Goal: Task Accomplishment & Management: Manage account settings

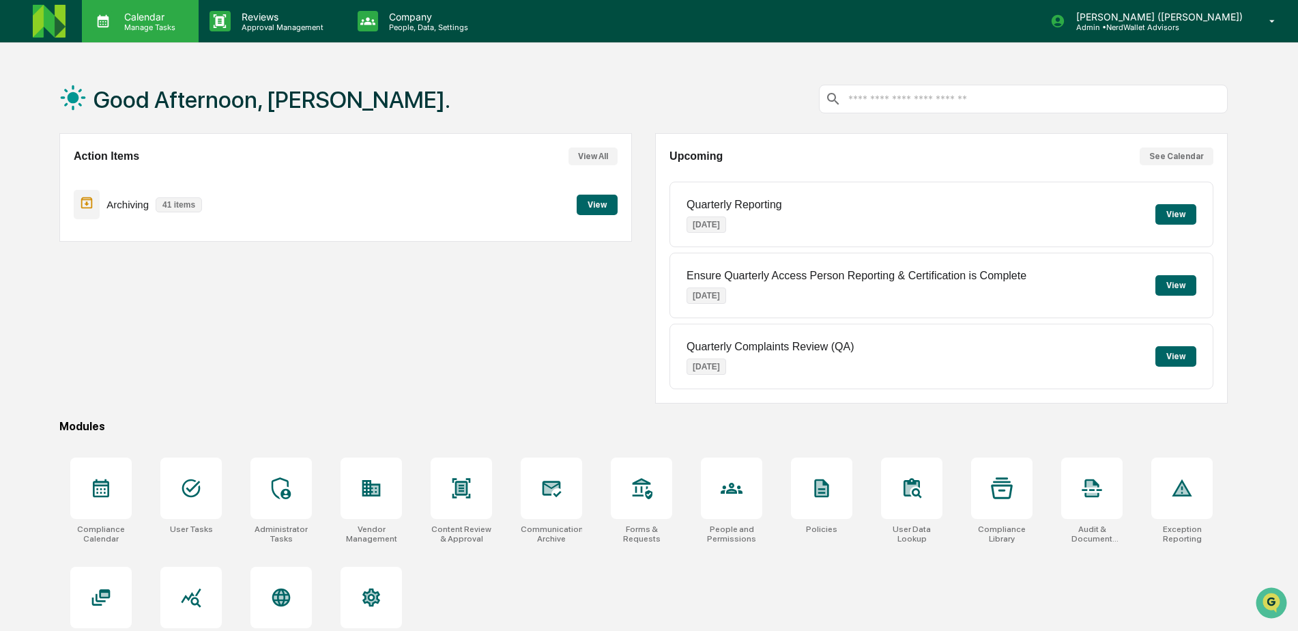
click at [143, 23] on p "Manage Tasks" at bounding box center [147, 28] width 69 height 10
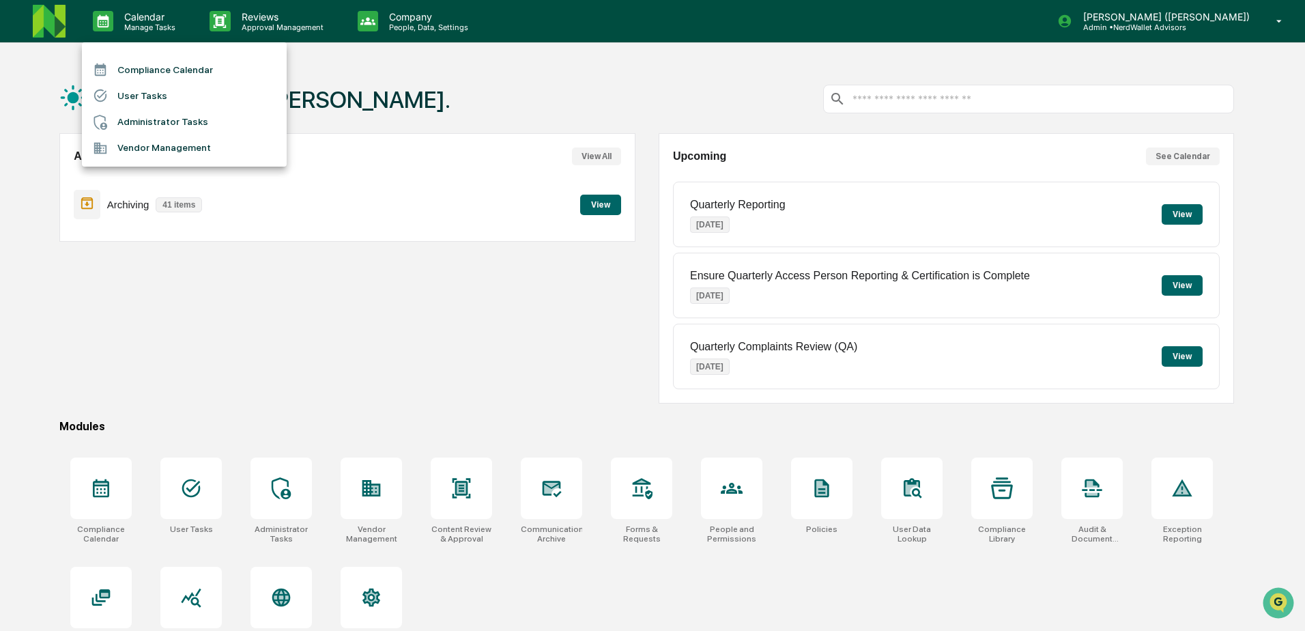
click at [160, 70] on li "Compliance Calendar" at bounding box center [184, 70] width 205 height 26
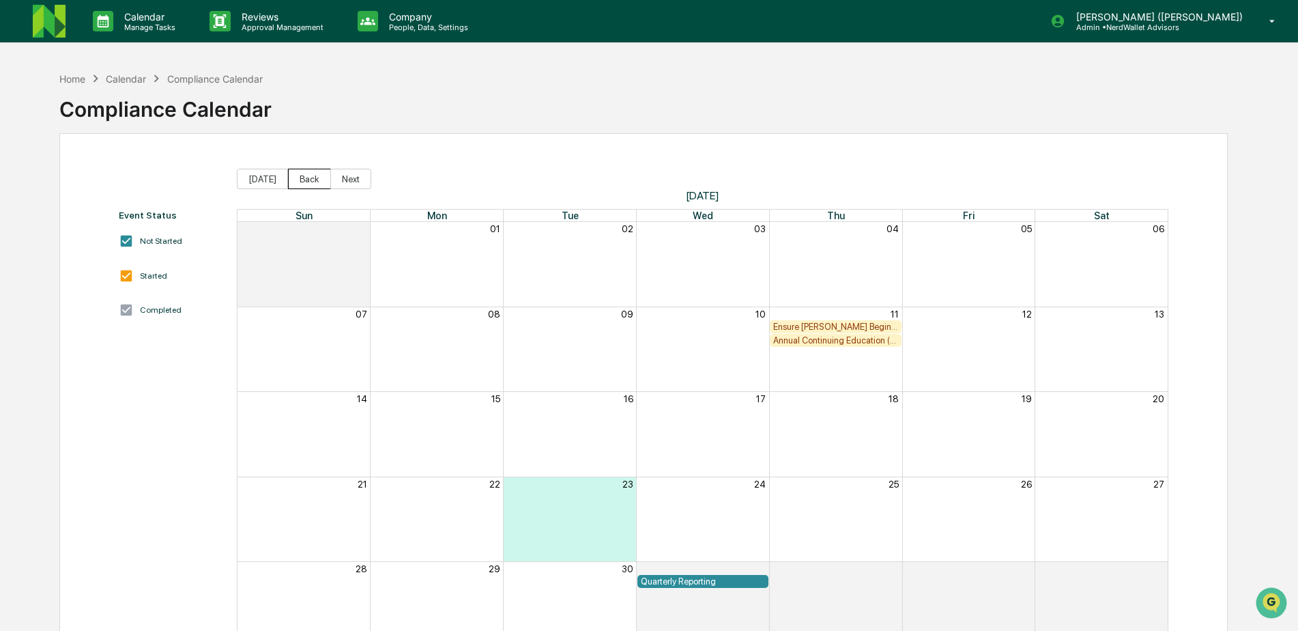
click at [297, 179] on button "Back" at bounding box center [309, 179] width 43 height 20
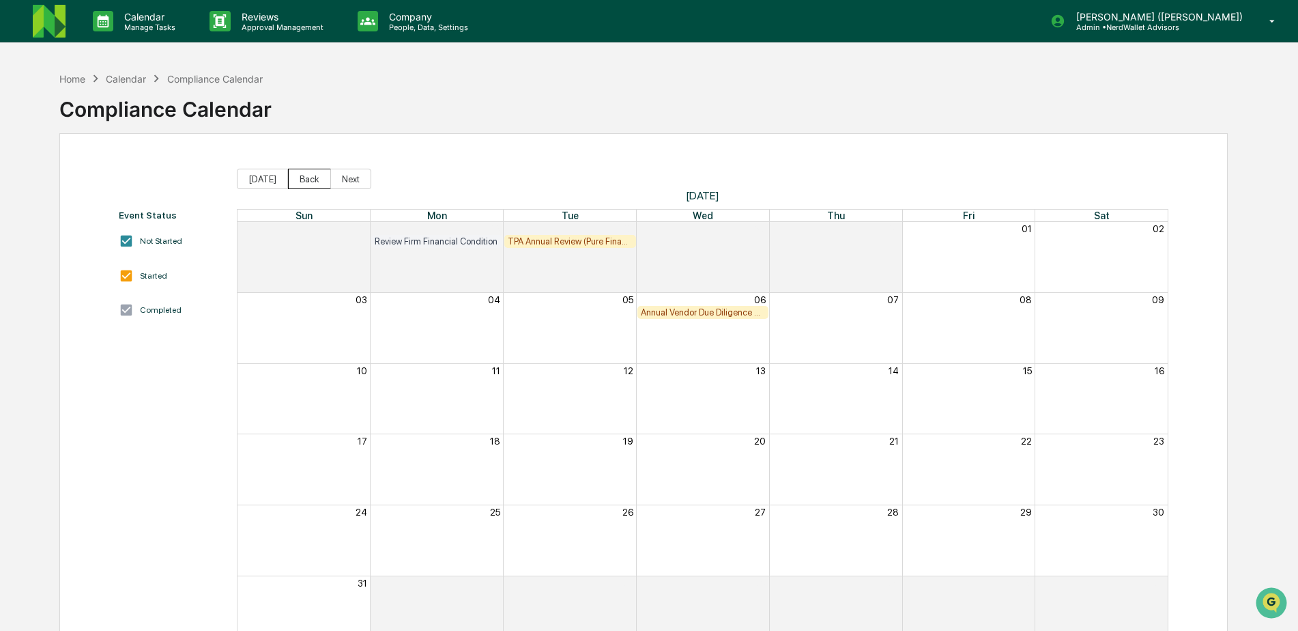
click at [297, 179] on button "Back" at bounding box center [309, 179] width 43 height 20
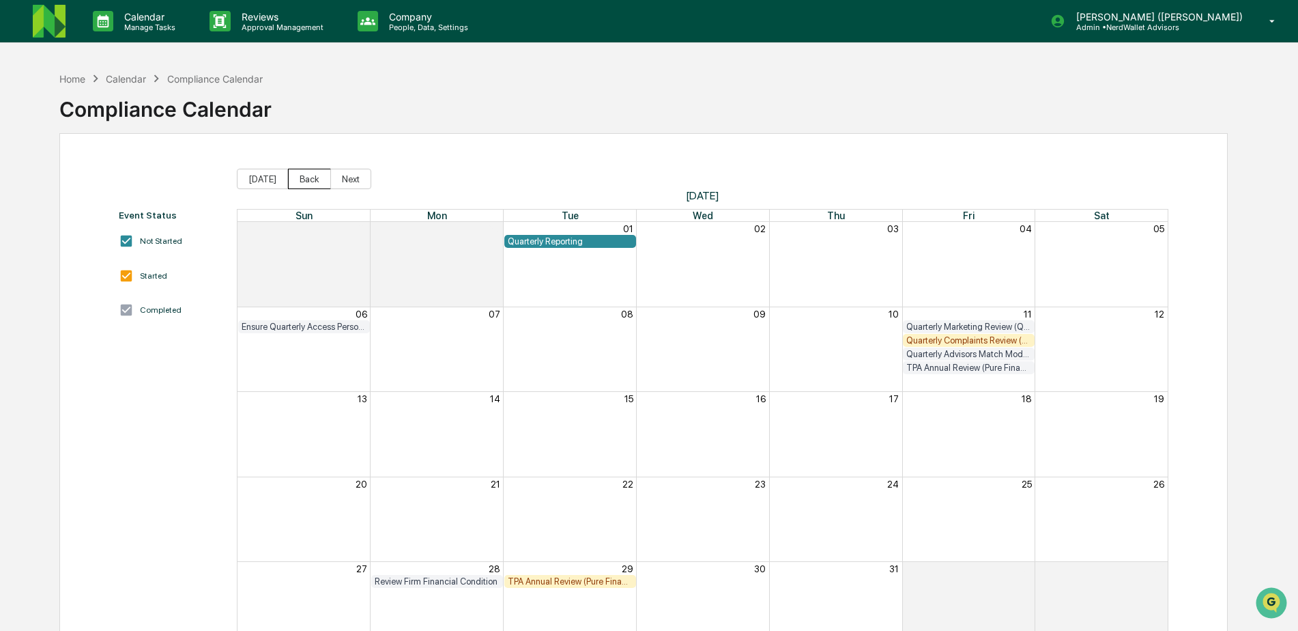
click at [308, 179] on button "Back" at bounding box center [309, 179] width 43 height 20
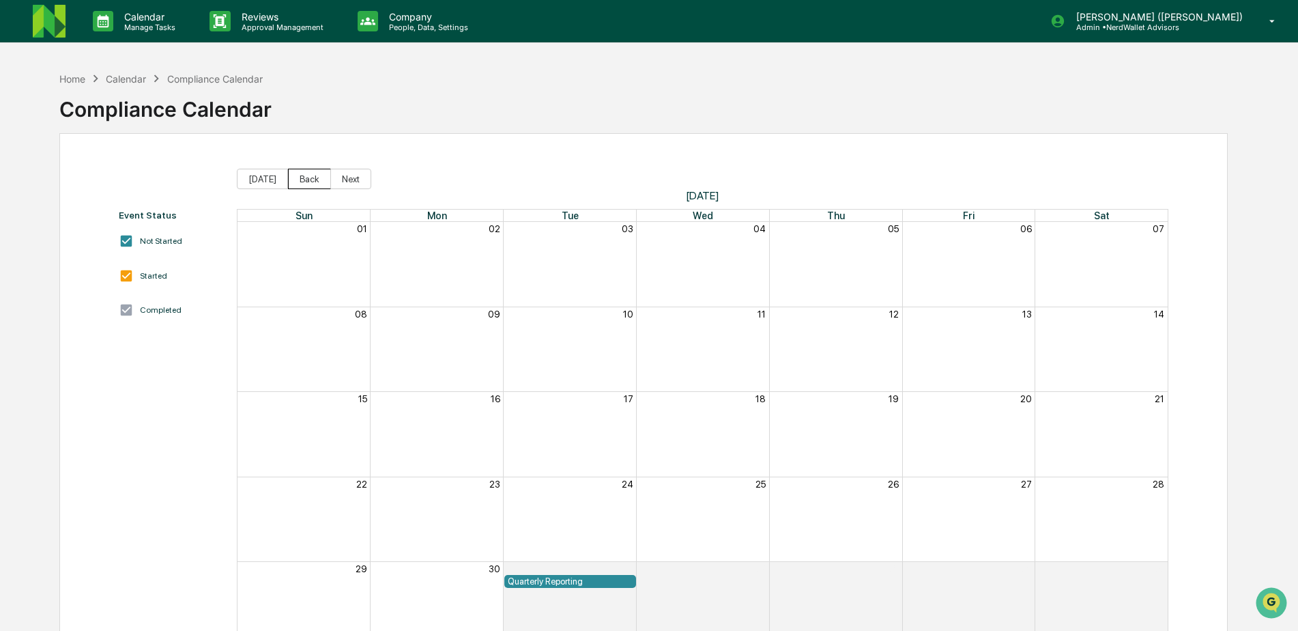
click at [302, 182] on button "Back" at bounding box center [309, 179] width 43 height 20
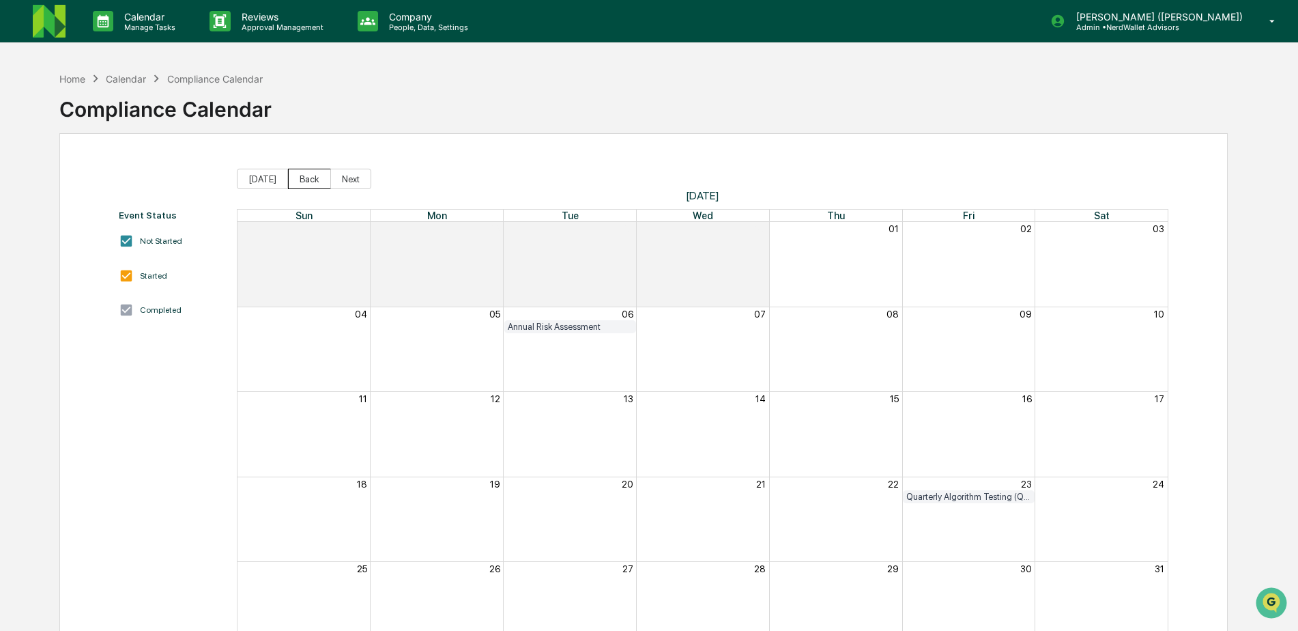
click at [302, 173] on button "Back" at bounding box center [309, 179] width 43 height 20
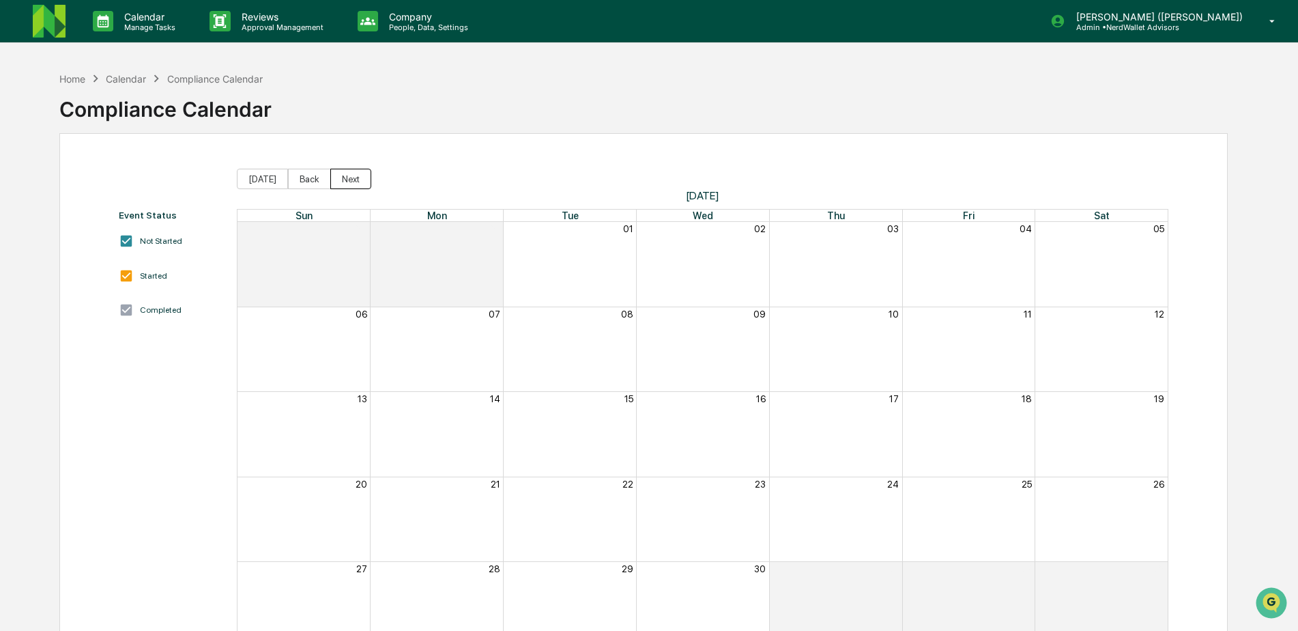
click at [356, 182] on button "Next" at bounding box center [350, 179] width 41 height 20
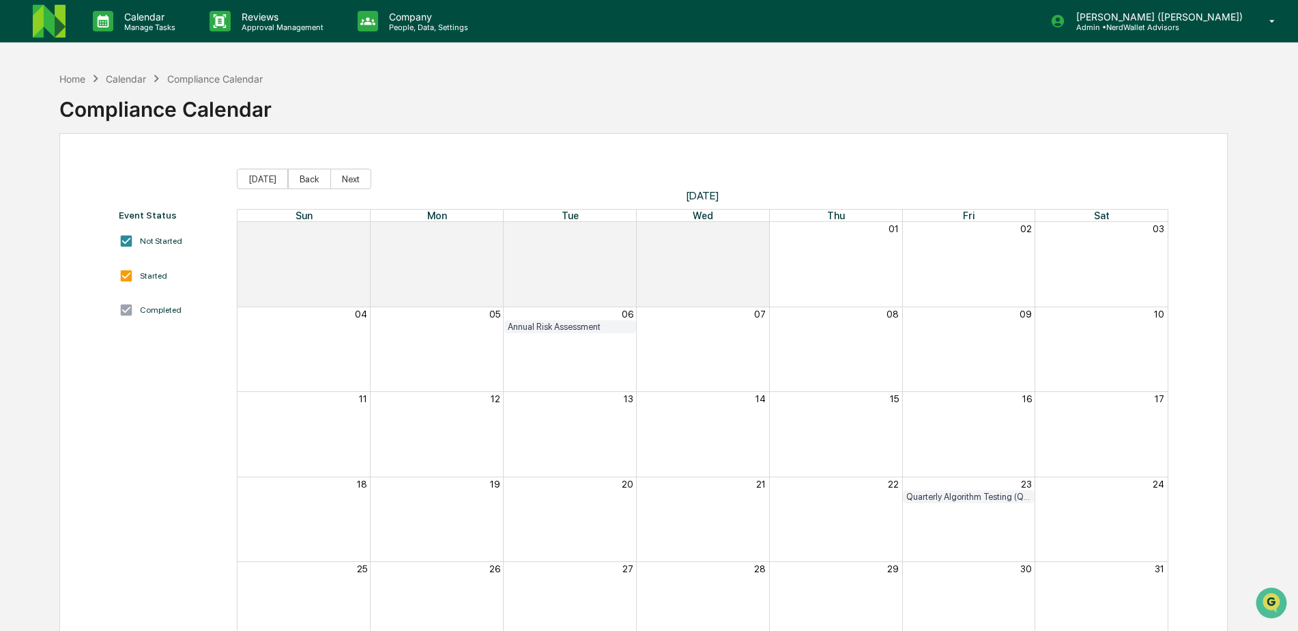
click at [535, 329] on div "Annual Risk Assessment" at bounding box center [570, 326] width 125 height 10
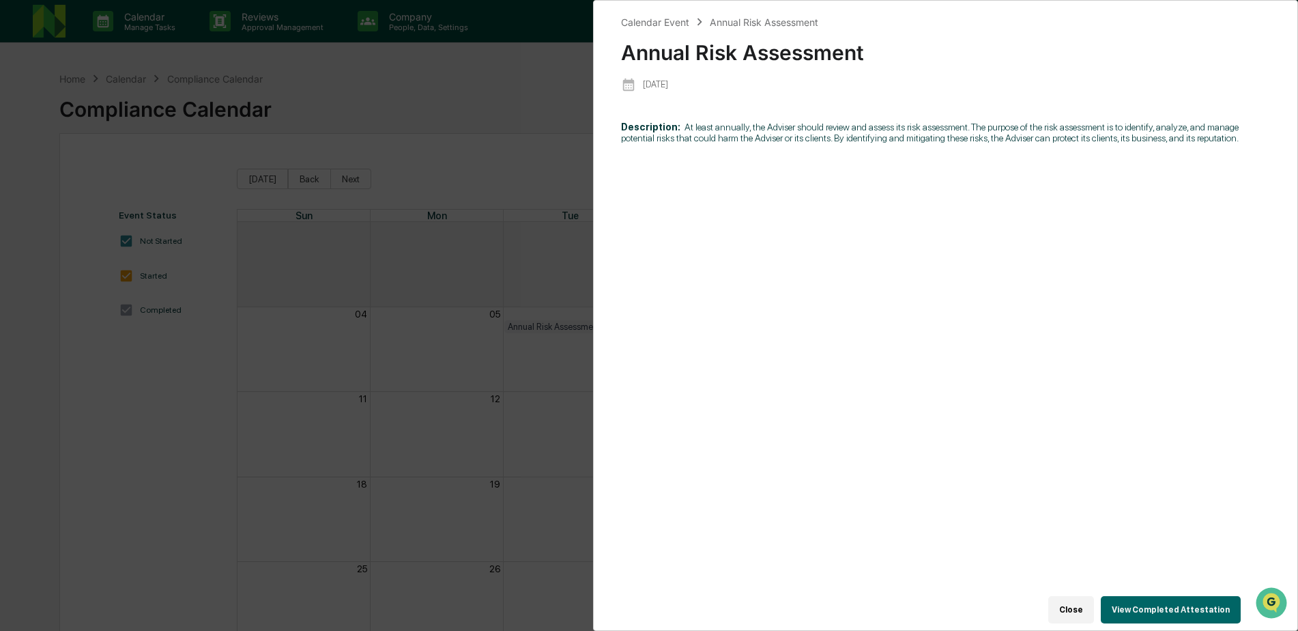
click at [1183, 605] on button "View Completed Attestation" at bounding box center [1171, 609] width 140 height 27
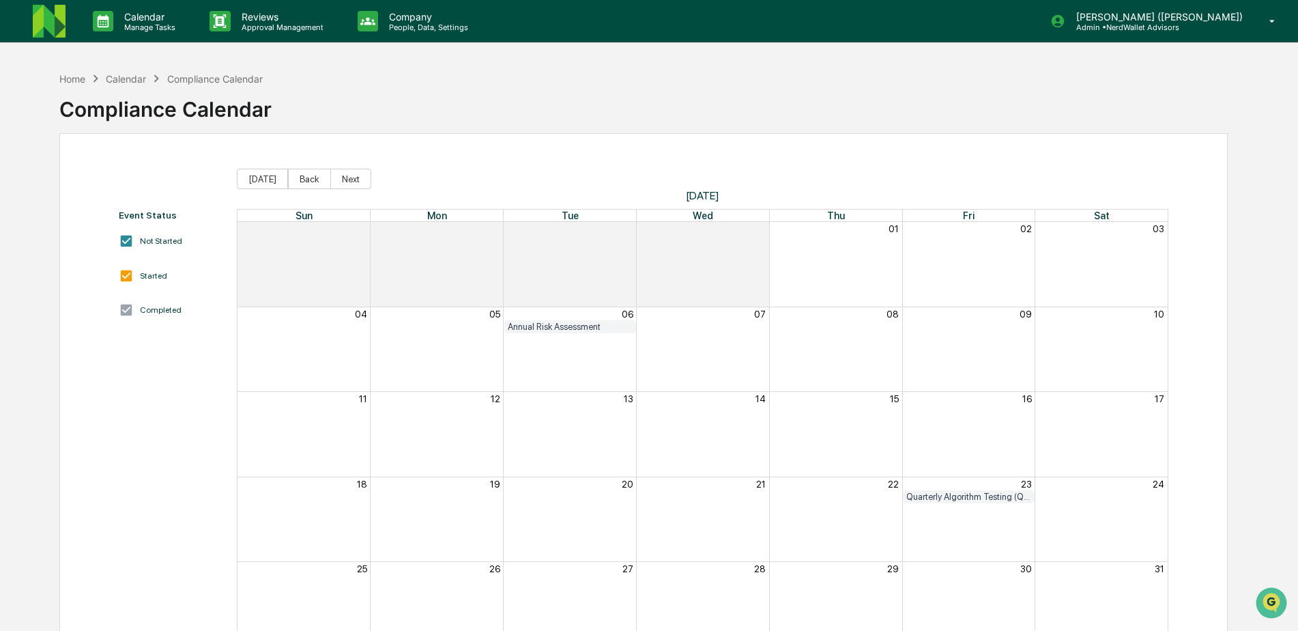
scroll to position [65, 0]
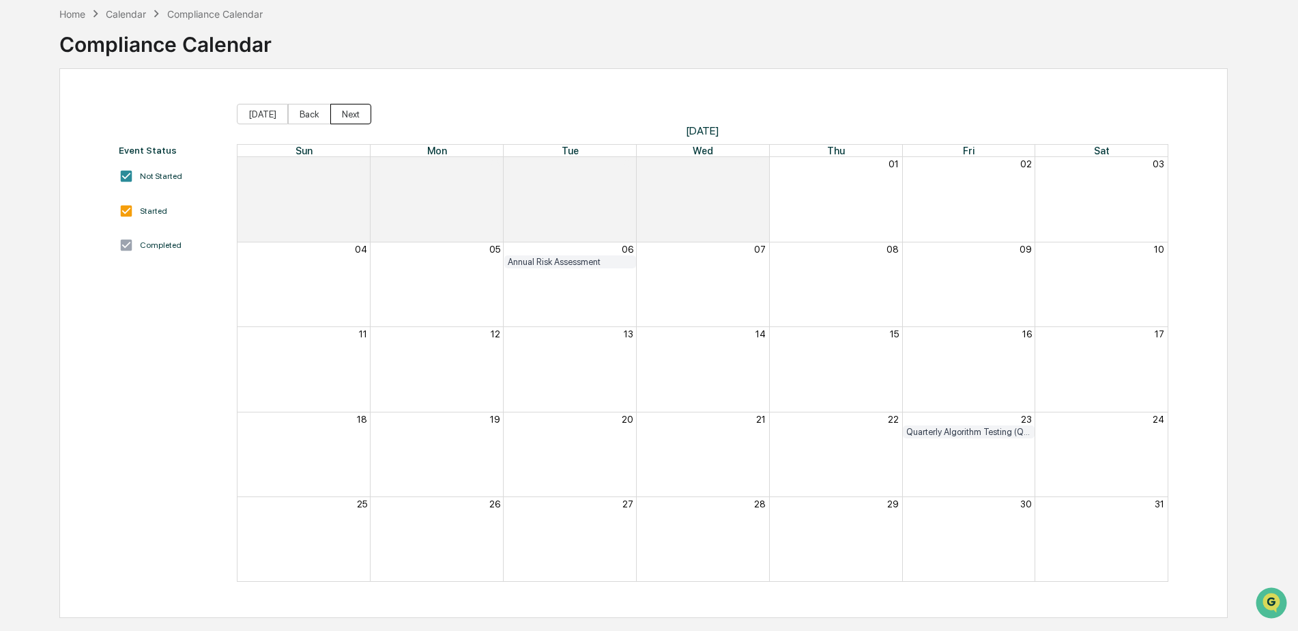
click at [351, 119] on button "Next" at bounding box center [350, 114] width 41 height 20
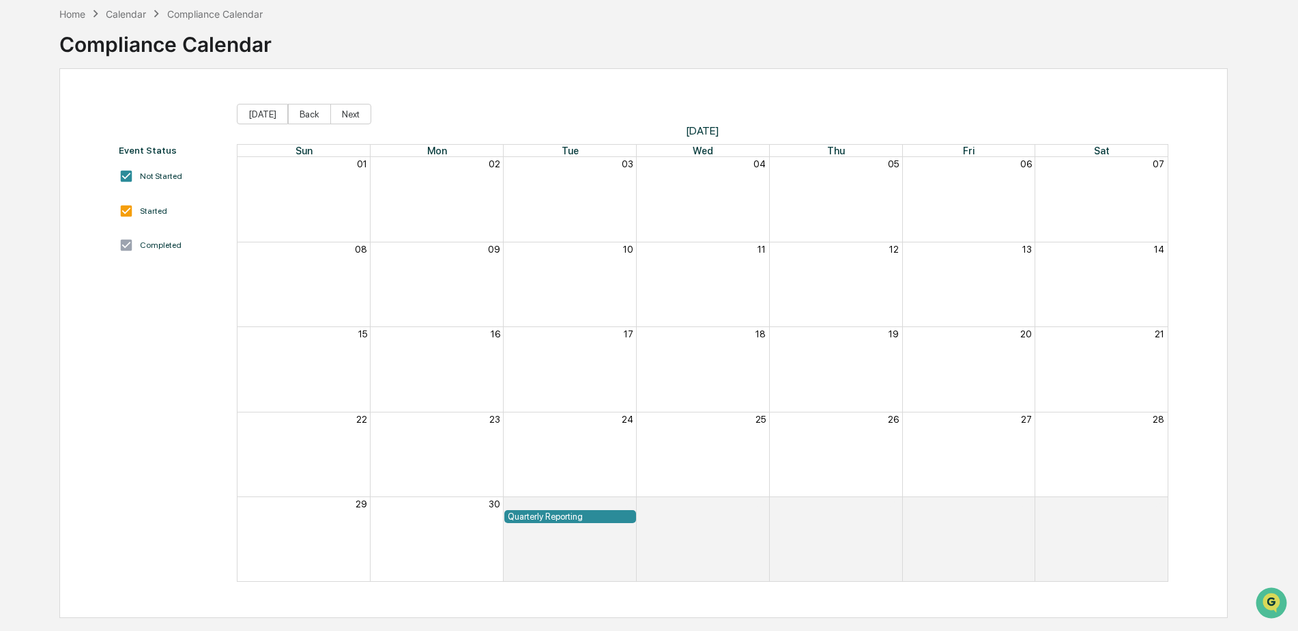
click at [588, 517] on div "Quarterly Reporting" at bounding box center [570, 516] width 125 height 10
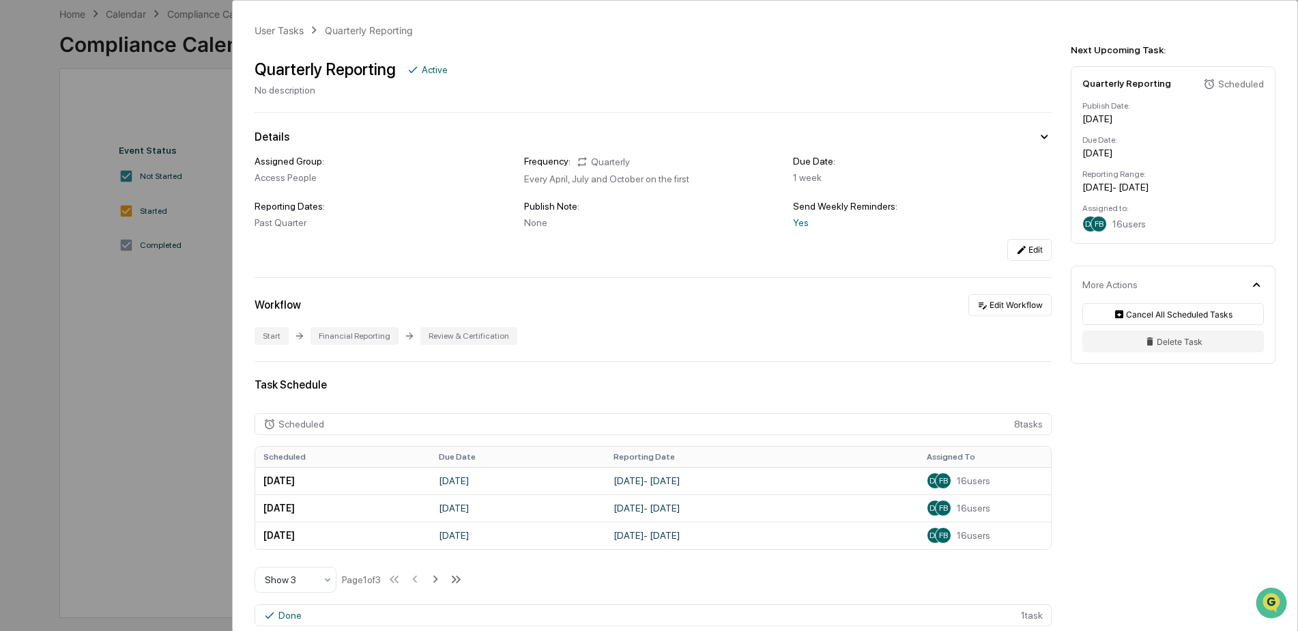
click at [186, 470] on div "User Tasks Quarterly Reporting Quarterly Reporting Active No description Detail…" at bounding box center [649, 315] width 1298 height 631
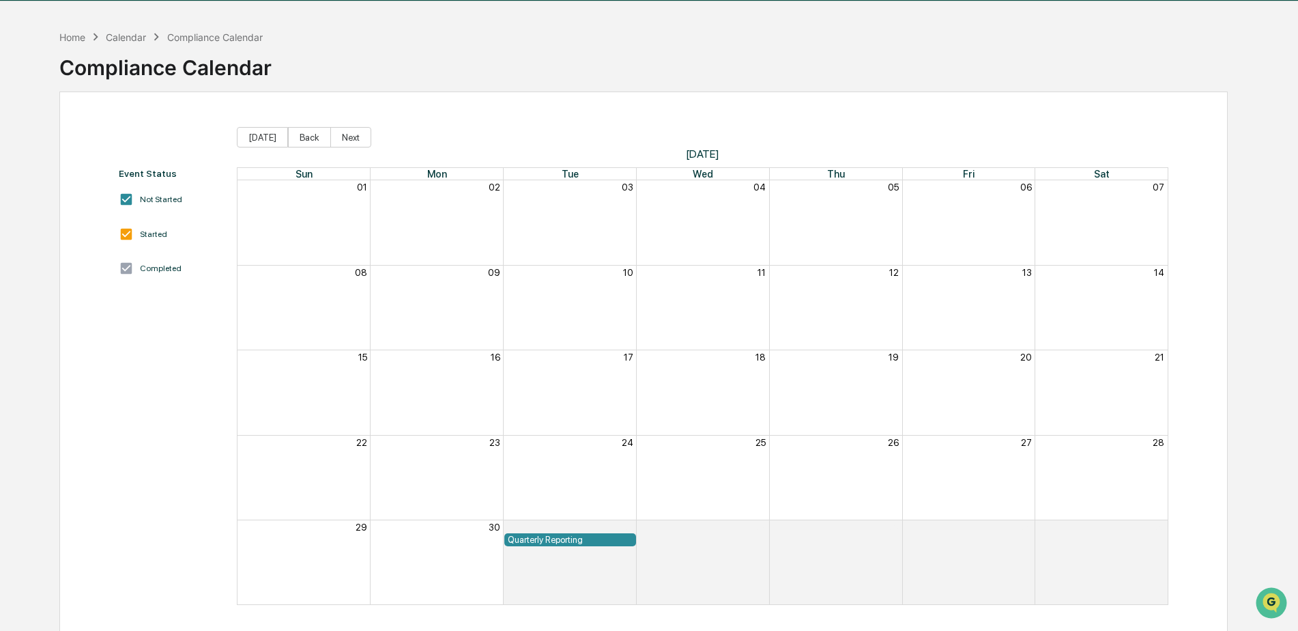
scroll to position [65, 0]
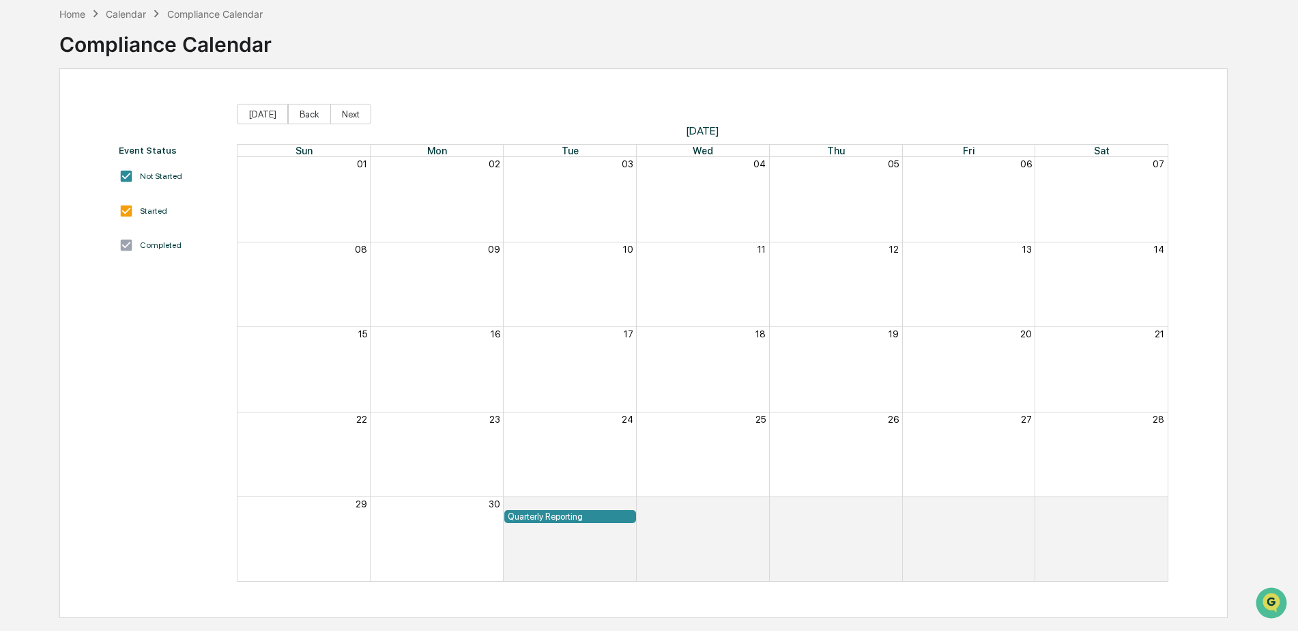
click at [556, 515] on div "Quarterly Reporting" at bounding box center [570, 516] width 125 height 10
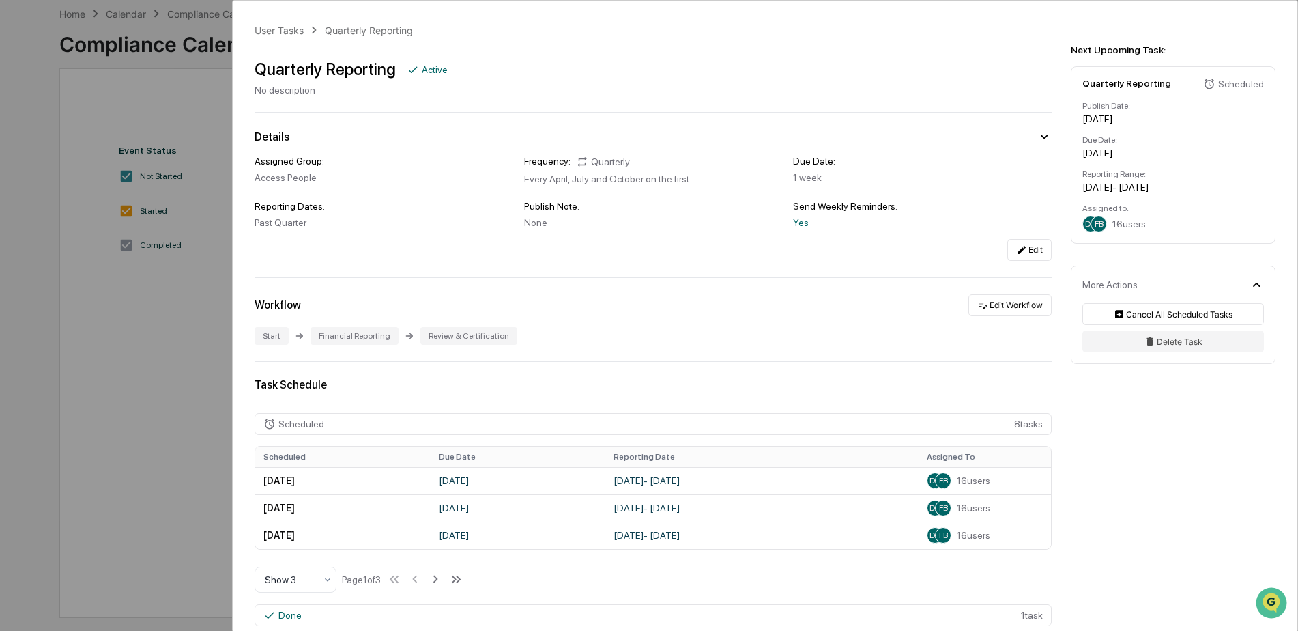
click at [169, 368] on div "User Tasks Quarterly Reporting Quarterly Reporting Active No description Detail…" at bounding box center [649, 315] width 1298 height 631
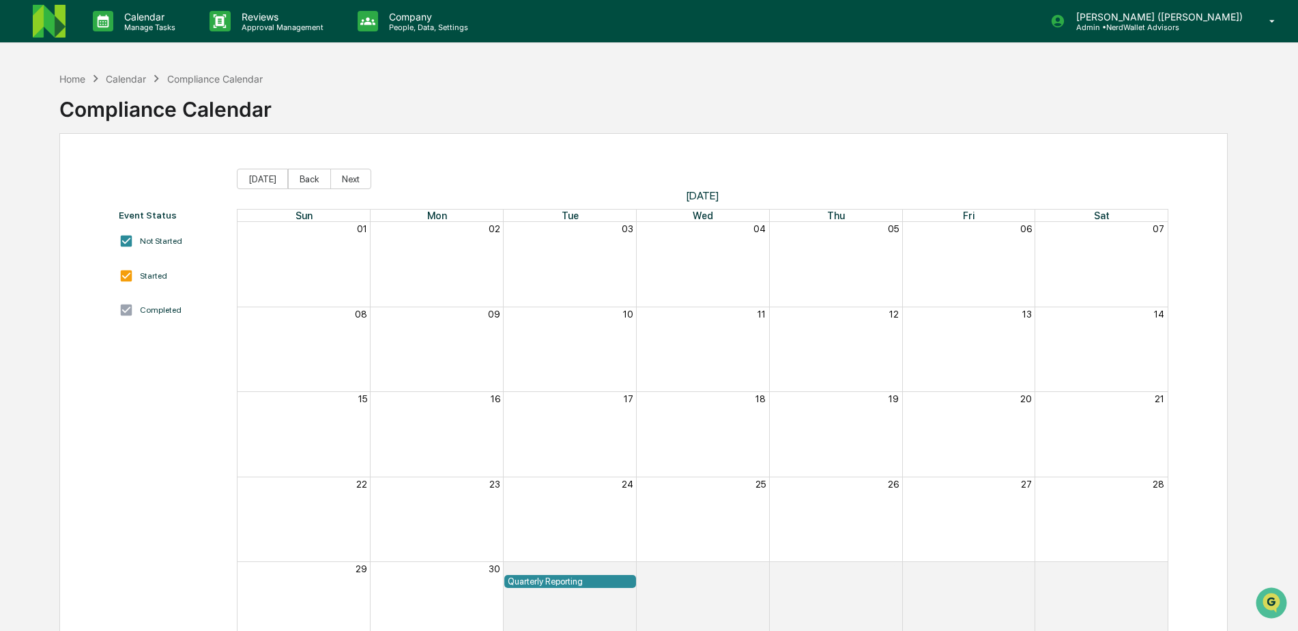
scroll to position [65, 0]
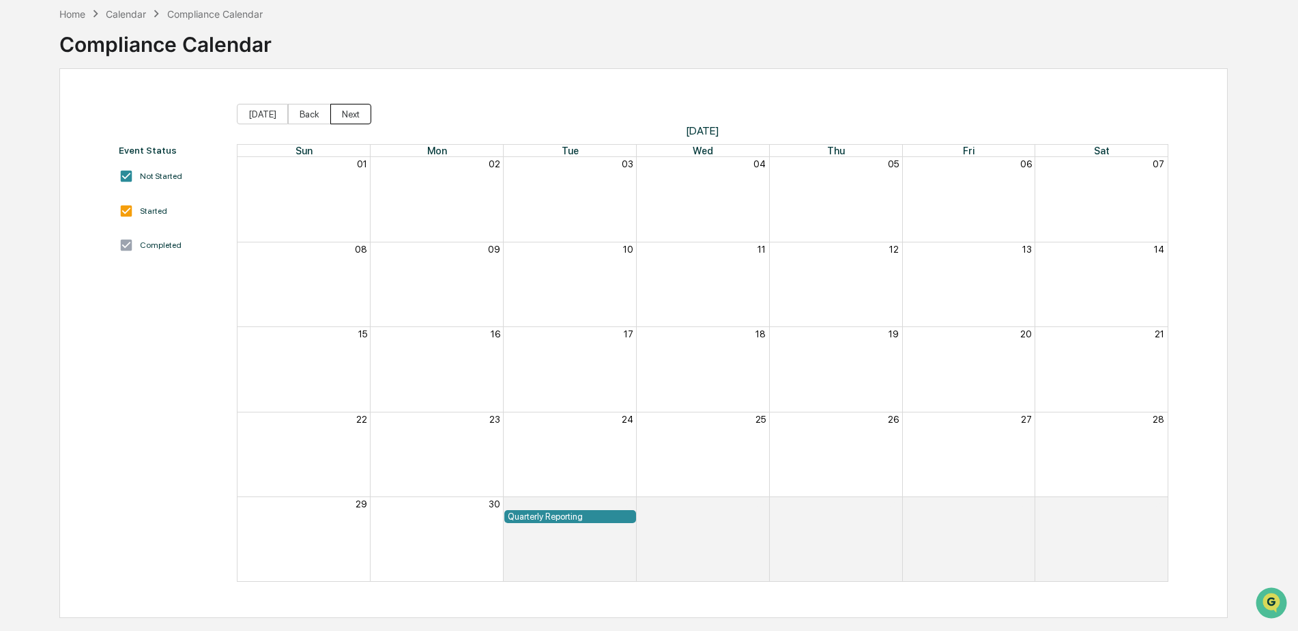
click at [346, 113] on button "Next" at bounding box center [350, 114] width 41 height 20
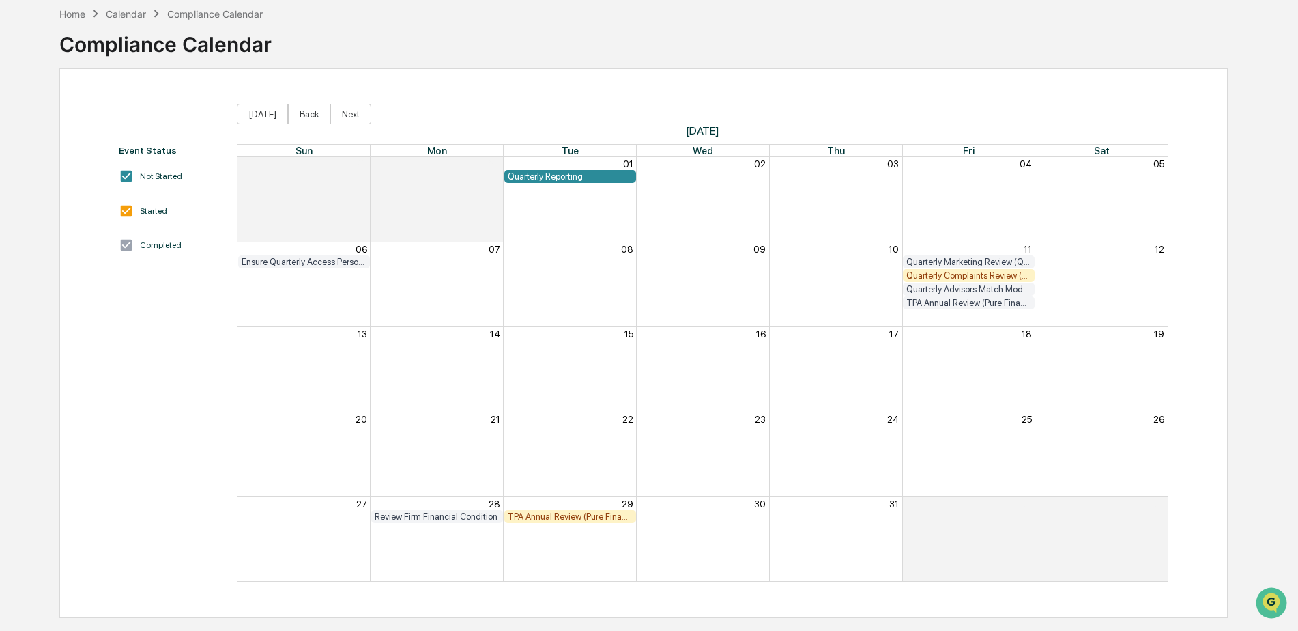
click at [543, 175] on div "Quarterly Reporting" at bounding box center [570, 176] width 125 height 10
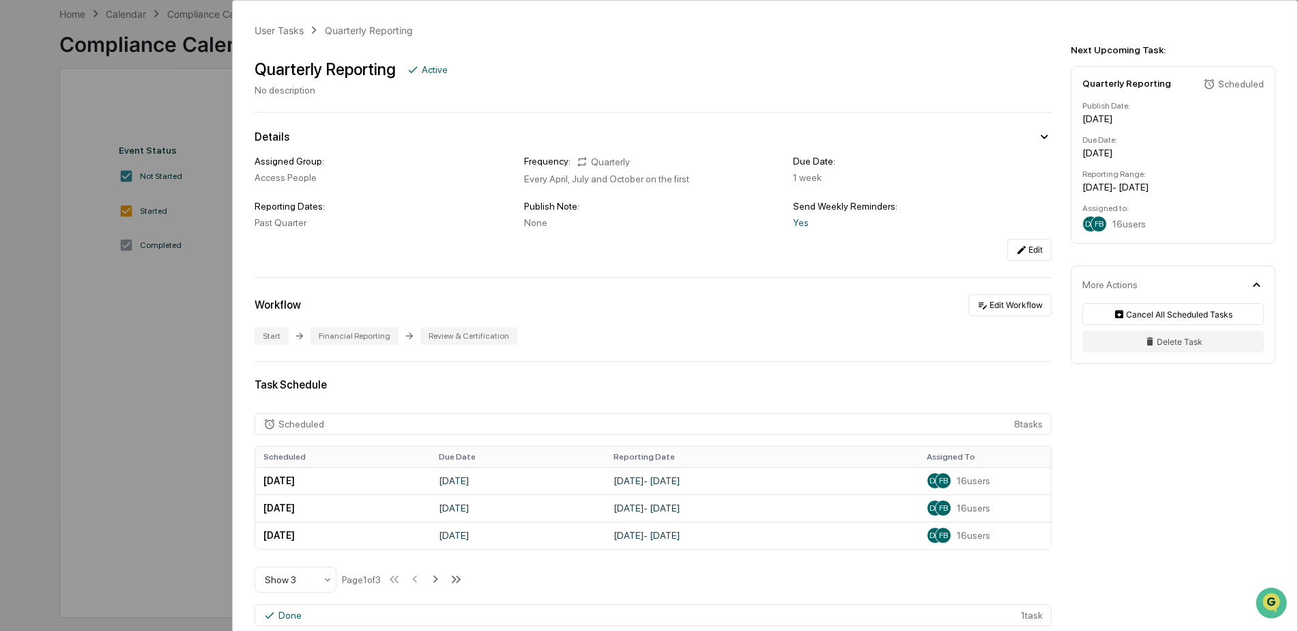
click at [177, 309] on div "User Tasks Quarterly Reporting Quarterly Reporting Active No description Detail…" at bounding box center [649, 315] width 1298 height 631
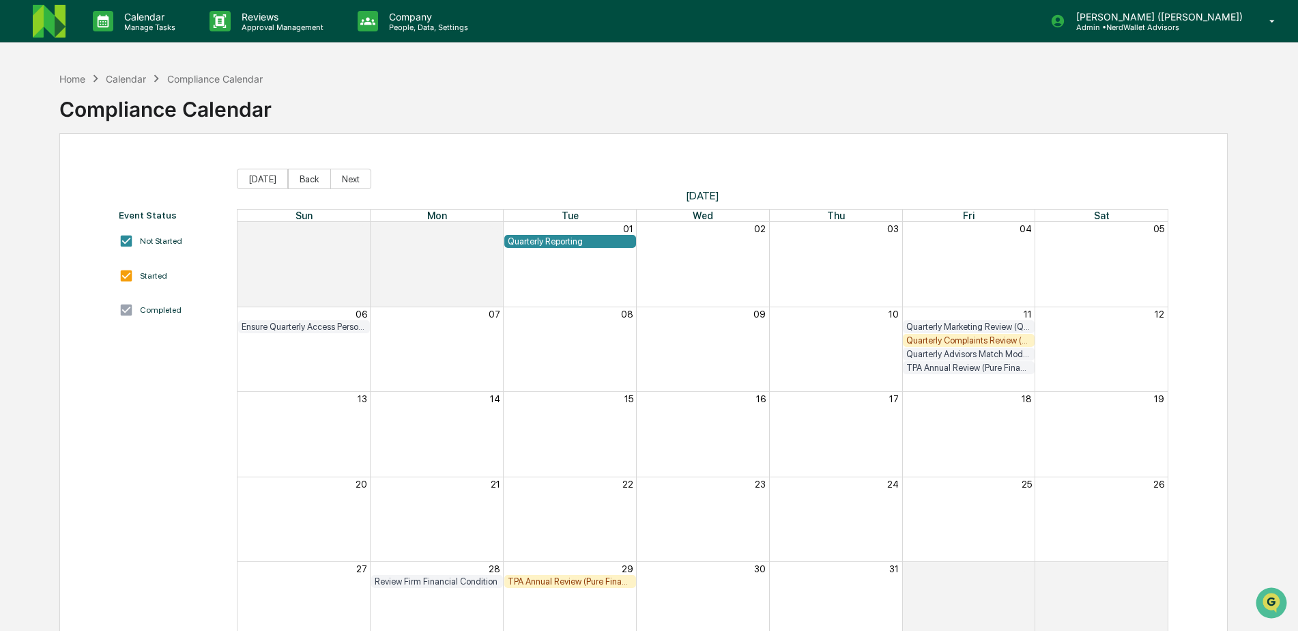
click at [590, 243] on div "Quarterly Reporting" at bounding box center [570, 241] width 125 height 10
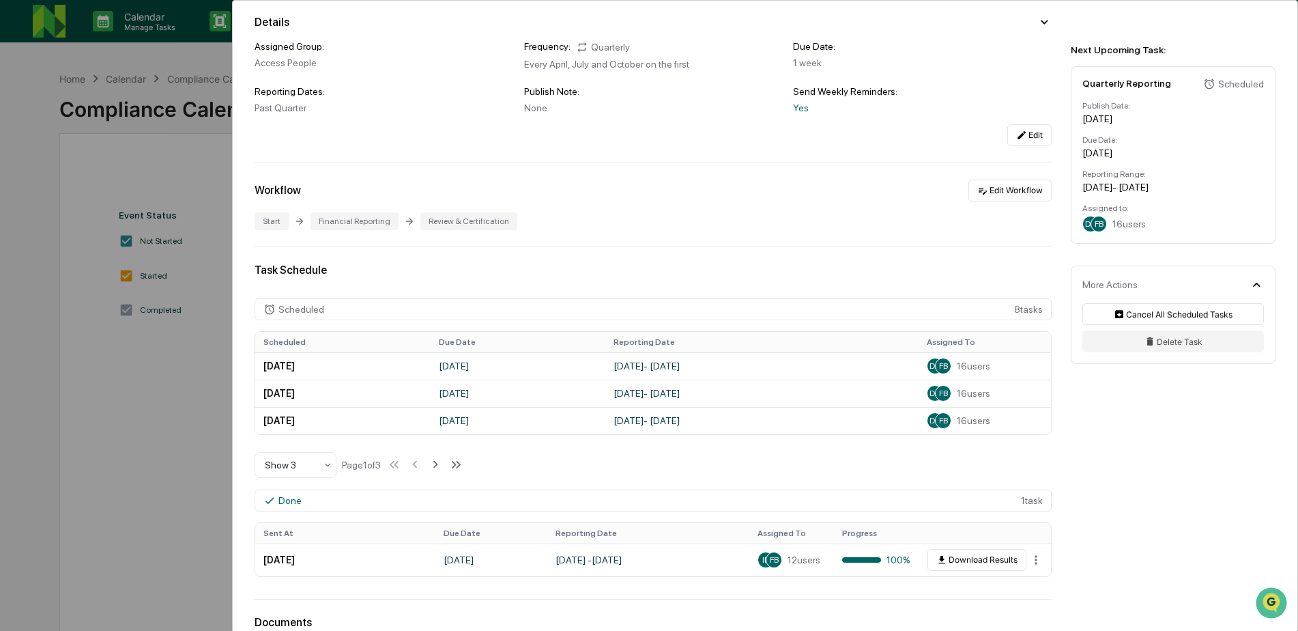
scroll to position [136, 0]
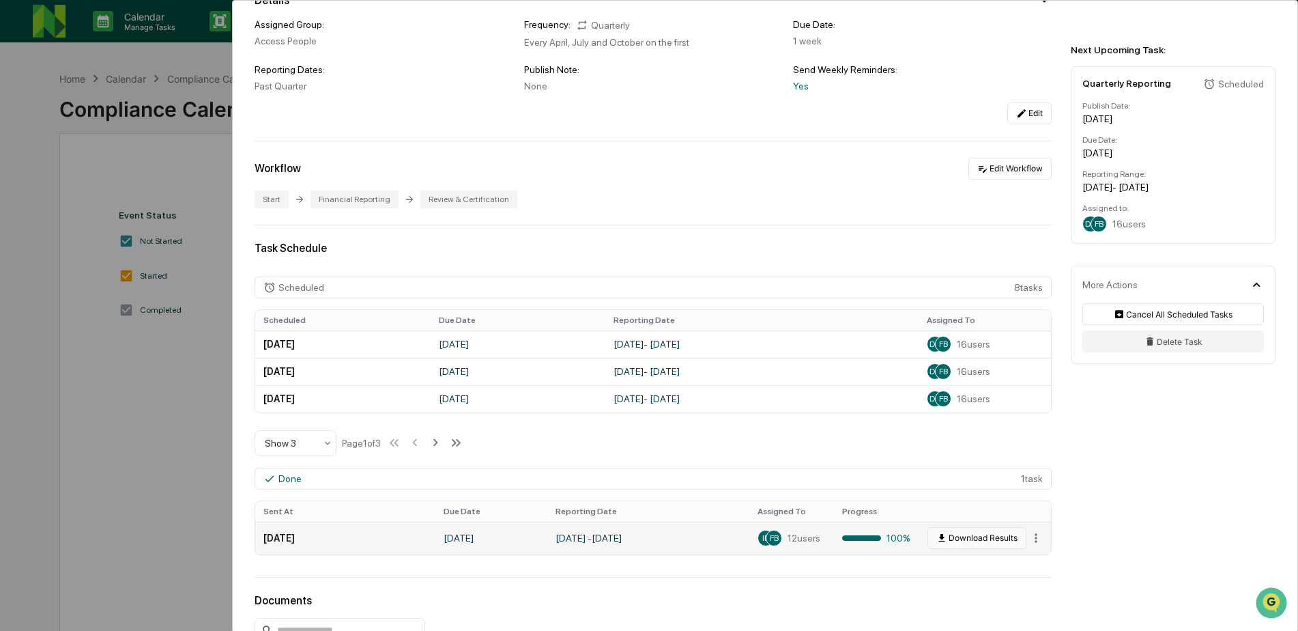
click at [943, 540] on button "Download Results" at bounding box center [976, 538] width 99 height 22
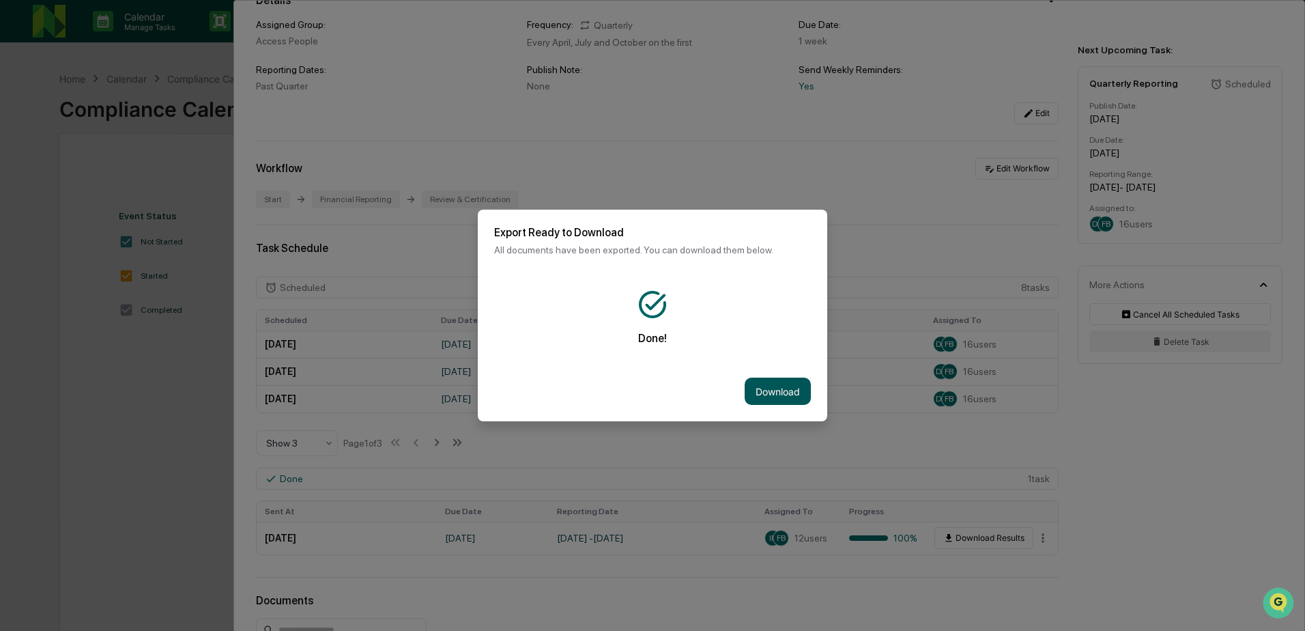
click at [780, 390] on button "Download" at bounding box center [778, 390] width 66 height 27
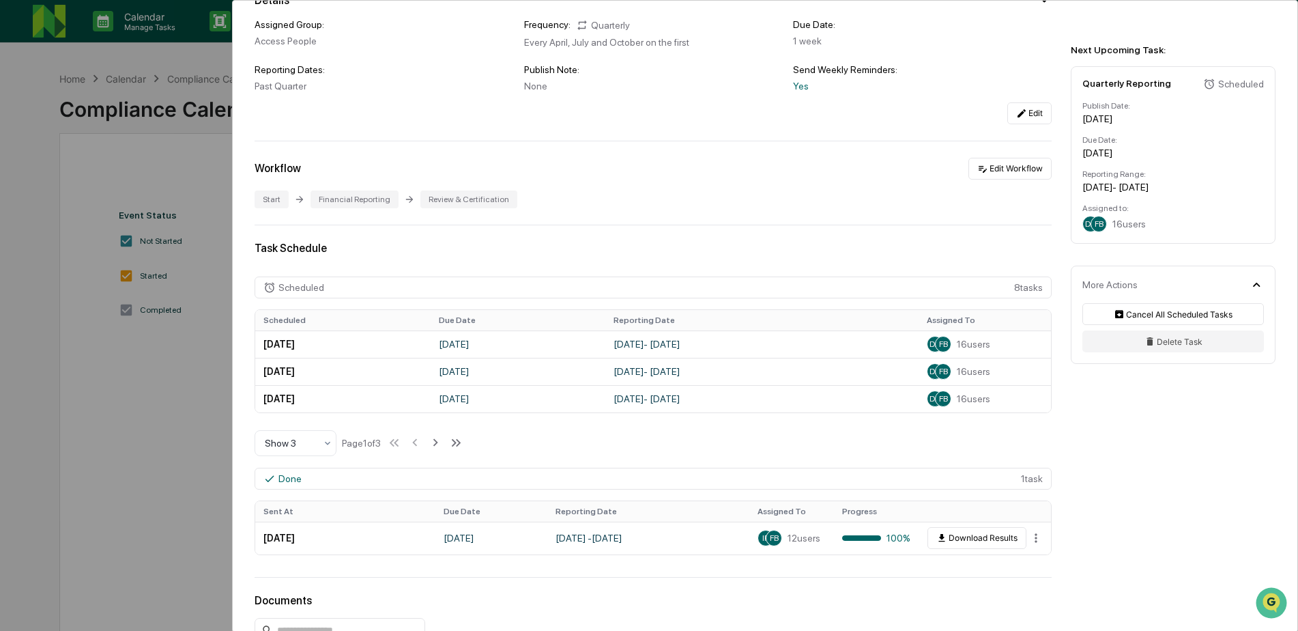
click at [951, 38] on div "1 week" at bounding box center [922, 40] width 259 height 11
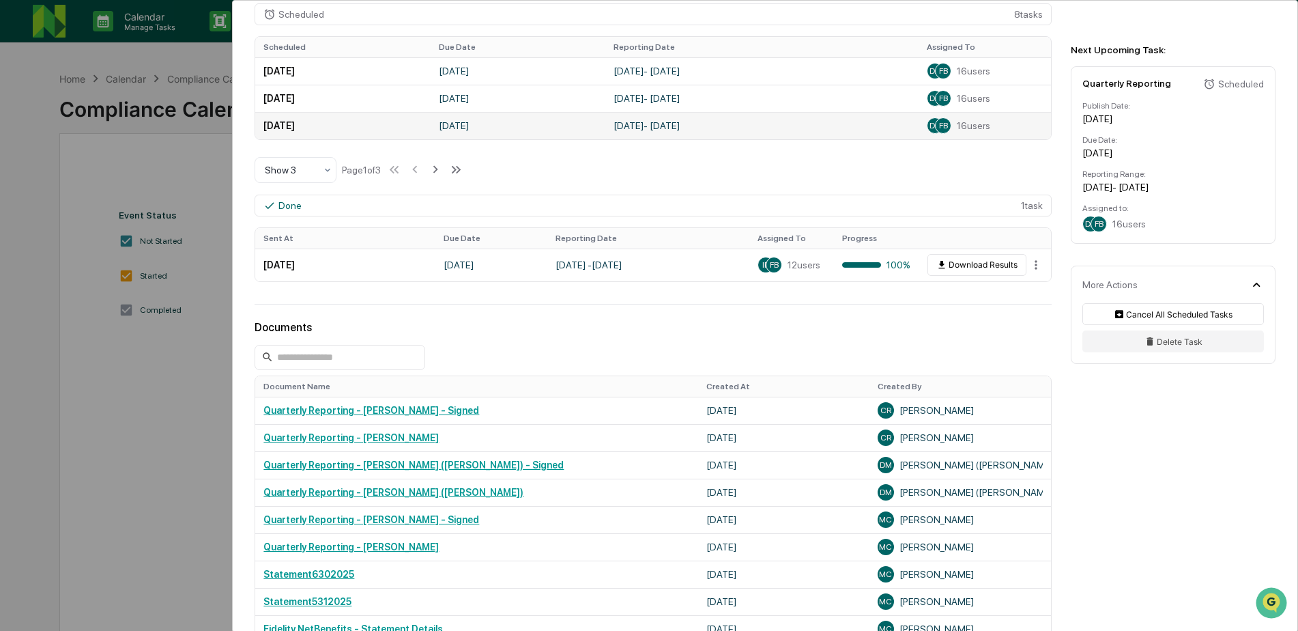
scroll to position [618, 0]
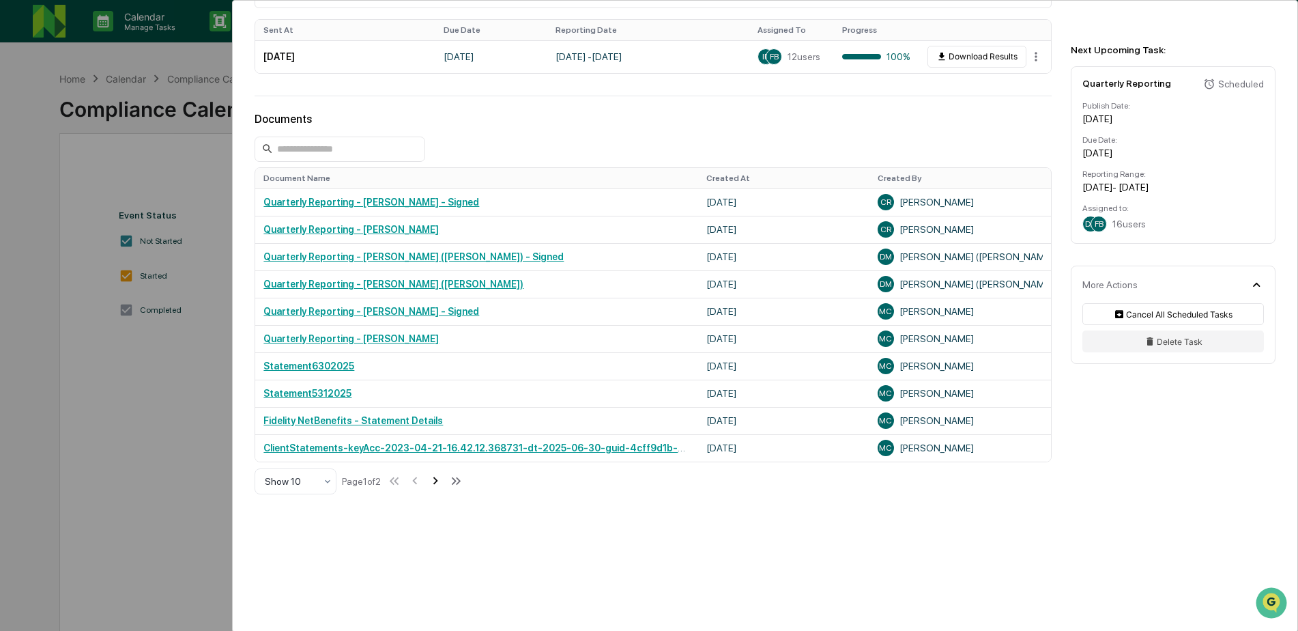
click at [438, 482] on icon at bounding box center [435, 481] width 5 height 8
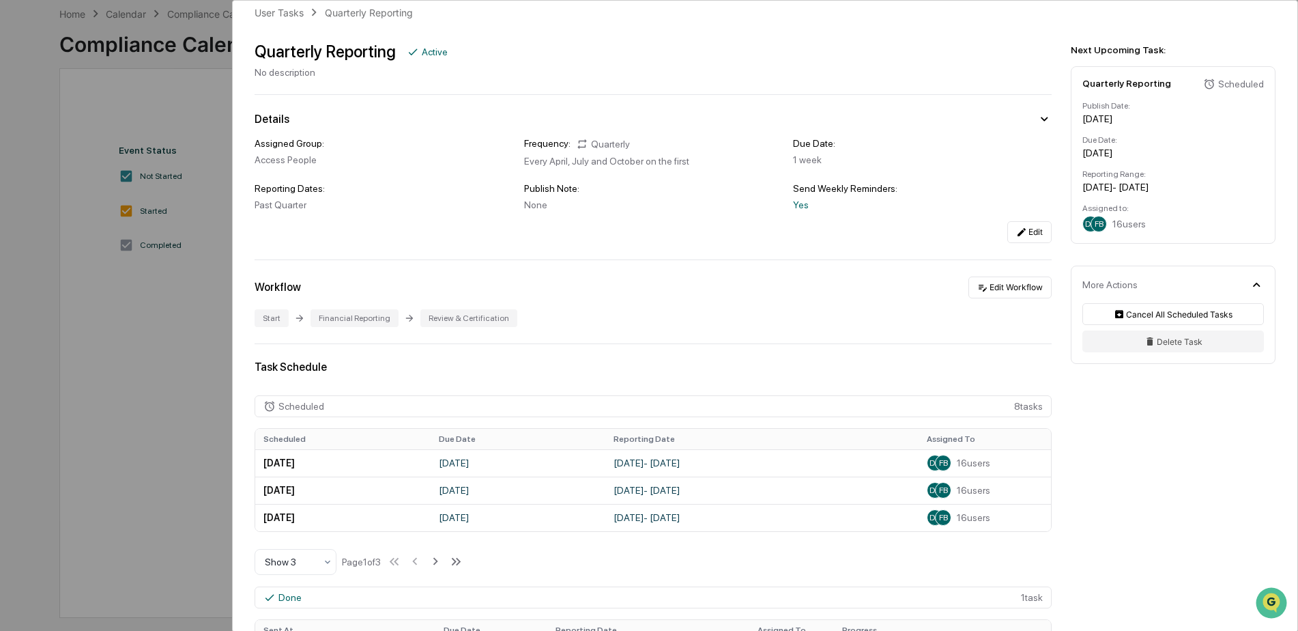
scroll to position [0, 0]
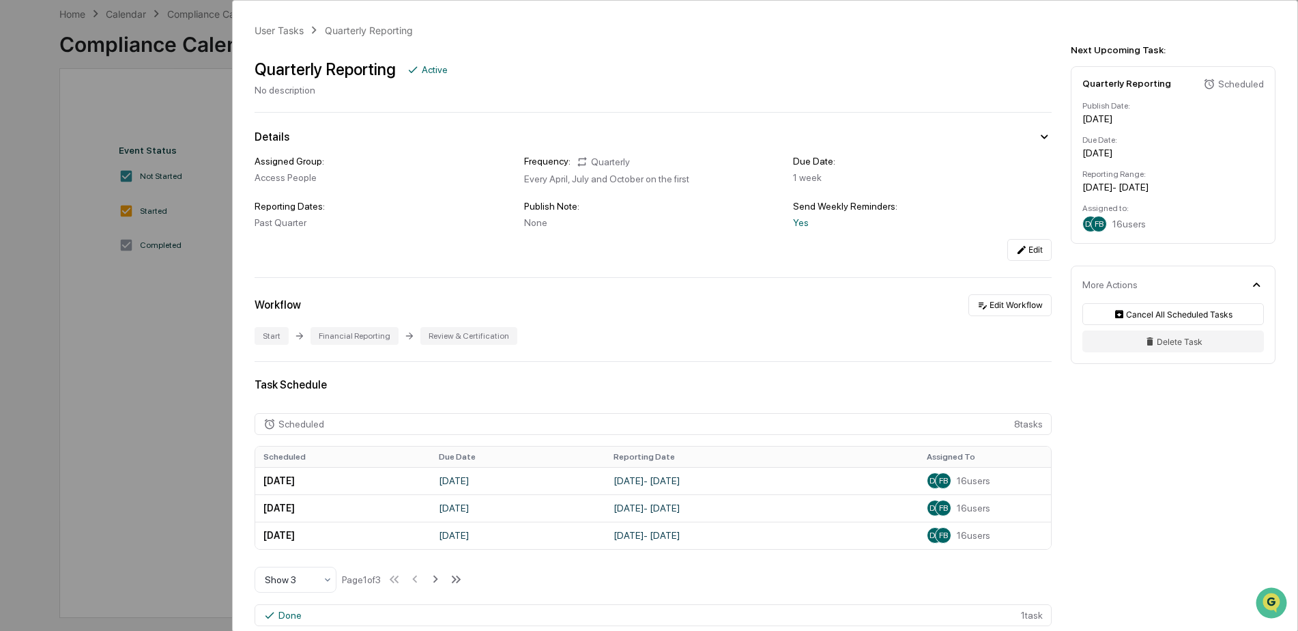
click at [173, 375] on div "User Tasks Quarterly Reporting Quarterly Reporting Active No description Detail…" at bounding box center [649, 315] width 1298 height 631
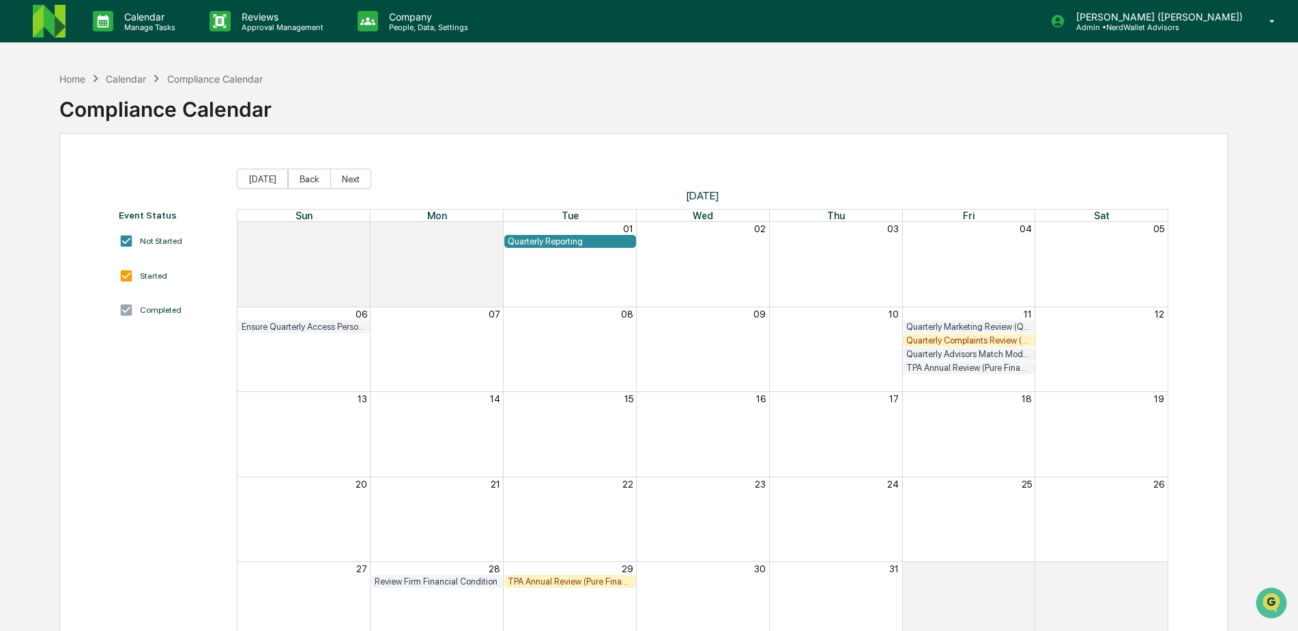
click at [558, 241] on div "Quarterly Reporting" at bounding box center [570, 241] width 125 height 10
click at [559, 243] on div "Quarterly Reporting" at bounding box center [570, 241] width 125 height 10
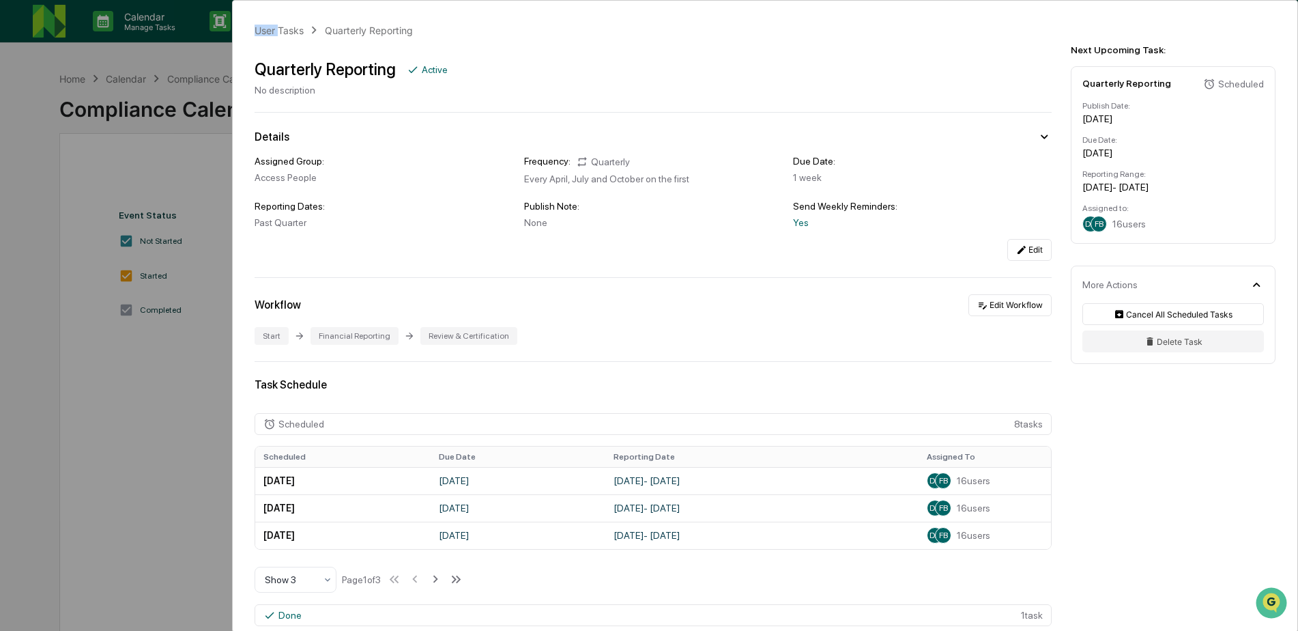
click at [559, 243] on div "User Tasks Quarterly Reporting Quarterly Reporting Active No description Detail…" at bounding box center [649, 315] width 1298 height 631
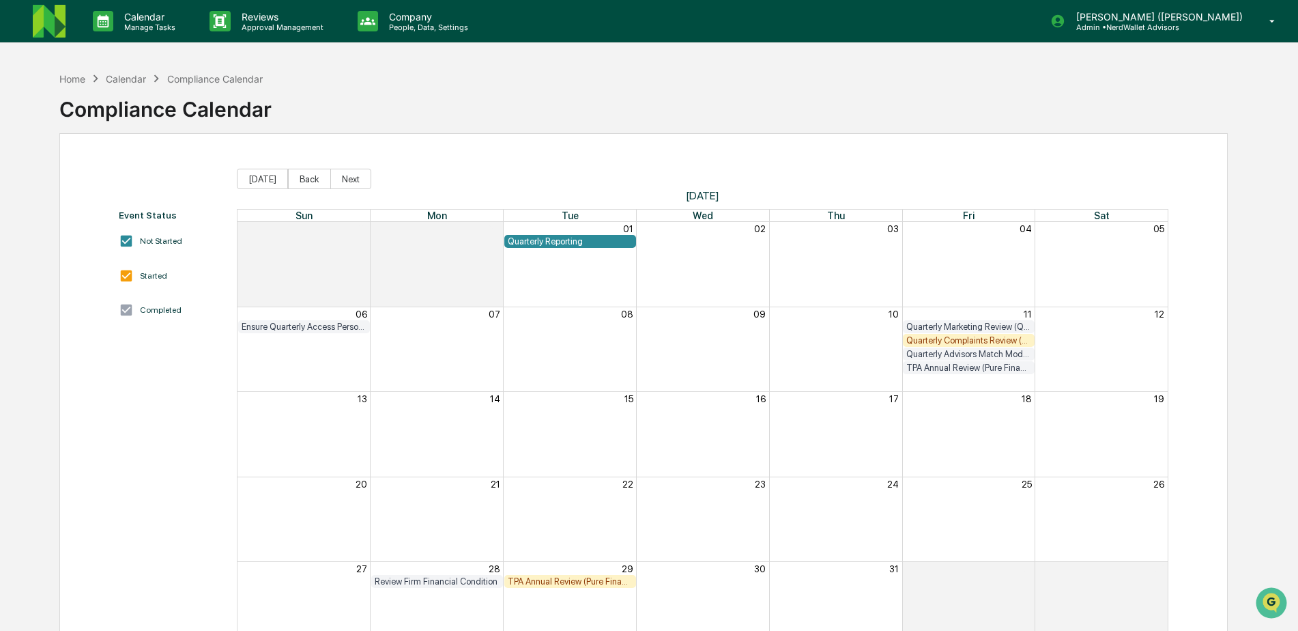
click at [598, 242] on div "Quarterly Reporting" at bounding box center [570, 241] width 125 height 10
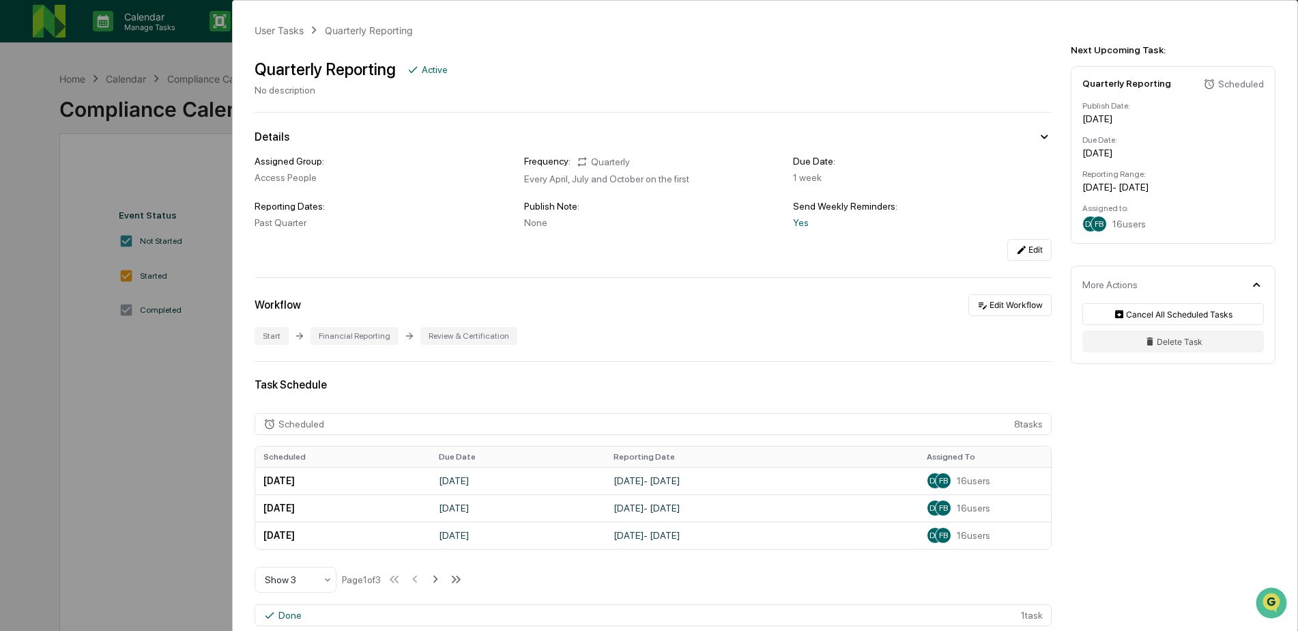
click at [178, 136] on div "User Tasks Quarterly Reporting Quarterly Reporting Active No description Detail…" at bounding box center [649, 315] width 1298 height 631
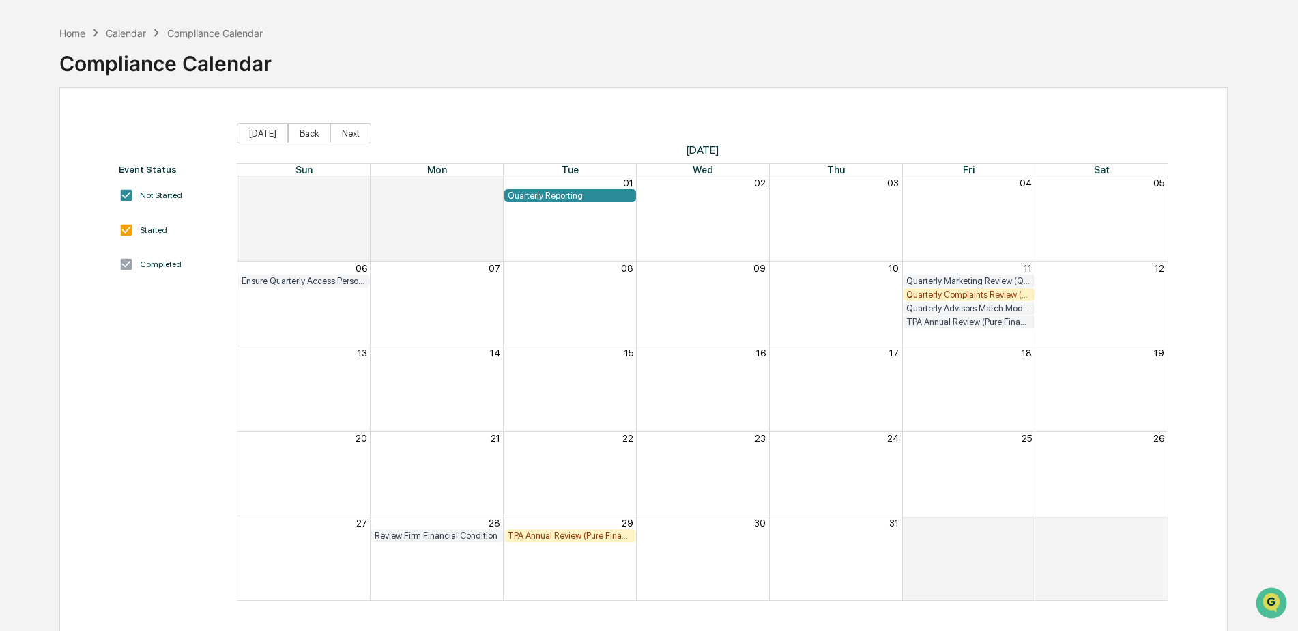
scroll to position [65, 0]
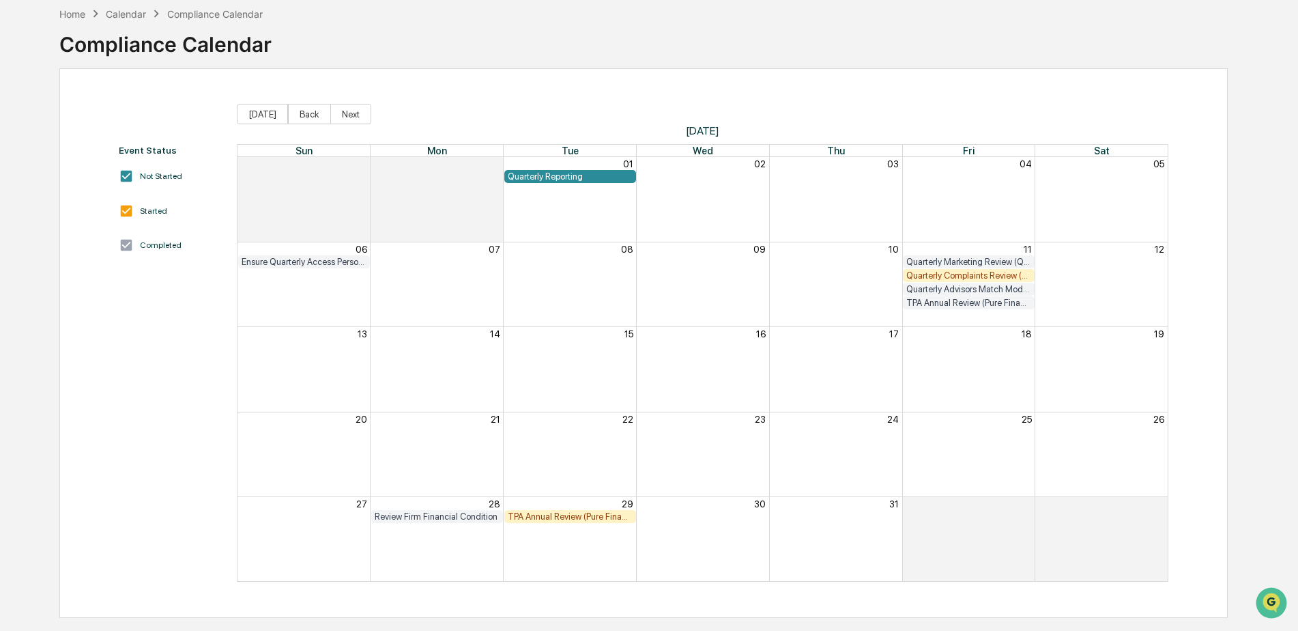
drag, startPoint x: 563, startPoint y: 177, endPoint x: 538, endPoint y: 186, distance: 26.1
click at [538, 186] on div "Month View" at bounding box center [569, 199] width 133 height 84
click at [542, 178] on div "Quarterly Reporting" at bounding box center [570, 176] width 125 height 10
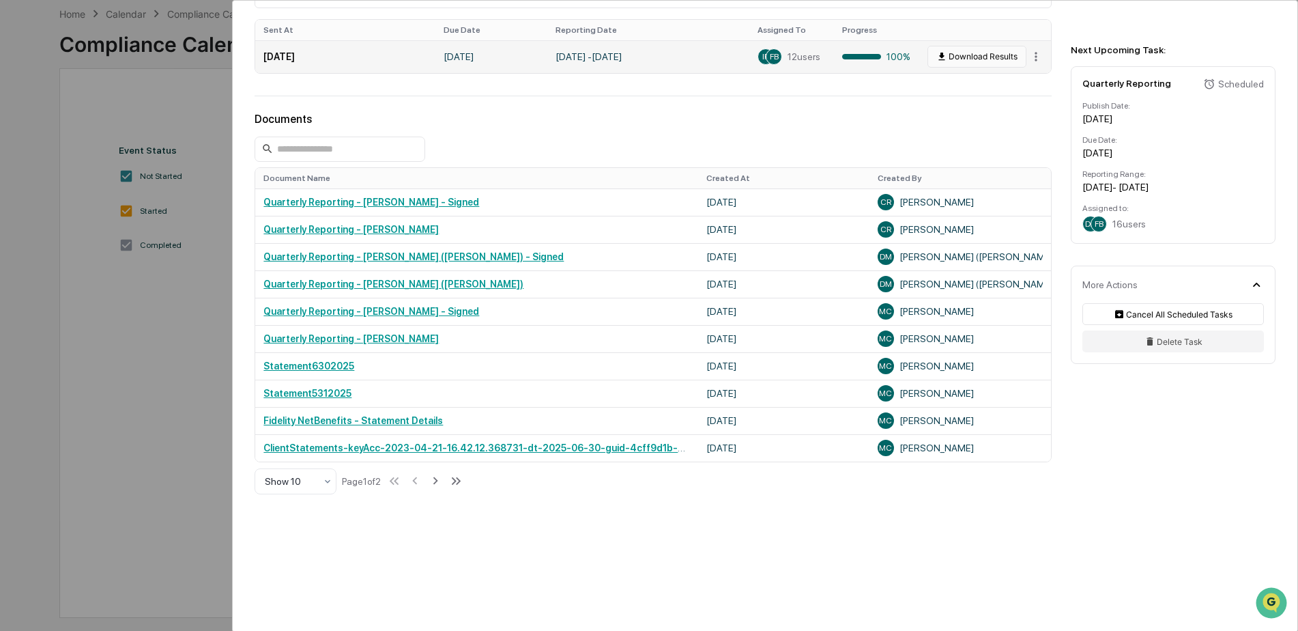
scroll to position [618, 0]
click at [437, 484] on icon at bounding box center [435, 480] width 15 height 15
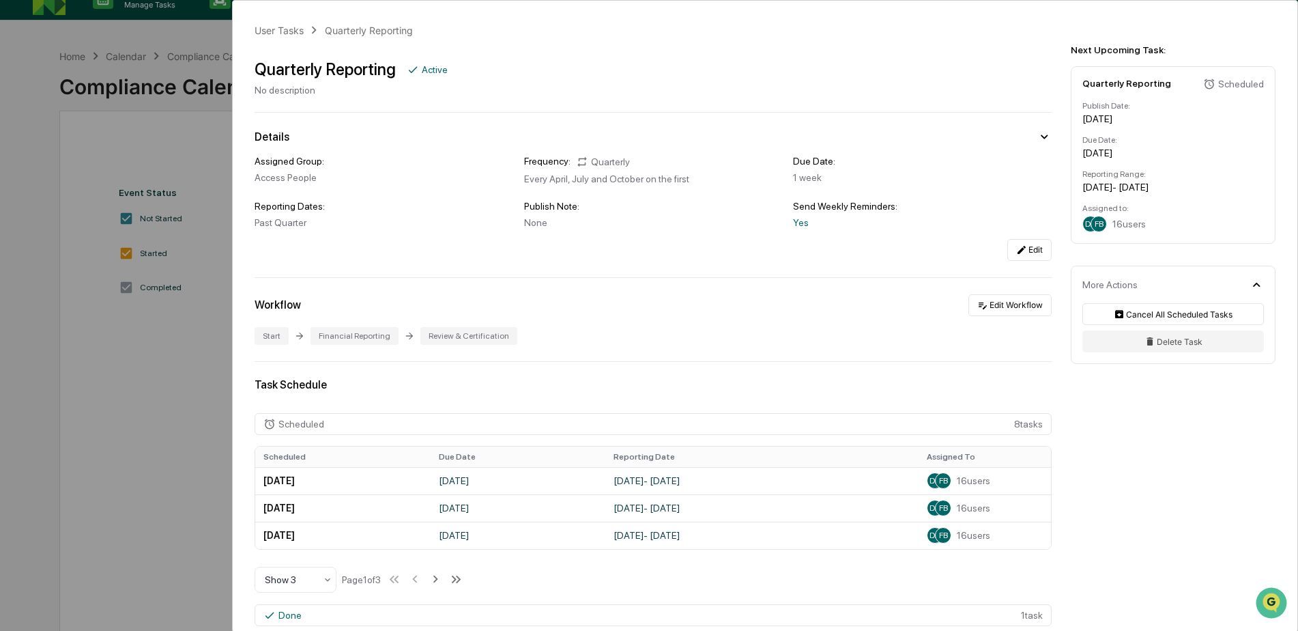
scroll to position [0, 0]
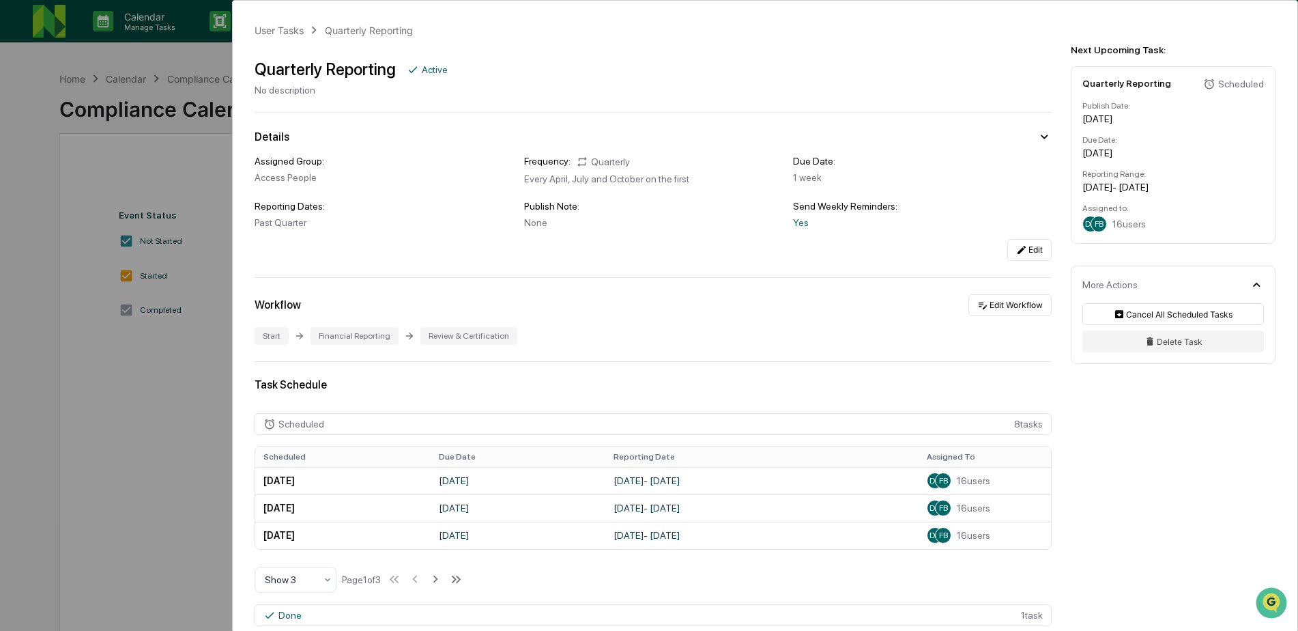
click at [162, 424] on div "User Tasks Quarterly Reporting Quarterly Reporting Active No description Detail…" at bounding box center [649, 315] width 1298 height 631
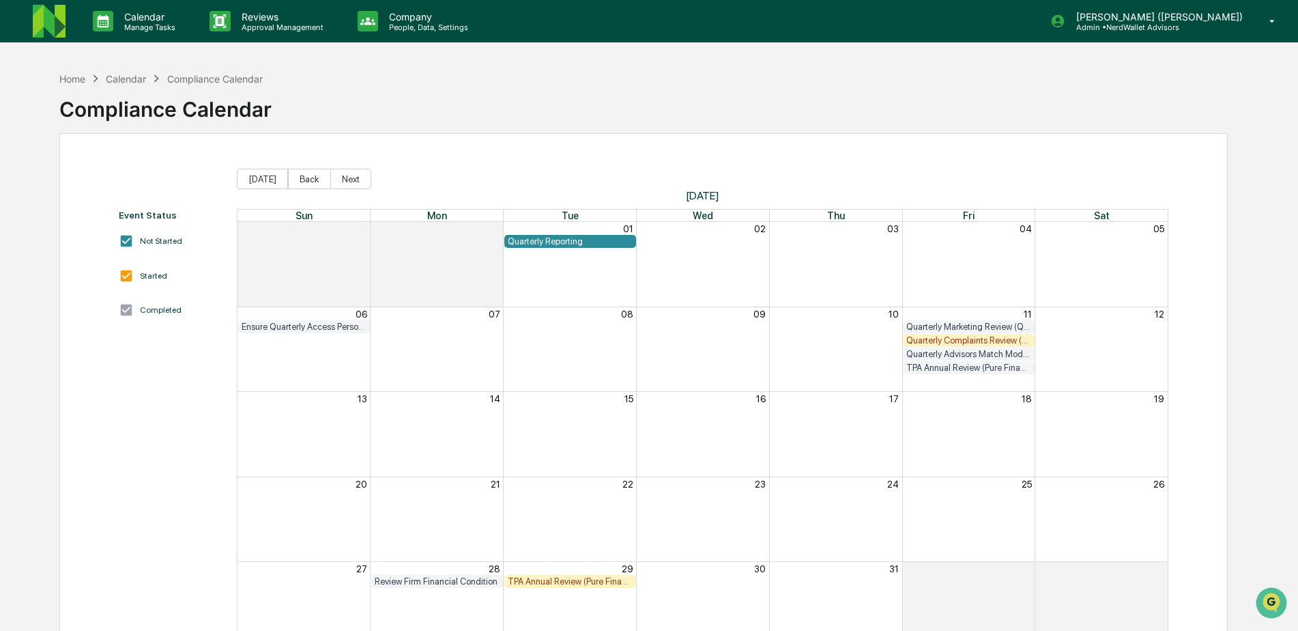
click at [951, 341] on div "Quarterly Complaints Review (QA)" at bounding box center [968, 340] width 125 height 10
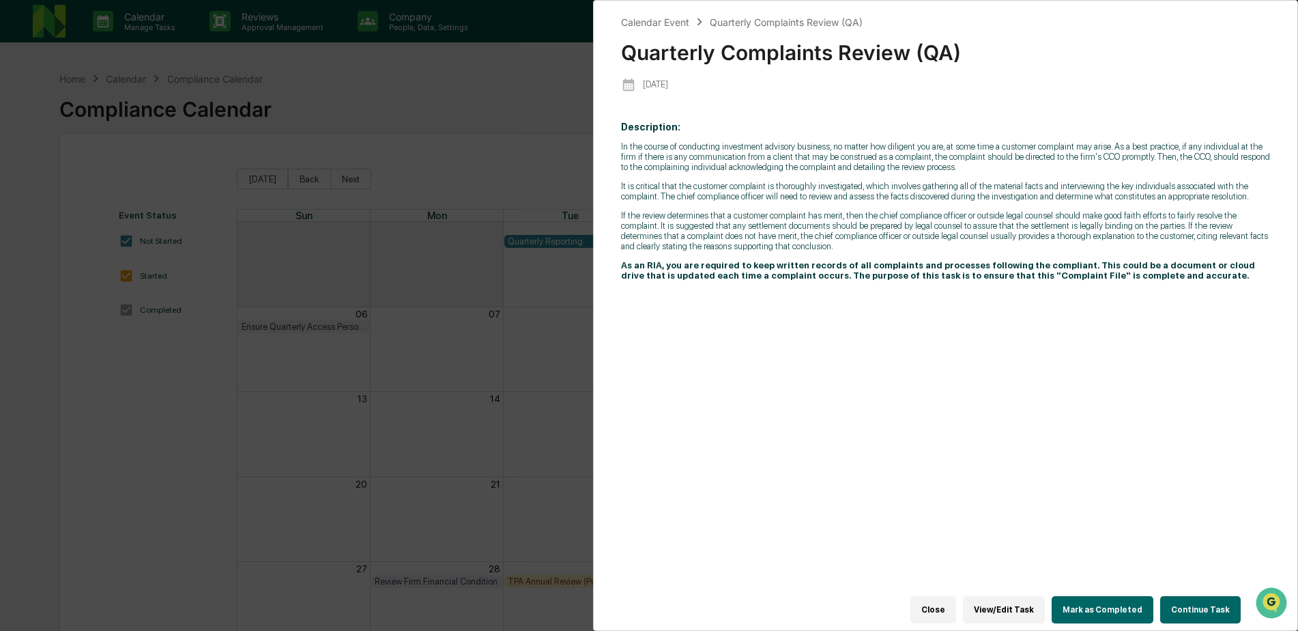
click at [1195, 596] on button "Continue Task" at bounding box center [1200, 609] width 81 height 27
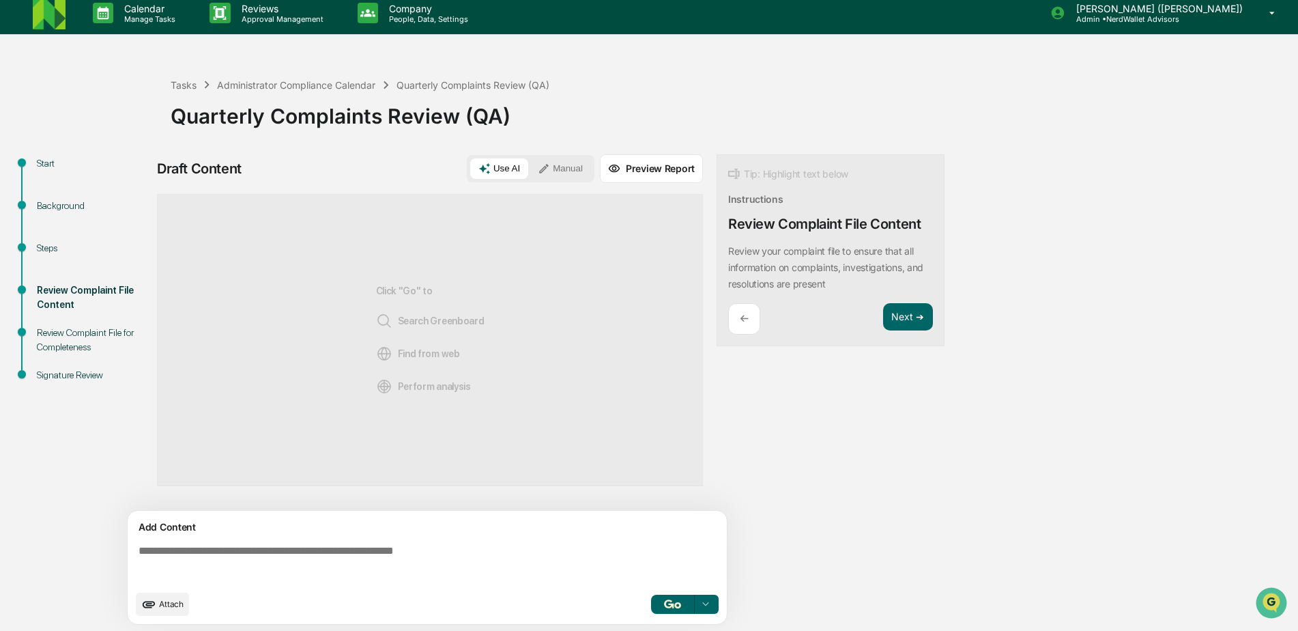
scroll to position [10, 0]
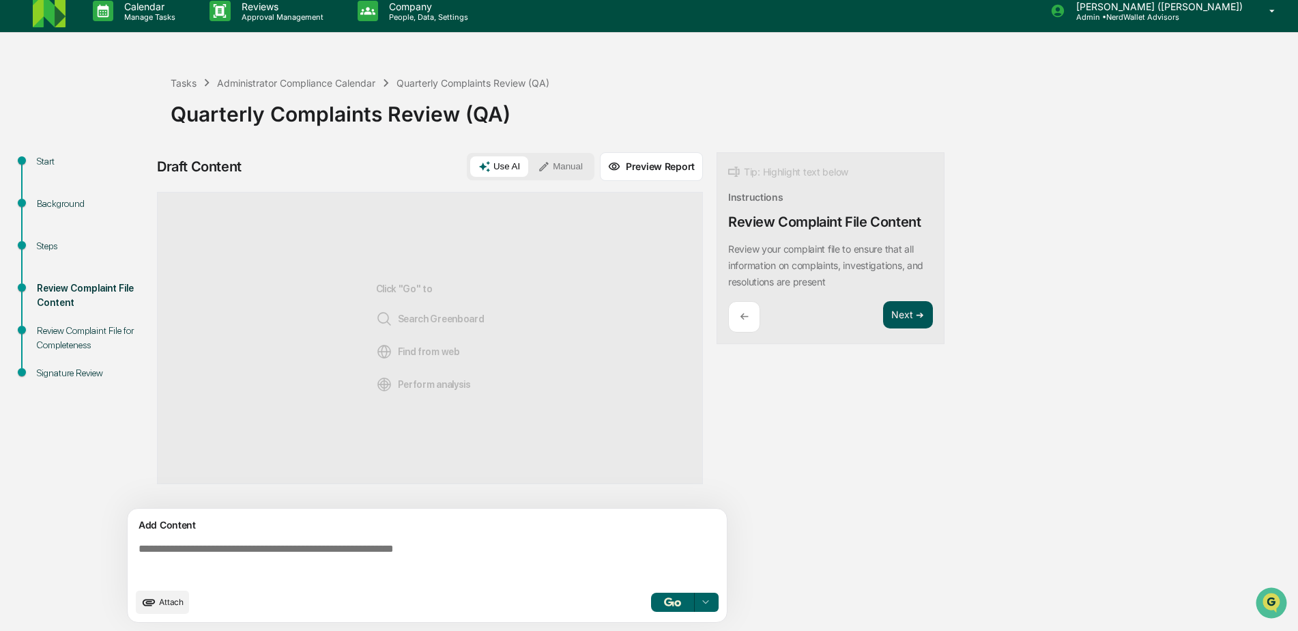
click at [911, 313] on button "Next ➔" at bounding box center [908, 315] width 50 height 28
click at [905, 315] on button "Next ➔" at bounding box center [908, 315] width 50 height 28
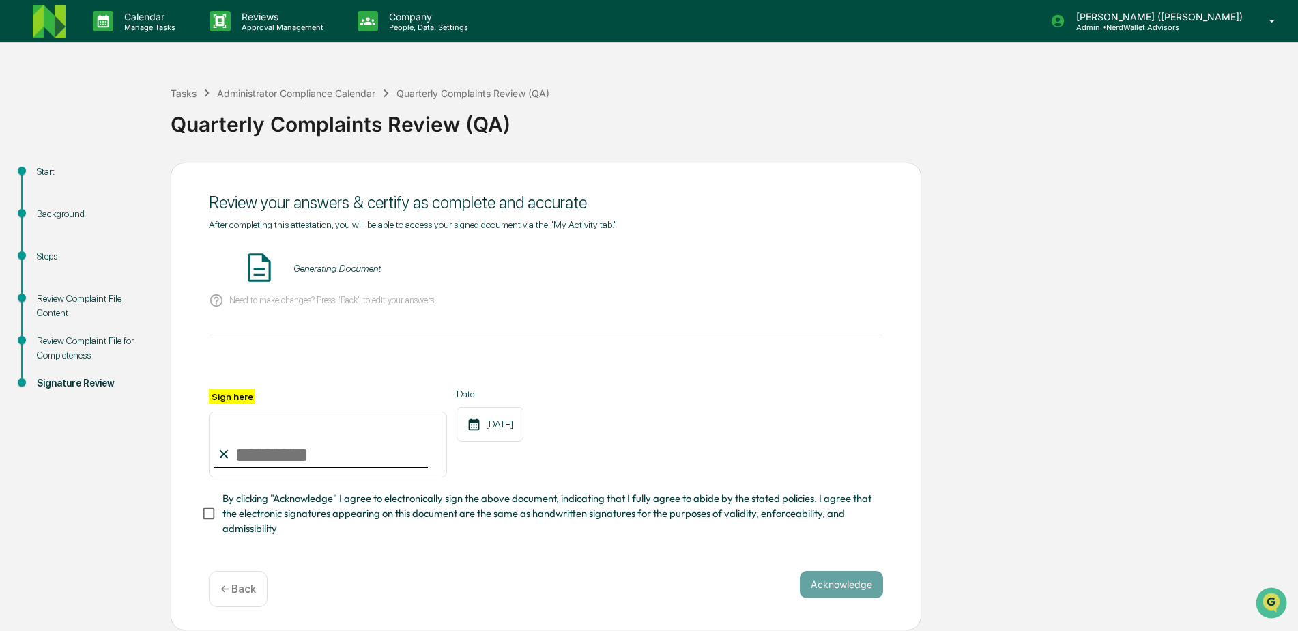
scroll to position [3, 0]
click at [44, 166] on div "Start" at bounding box center [93, 171] width 112 height 14
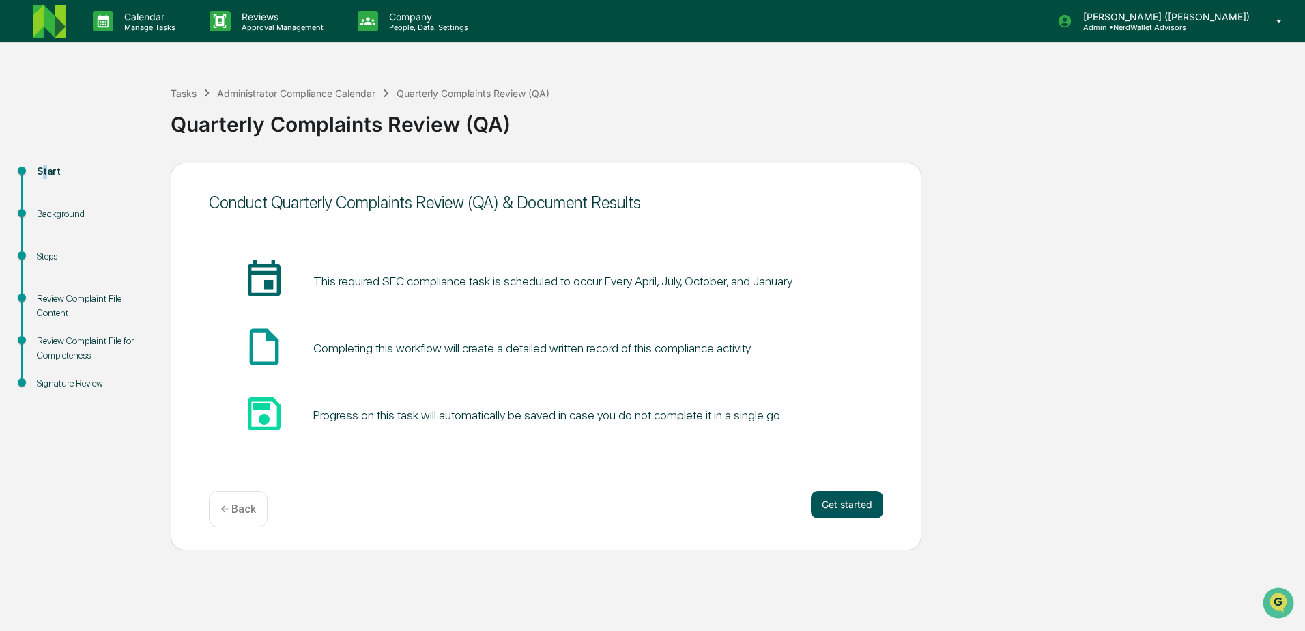
click at [835, 505] on button "Get started" at bounding box center [847, 504] width 72 height 27
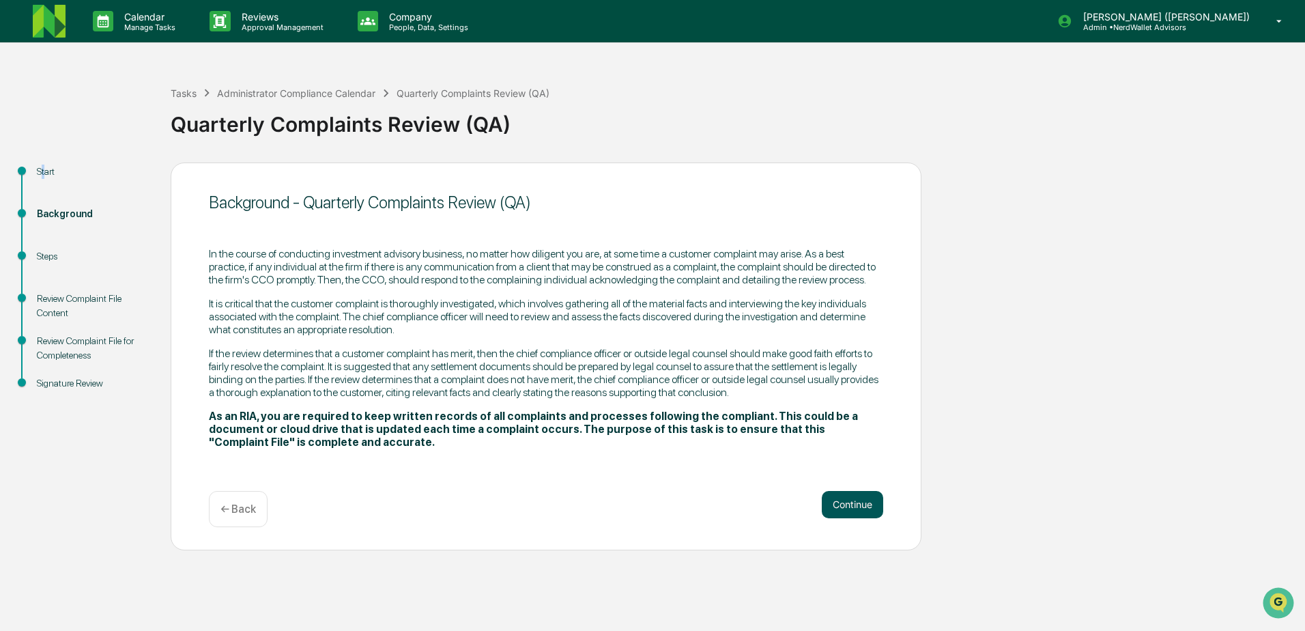
click at [839, 508] on button "Continue" at bounding box center [852, 504] width 61 height 27
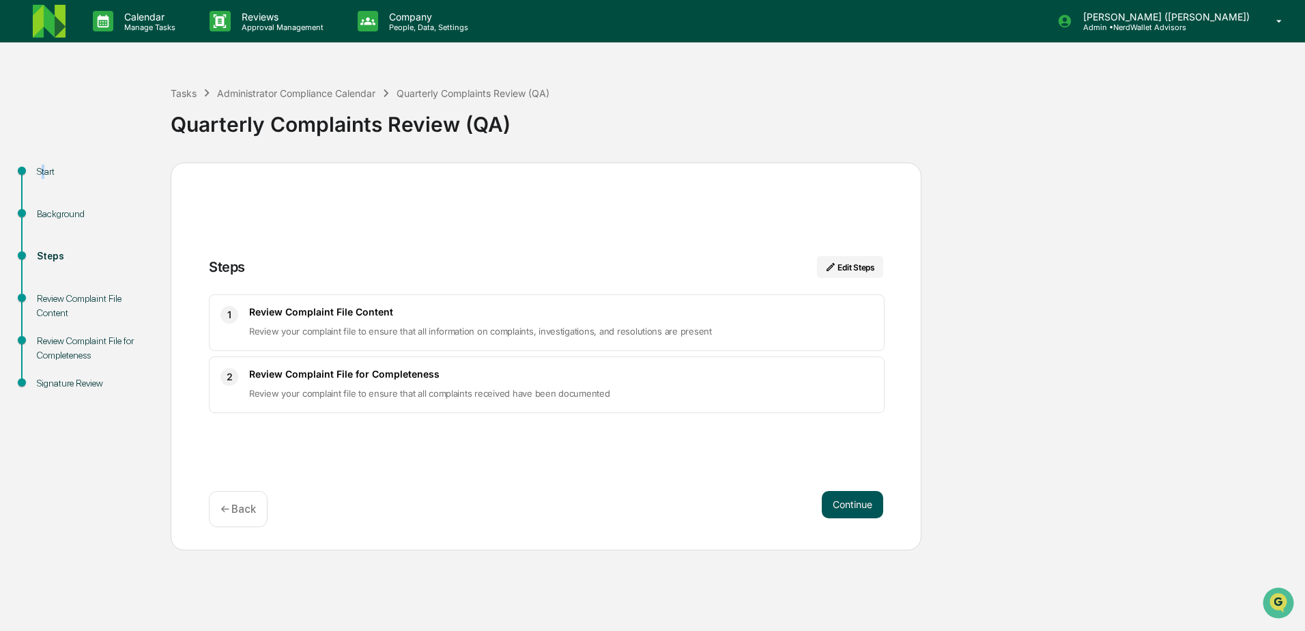
click at [841, 507] on button "Continue" at bounding box center [852, 504] width 61 height 27
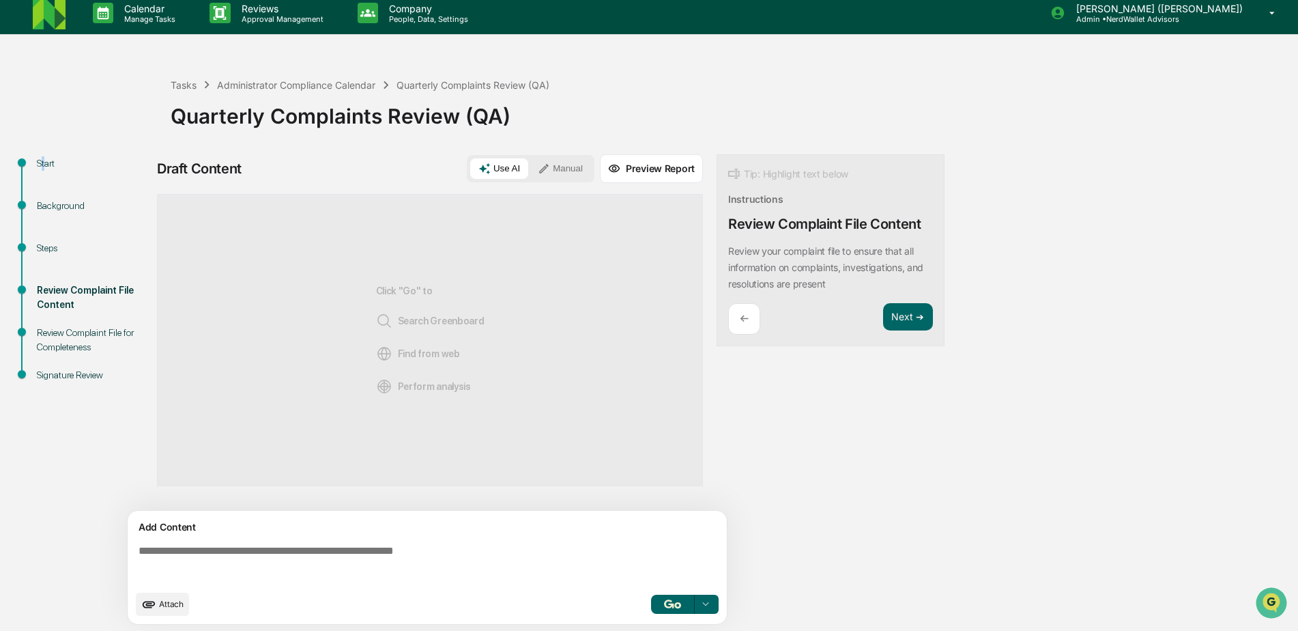
scroll to position [10, 0]
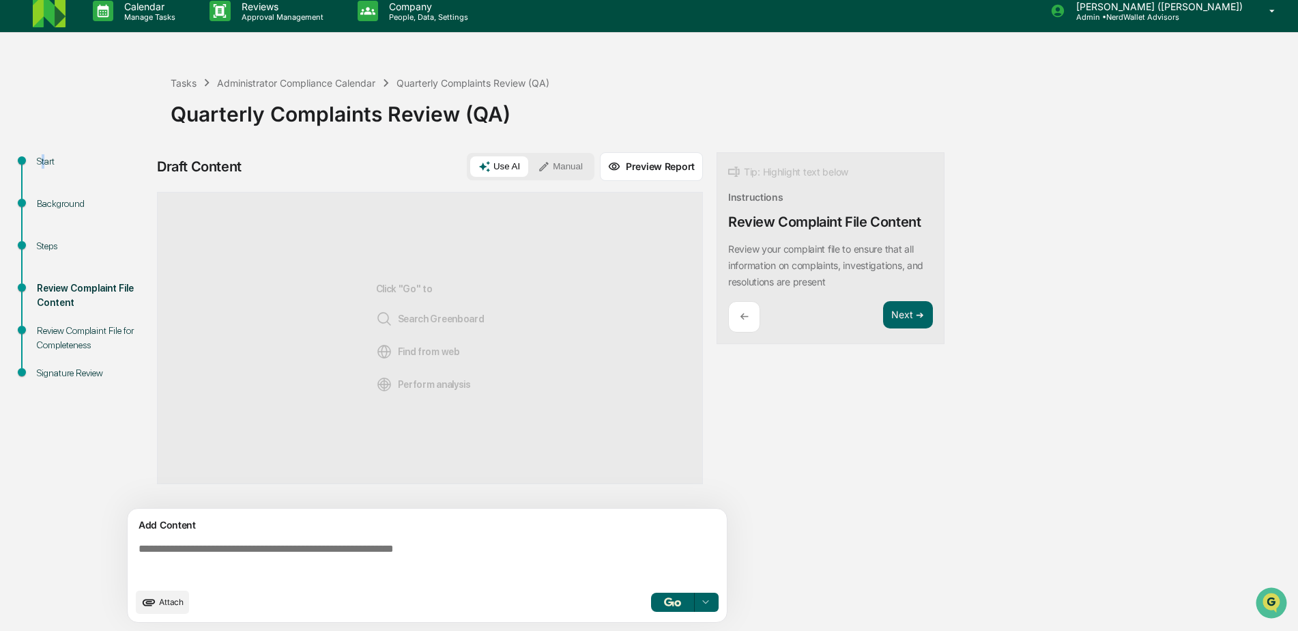
click at [574, 169] on button "Manual" at bounding box center [560, 166] width 61 height 20
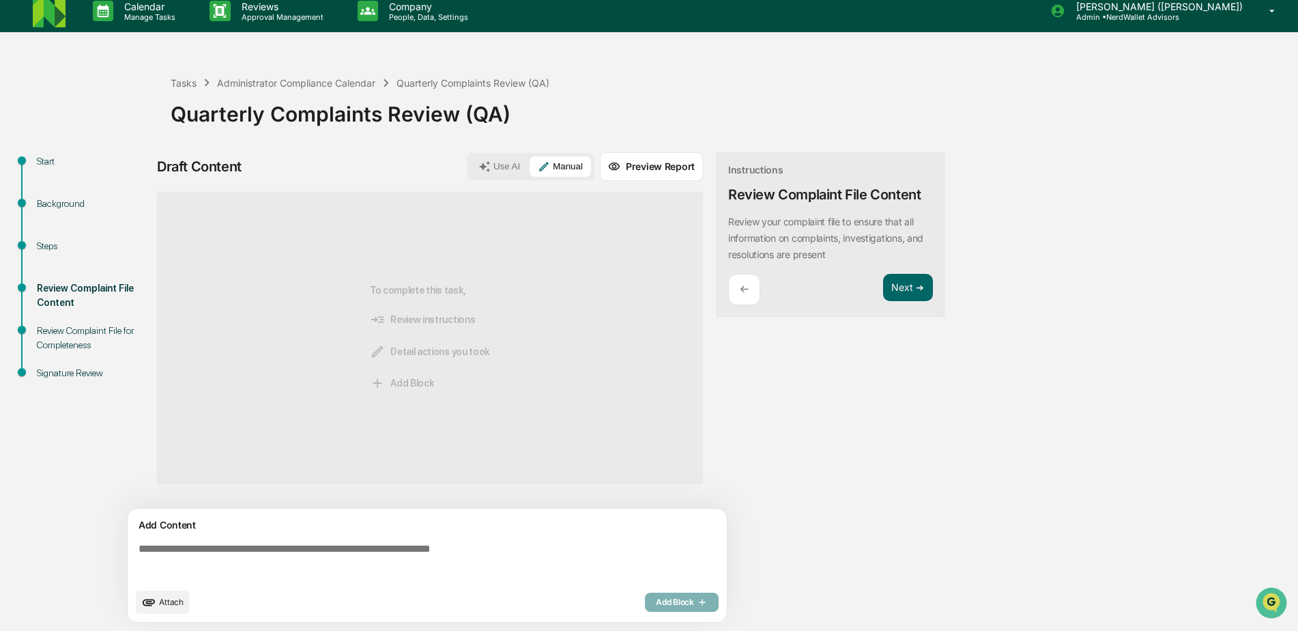
click at [253, 551] on textarea at bounding box center [430, 561] width 594 height 49
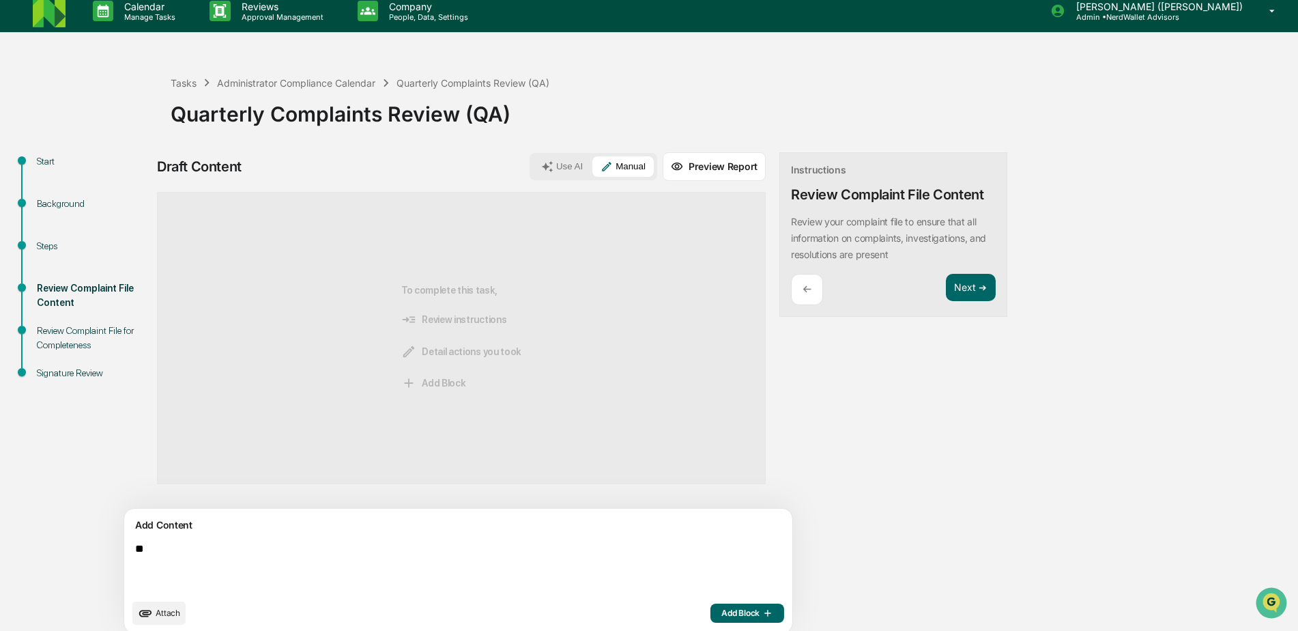
type textarea "*"
click at [158, 551] on textarea "**********" at bounding box center [427, 567] width 594 height 60
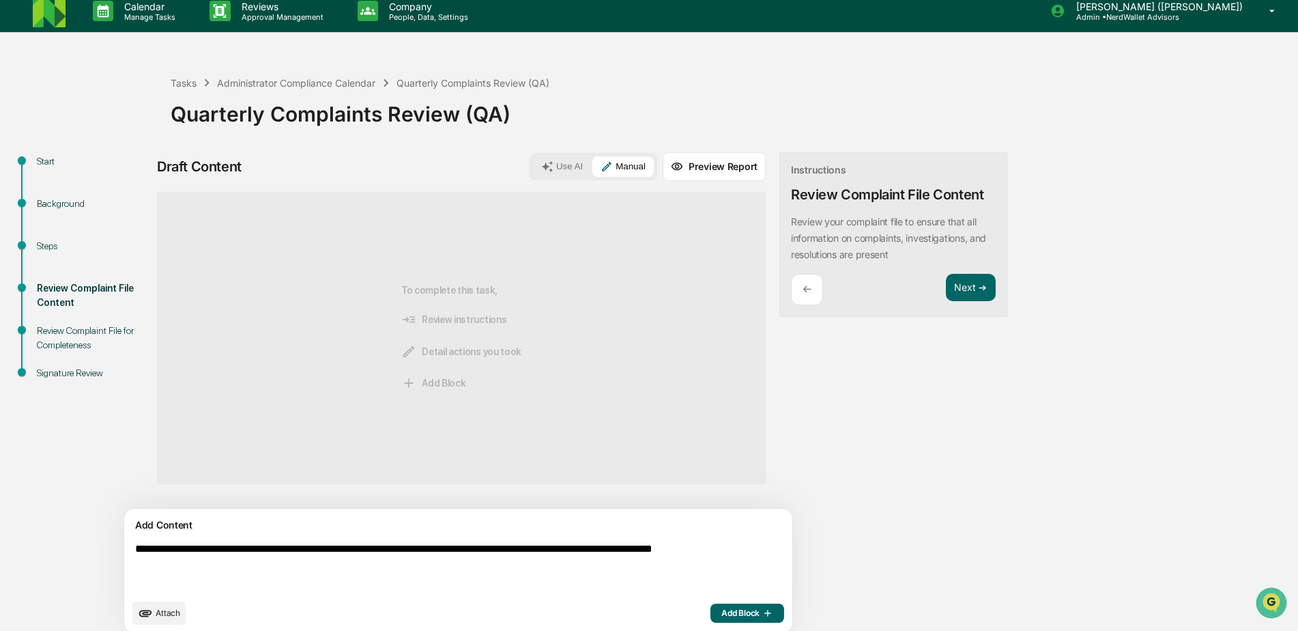
click at [140, 550] on textarea "**********" at bounding box center [427, 567] width 594 height 60
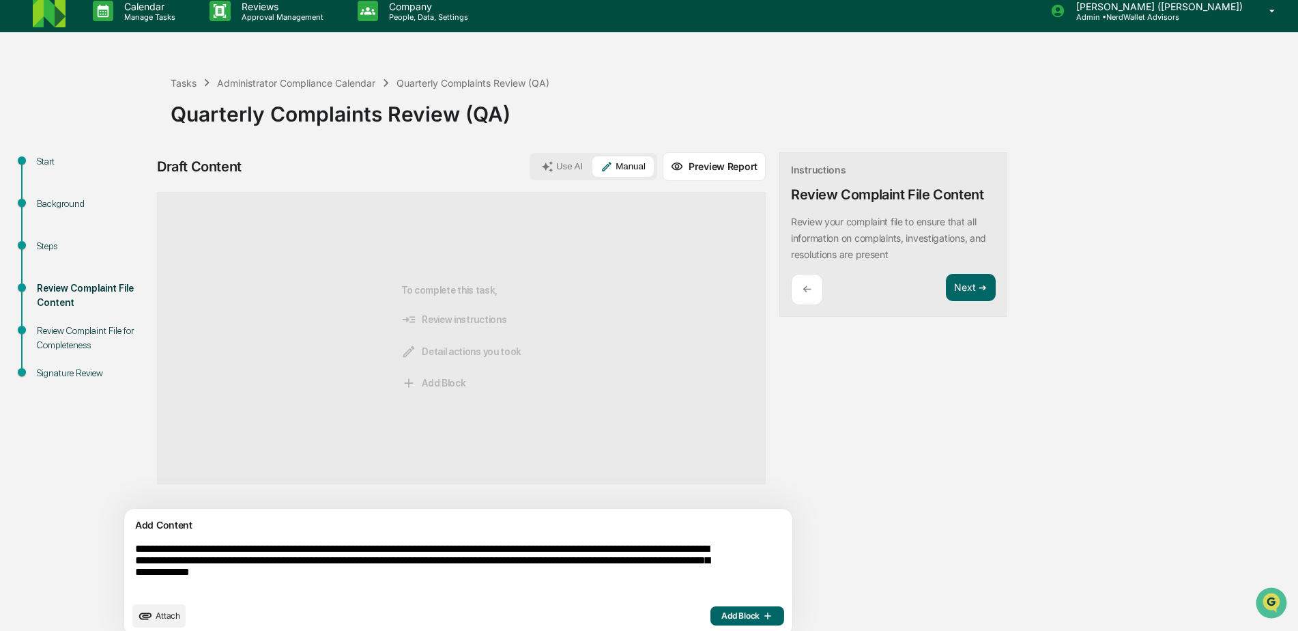
click at [174, 579] on textarea "**********" at bounding box center [427, 568] width 594 height 63
click at [528, 577] on textarea "**********" at bounding box center [427, 575] width 594 height 76
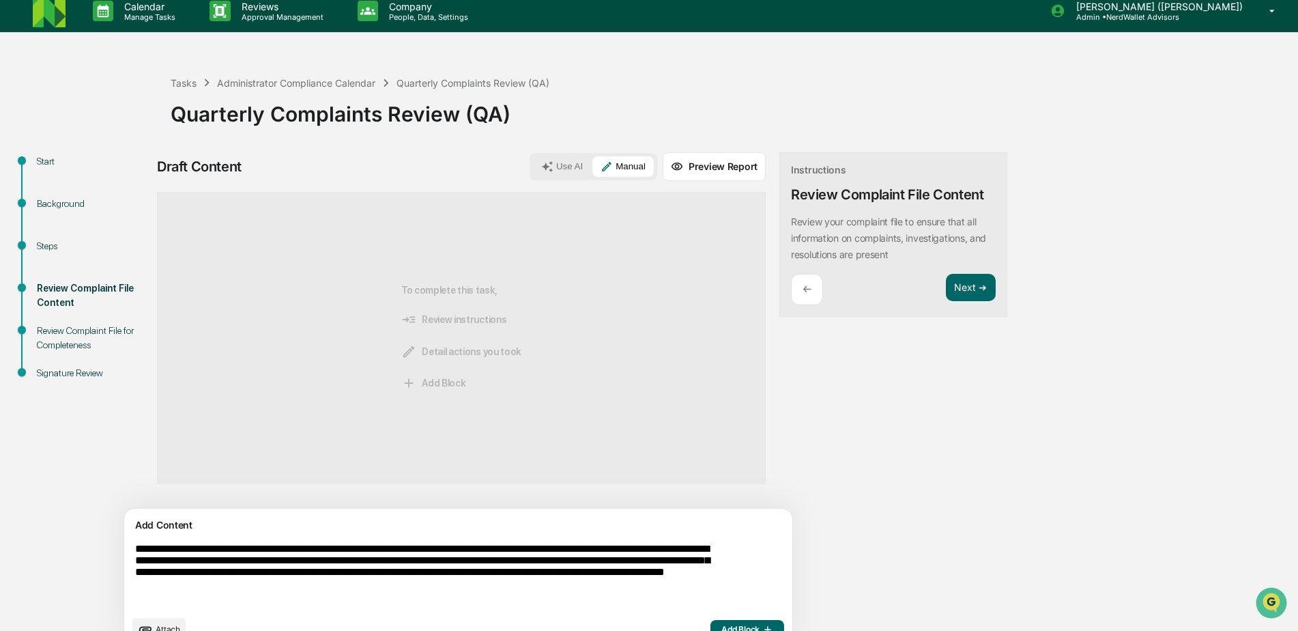
paste textarea "**********"
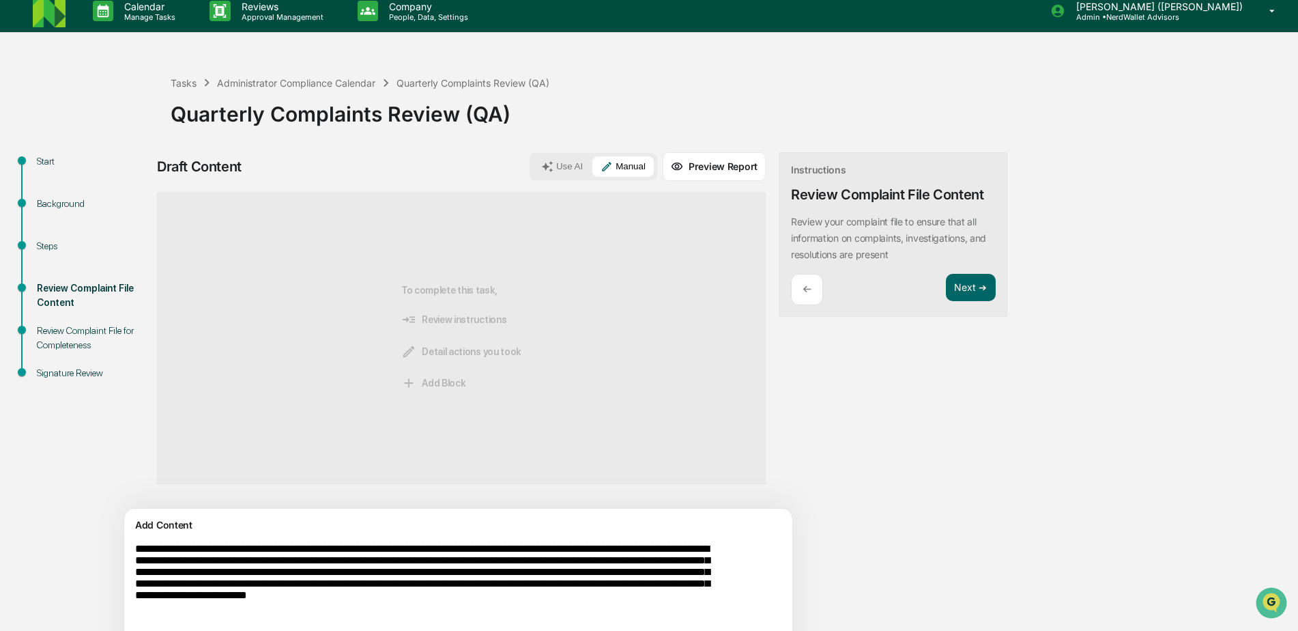
drag, startPoint x: 616, startPoint y: 589, endPoint x: 296, endPoint y: 592, distance: 320.8
click at [296, 592] on textarea "**********" at bounding box center [427, 589] width 594 height 104
drag, startPoint x: 485, startPoint y: 603, endPoint x: 504, endPoint y: 599, distance: 20.1
click at [485, 602] on textarea "**********" at bounding box center [427, 582] width 594 height 90
drag, startPoint x: 579, startPoint y: 607, endPoint x: 139, endPoint y: 551, distance: 443.7
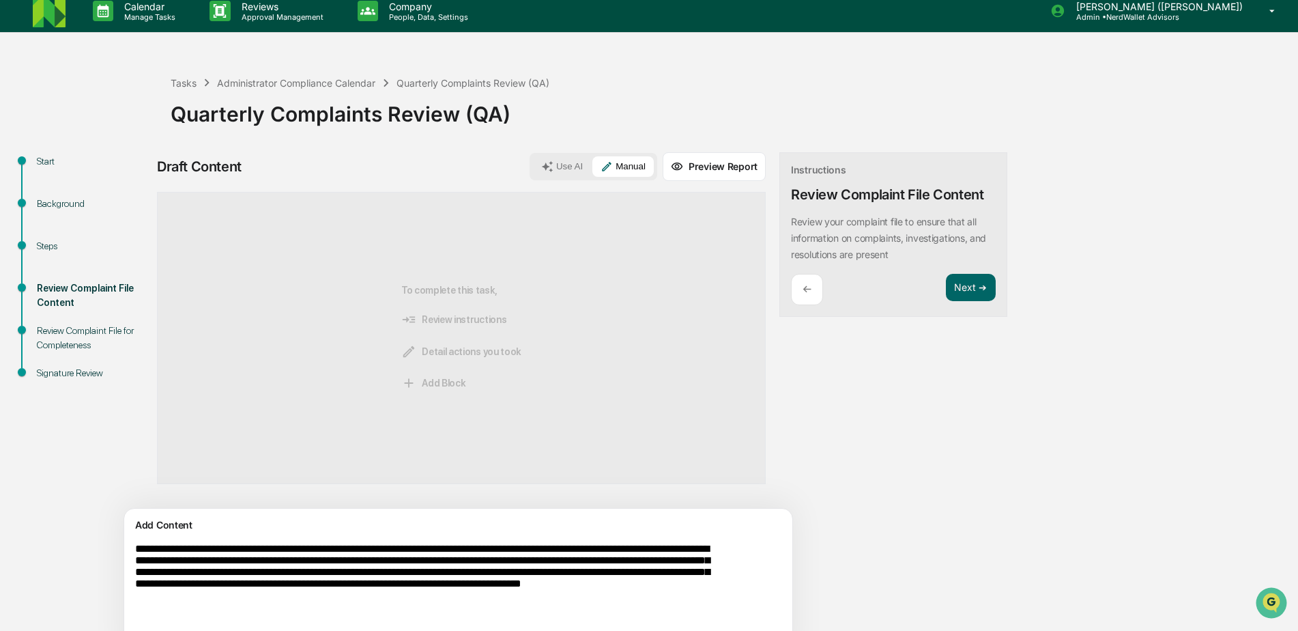
click at [139, 551] on textarea "**********" at bounding box center [427, 582] width 594 height 90
type textarea "**********"
click at [631, 608] on textarea "**********" at bounding box center [427, 582] width 594 height 90
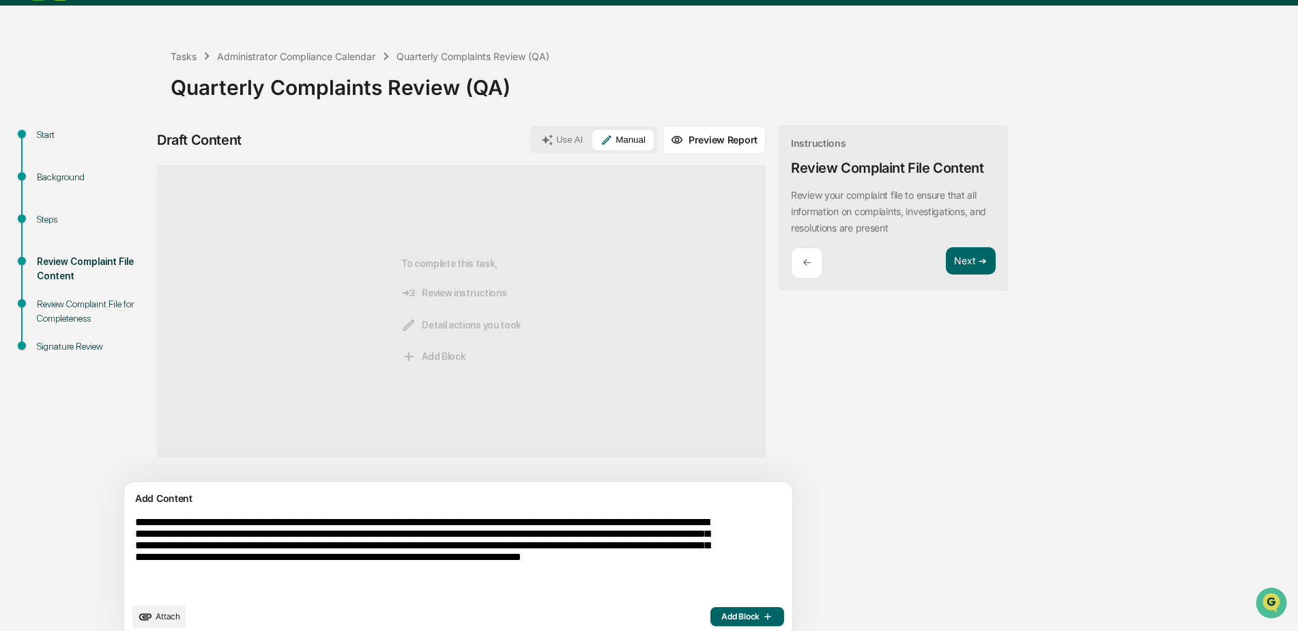
scroll to position [51, 0]
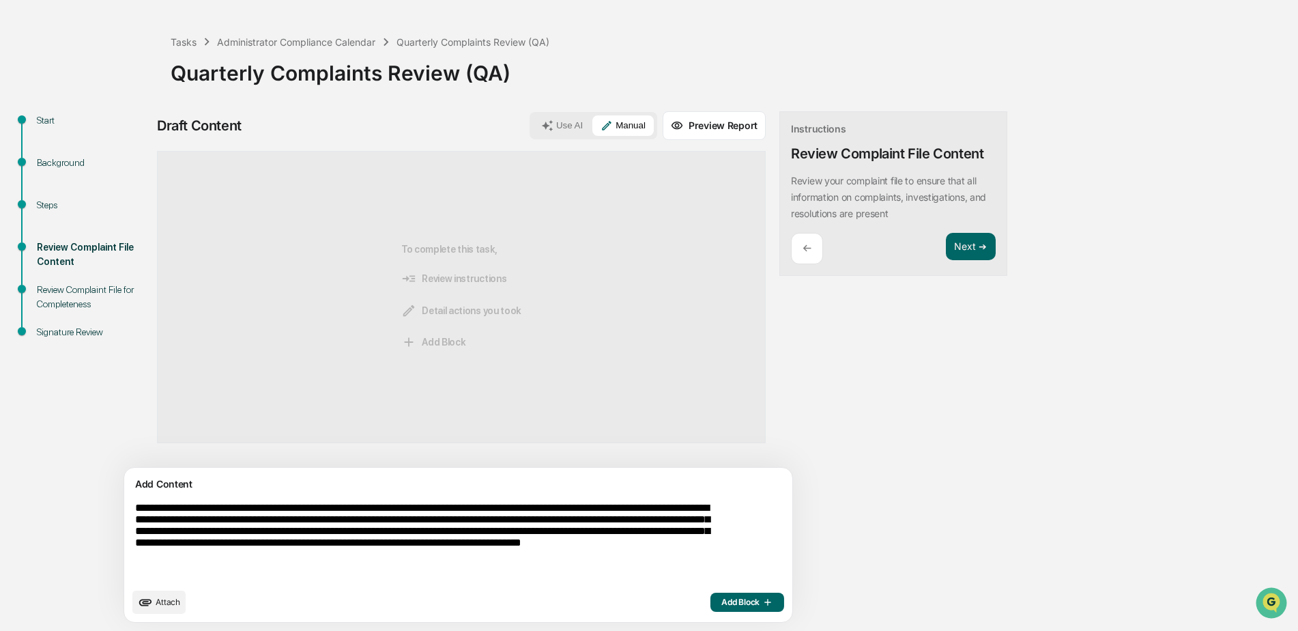
drag, startPoint x: 599, startPoint y: 562, endPoint x: 132, endPoint y: 512, distance: 468.8
click at [132, 512] on div "**********" at bounding box center [458, 544] width 668 height 154
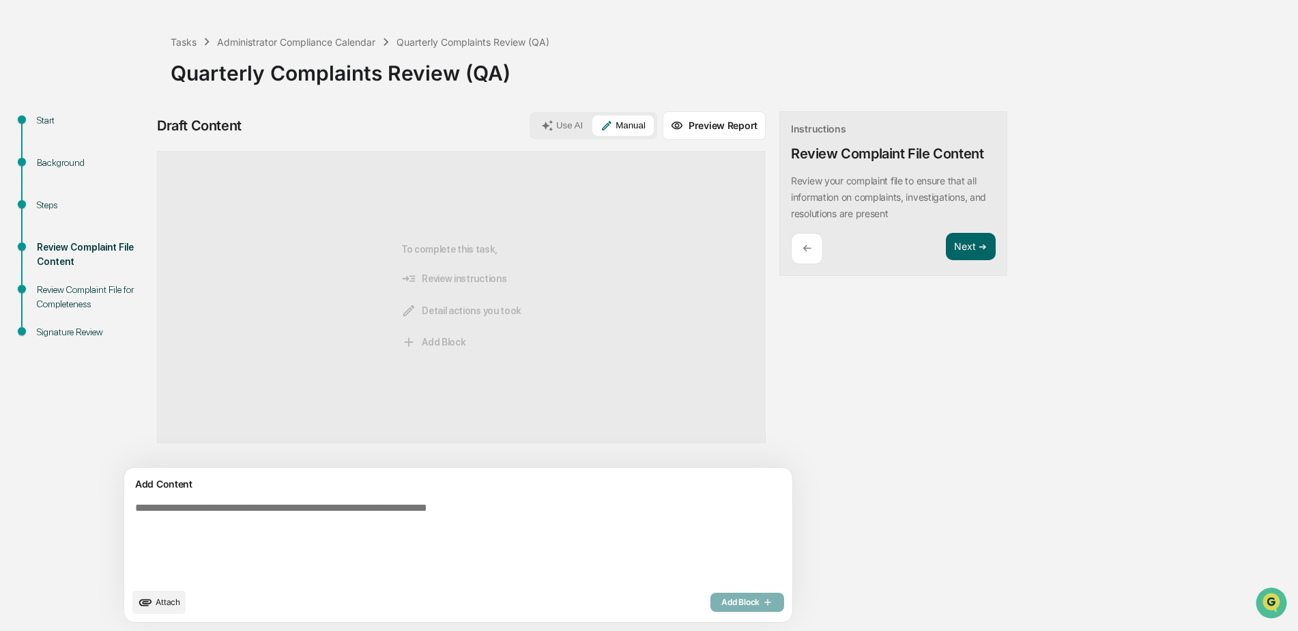
scroll to position [21, 0]
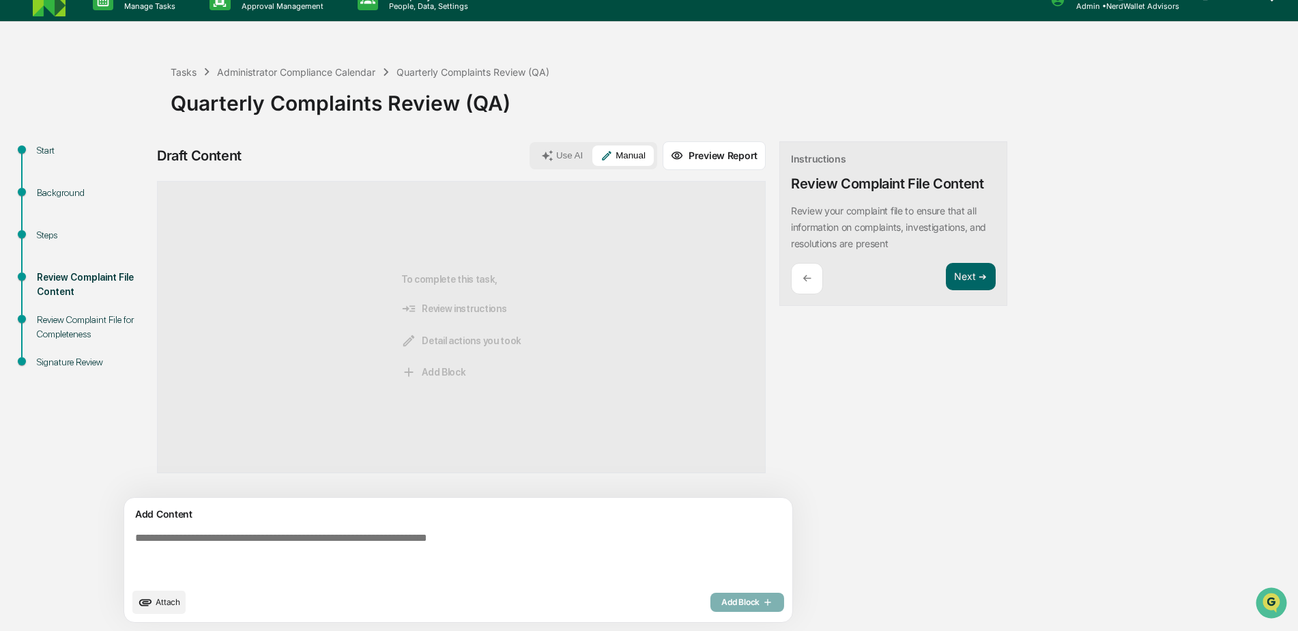
paste textarea "**********"
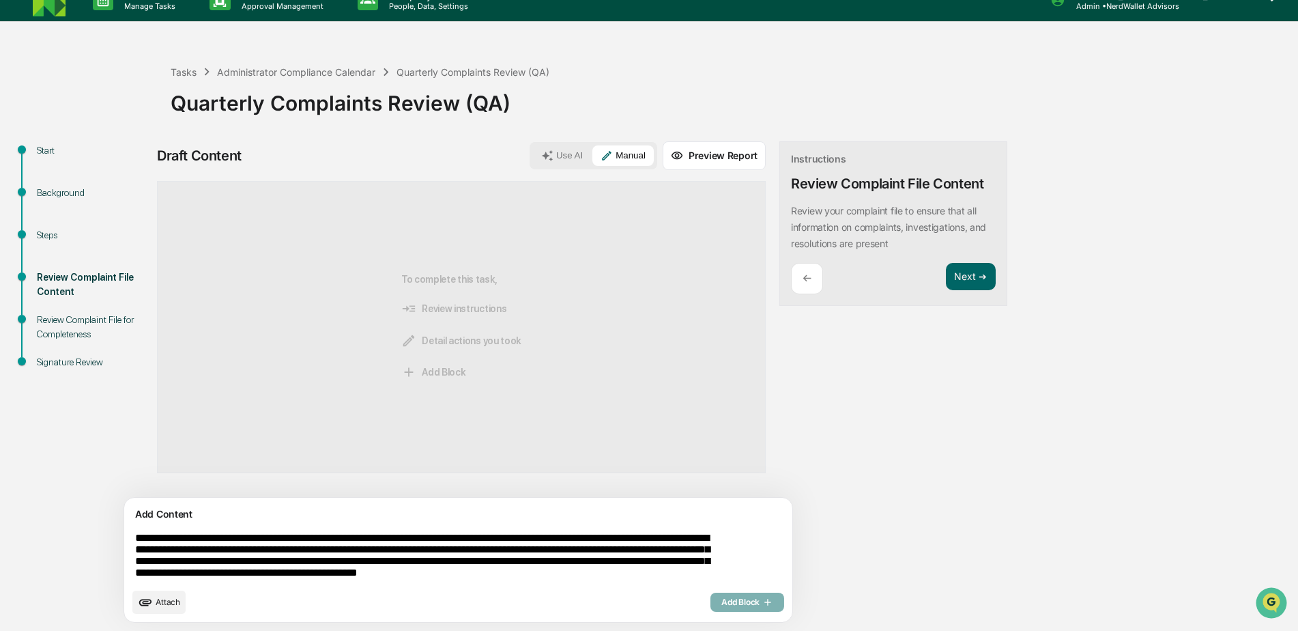
scroll to position [51, 0]
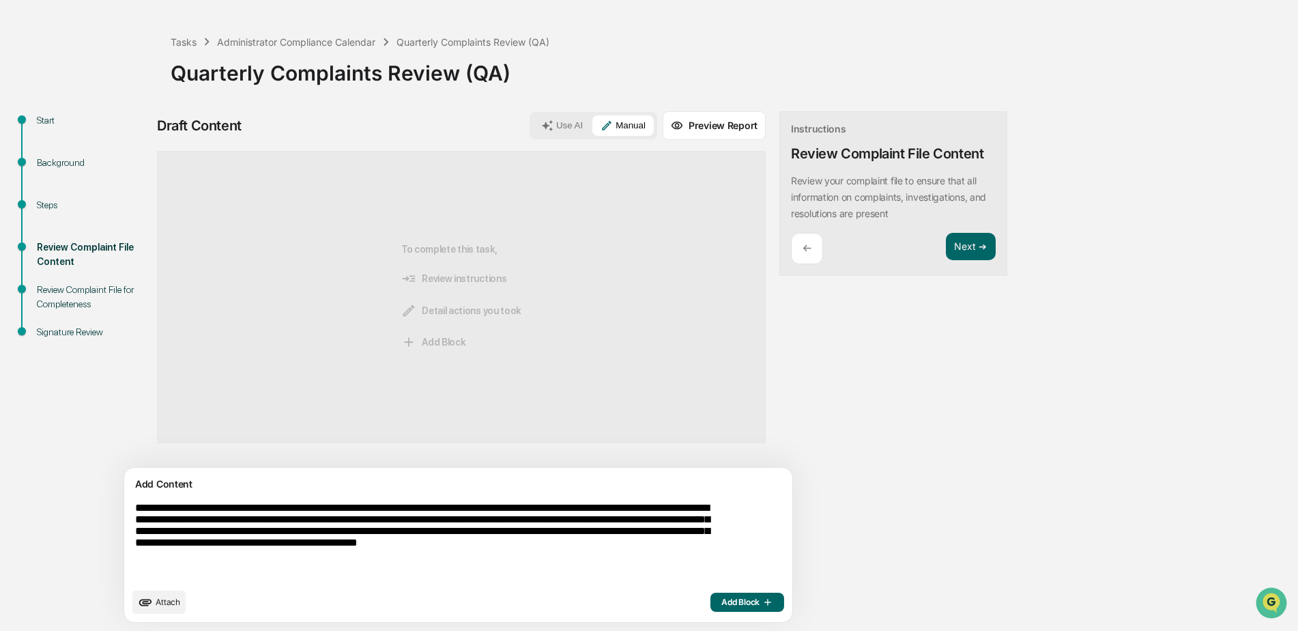
drag, startPoint x: 323, startPoint y: 563, endPoint x: 132, endPoint y: 508, distance: 198.3
click at [132, 508] on div "**********" at bounding box center [458, 544] width 668 height 154
type textarea "**********"
click at [167, 601] on span "Attach" at bounding box center [168, 601] width 25 height 10
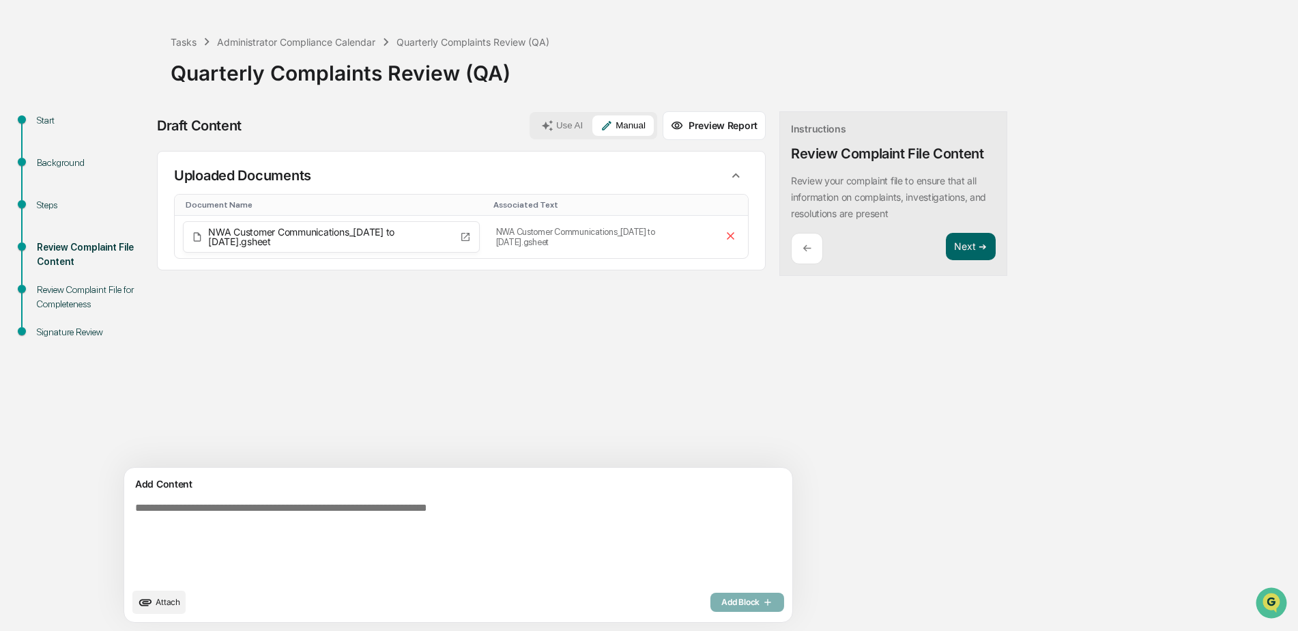
click at [162, 510] on textarea at bounding box center [427, 541] width 594 height 90
paste textarea "**********"
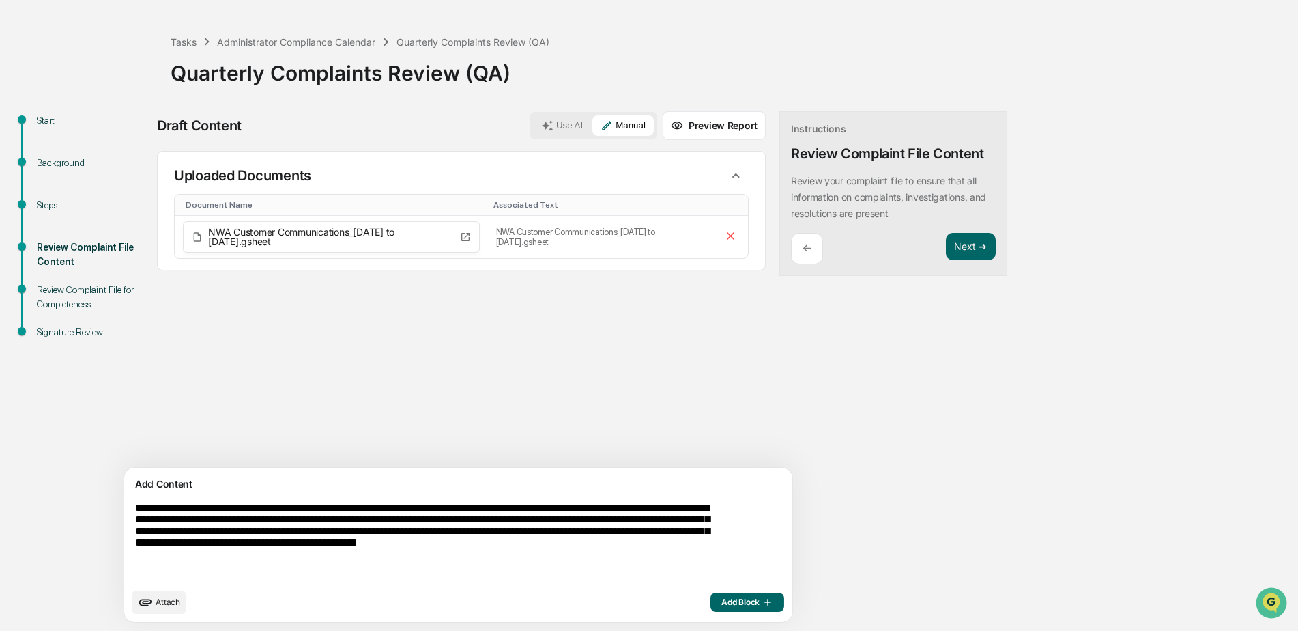
type textarea "**********"
click at [710, 599] on button "Add Block" at bounding box center [747, 601] width 74 height 19
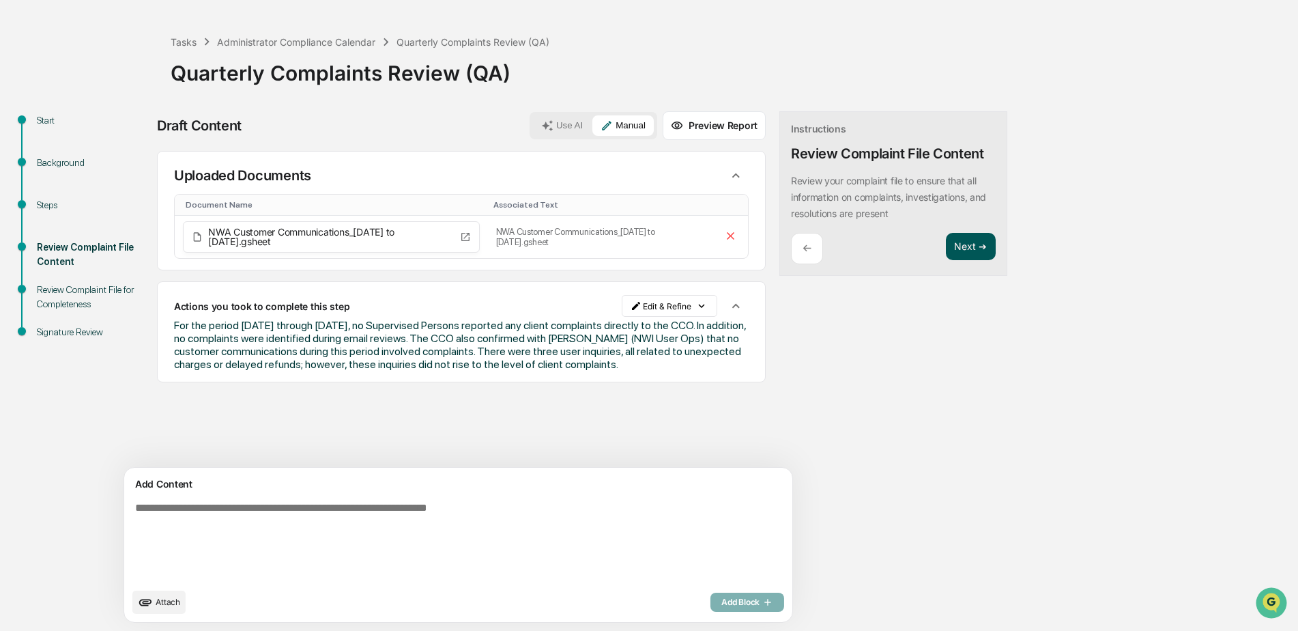
click at [946, 244] on button "Next ➔" at bounding box center [971, 247] width 50 height 28
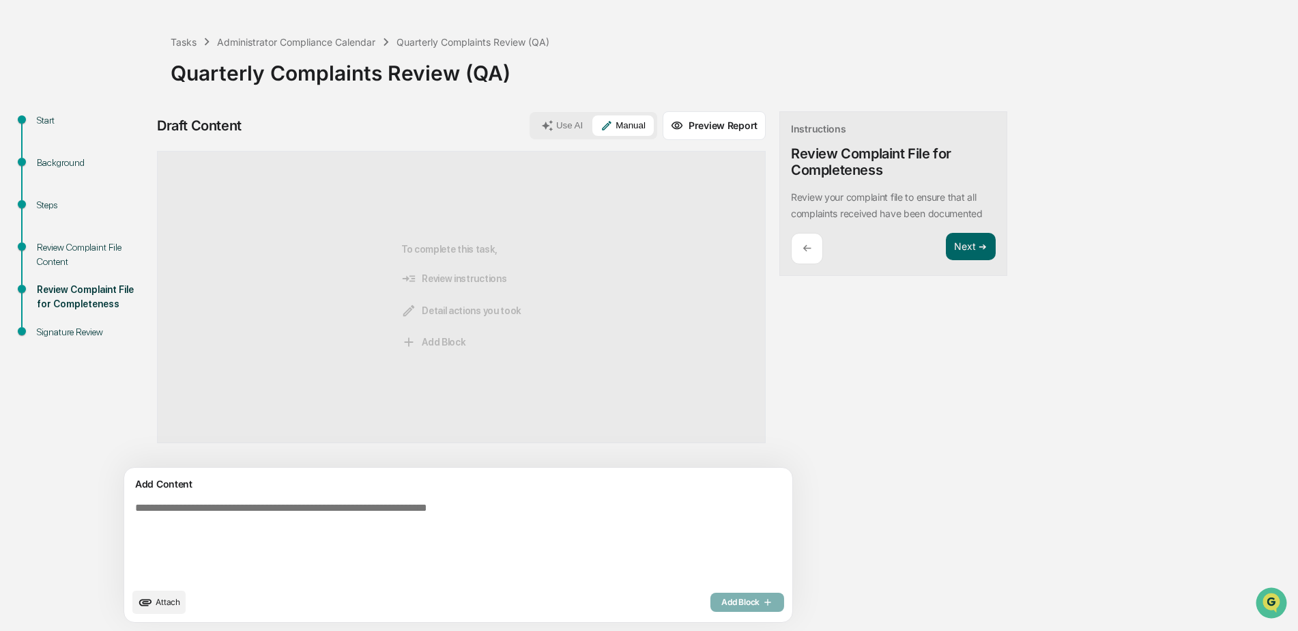
click at [183, 510] on textarea at bounding box center [427, 541] width 594 height 90
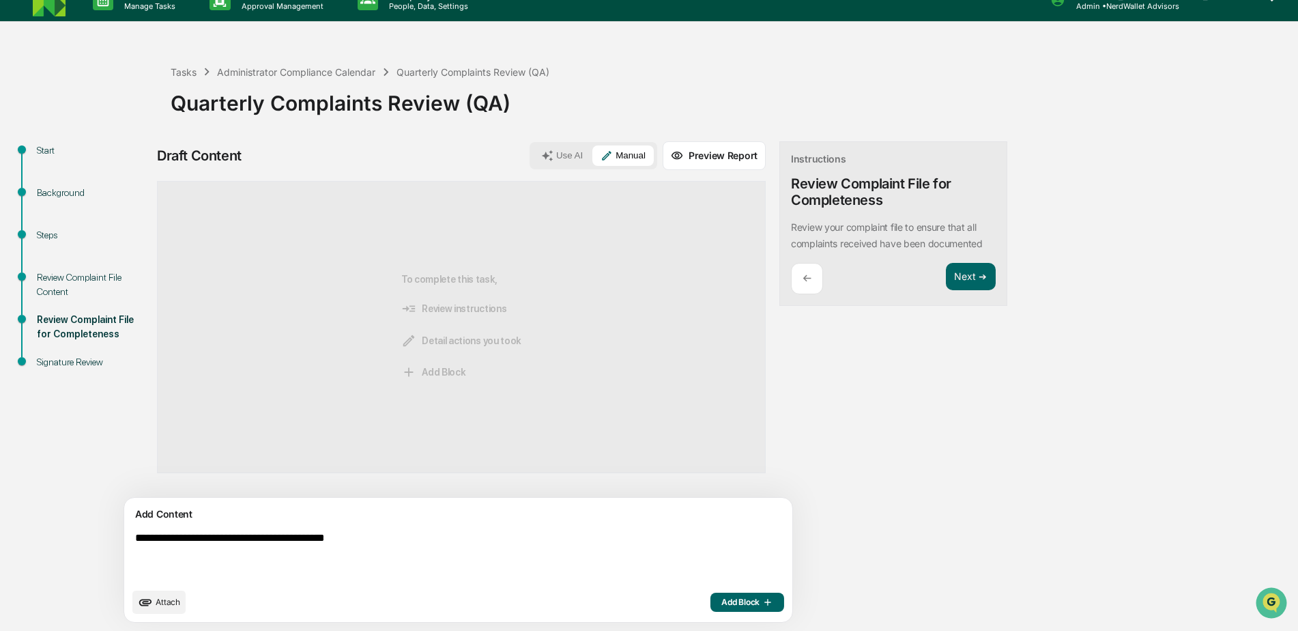
type textarea "**********"
click at [721, 600] on span "Add Block" at bounding box center [747, 601] width 52 height 11
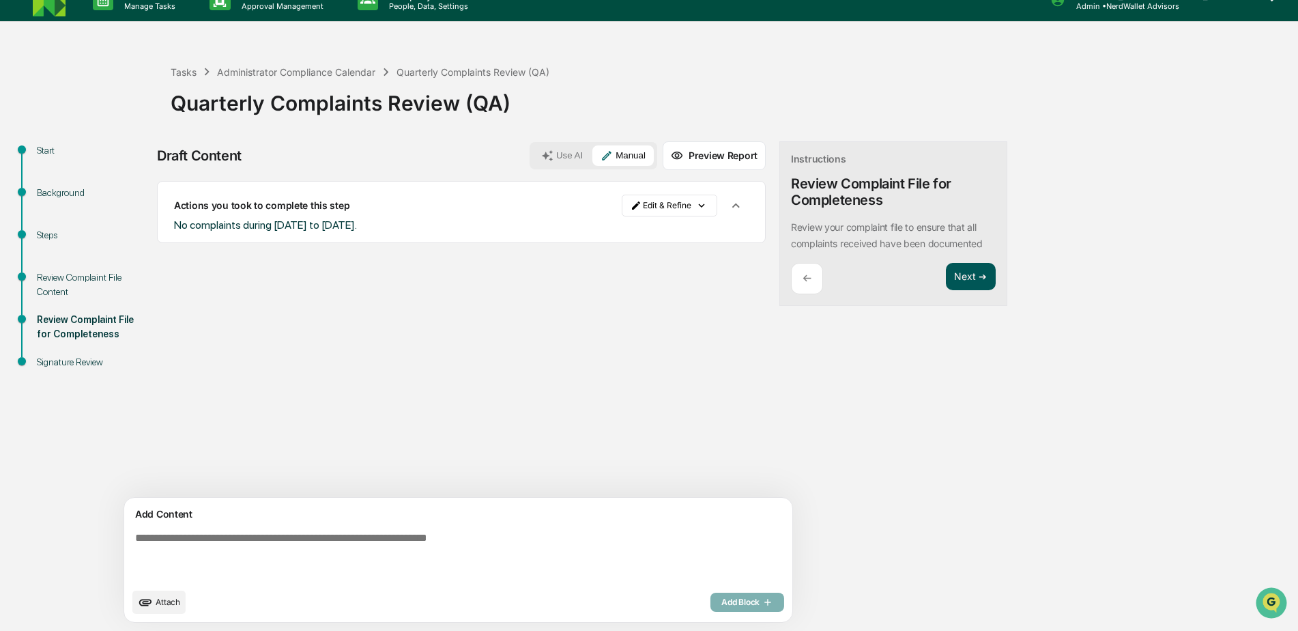
click at [946, 278] on button "Next ➔" at bounding box center [971, 277] width 50 height 28
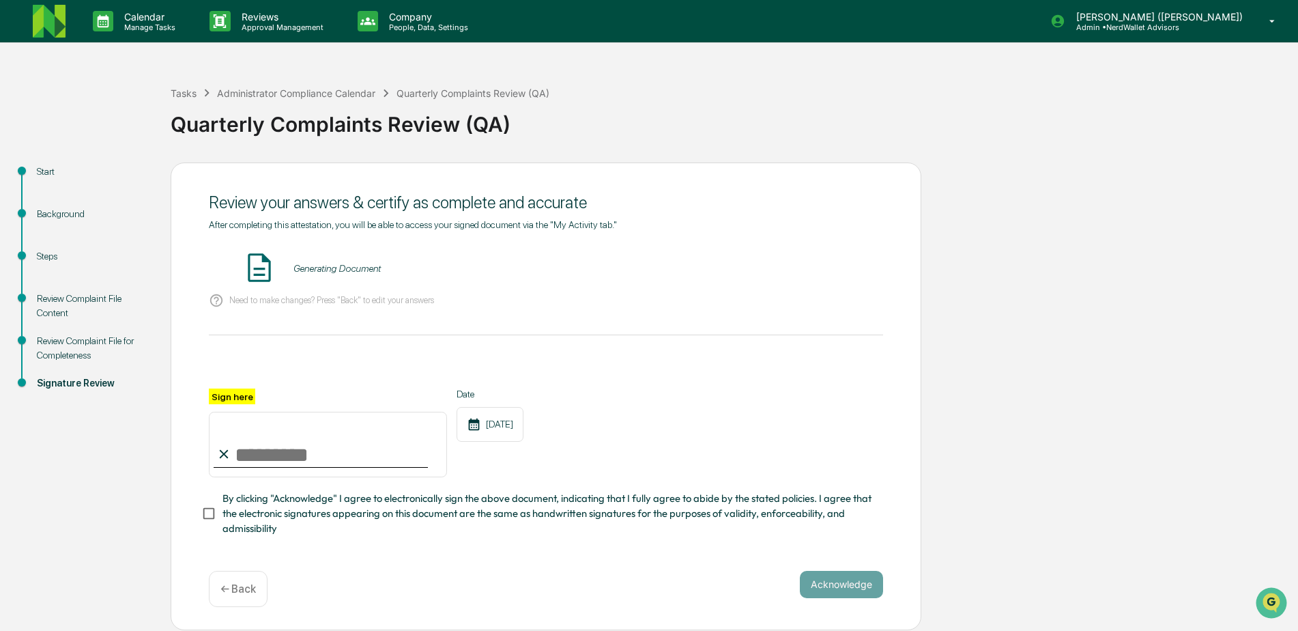
scroll to position [3, 0]
click at [801, 265] on button "VIEW" at bounding box center [805, 268] width 89 height 23
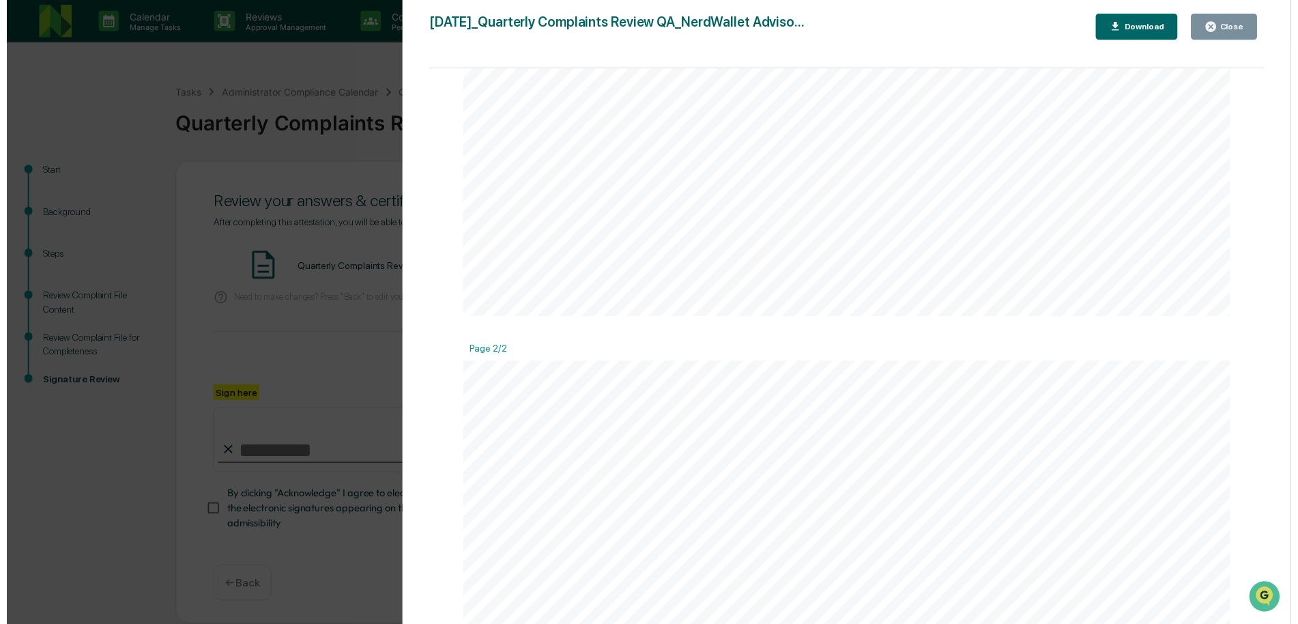
scroll to position [887, 0]
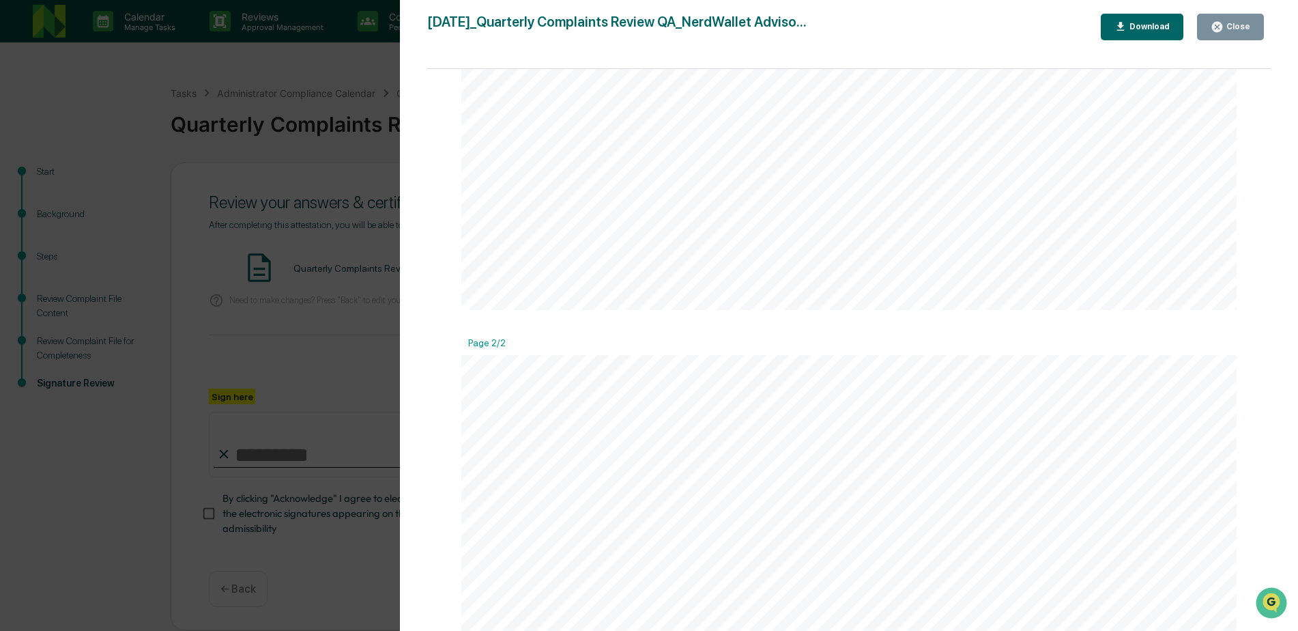
click at [376, 380] on div "Version History [DATE] 08:41 PM [PERSON_NAME] ([PERSON_NAME]) [DATE]_Quarterly …" at bounding box center [649, 315] width 1298 height 631
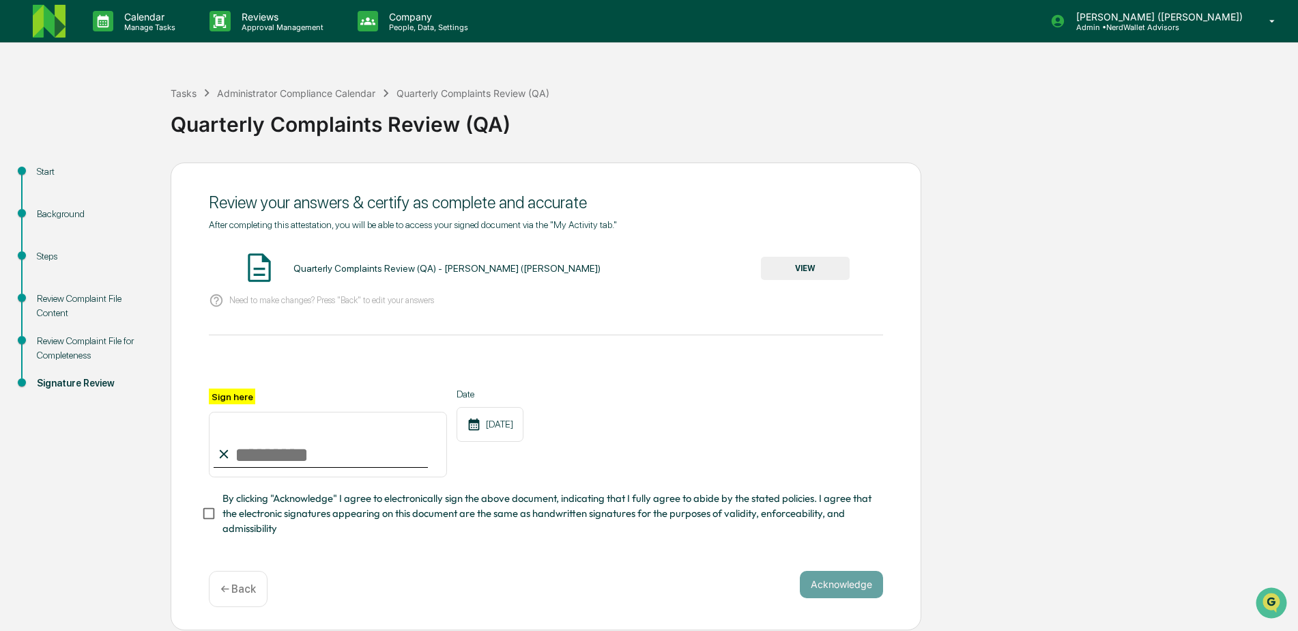
click at [289, 448] on input "Sign here" at bounding box center [328, 445] width 238 height 66
click at [519, 422] on div "[DATE]" at bounding box center [490, 424] width 67 height 35
click at [516, 416] on div "[DATE]" at bounding box center [490, 424] width 67 height 35
click at [310, 446] on input "Sign here" at bounding box center [328, 445] width 238 height 66
type input "**********"
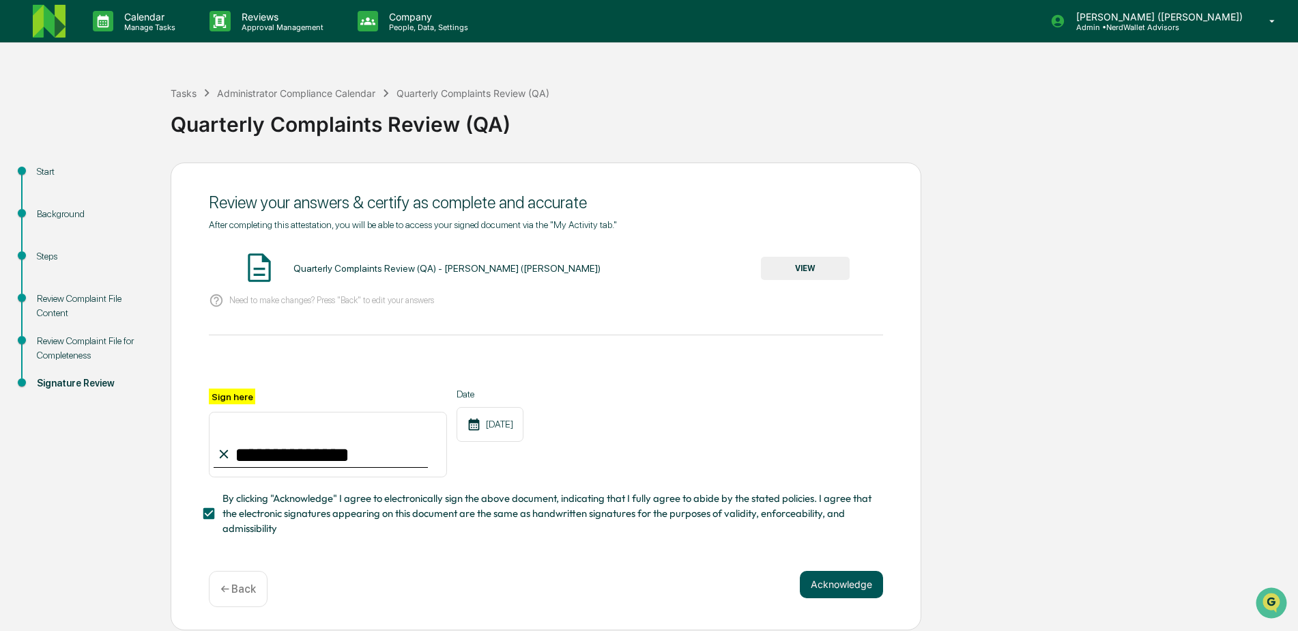
click at [821, 586] on button "Acknowledge" at bounding box center [841, 584] width 83 height 27
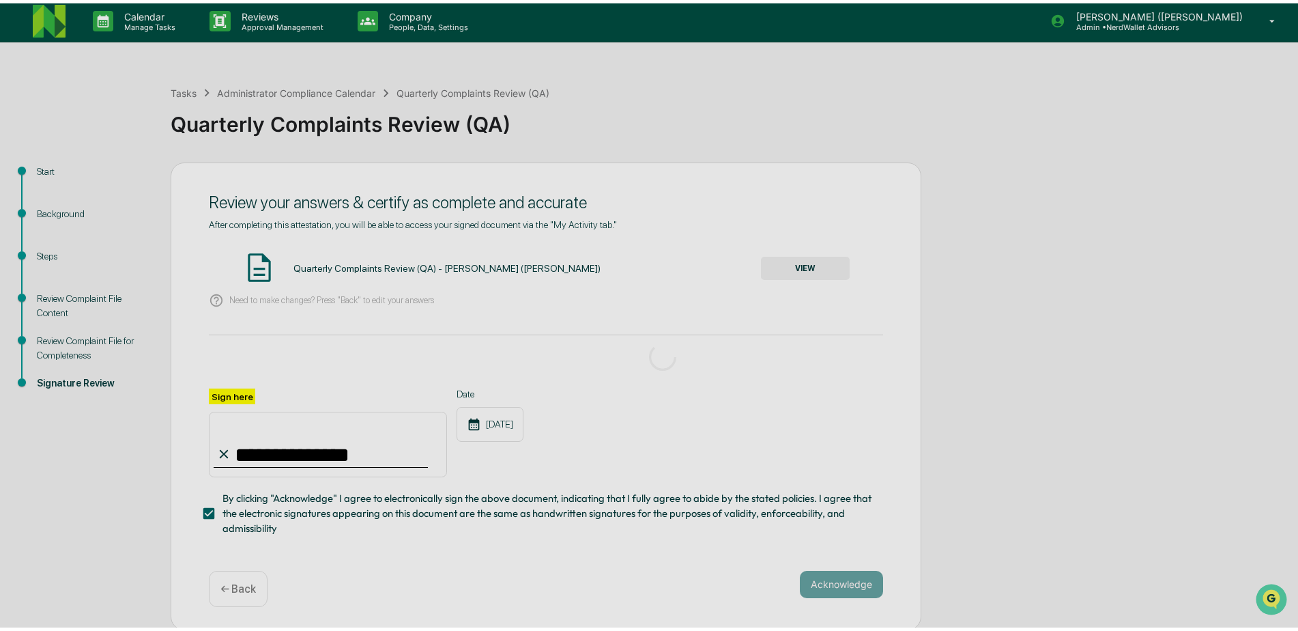
scroll to position [0, 0]
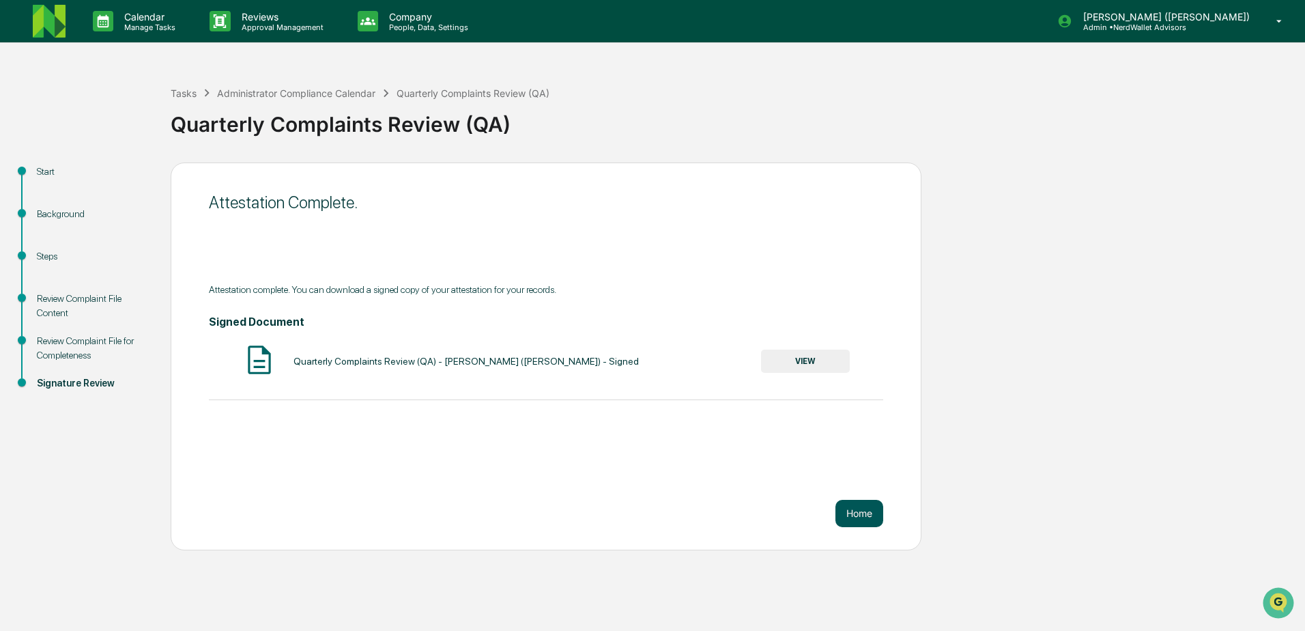
click at [868, 513] on button "Home" at bounding box center [859, 513] width 48 height 27
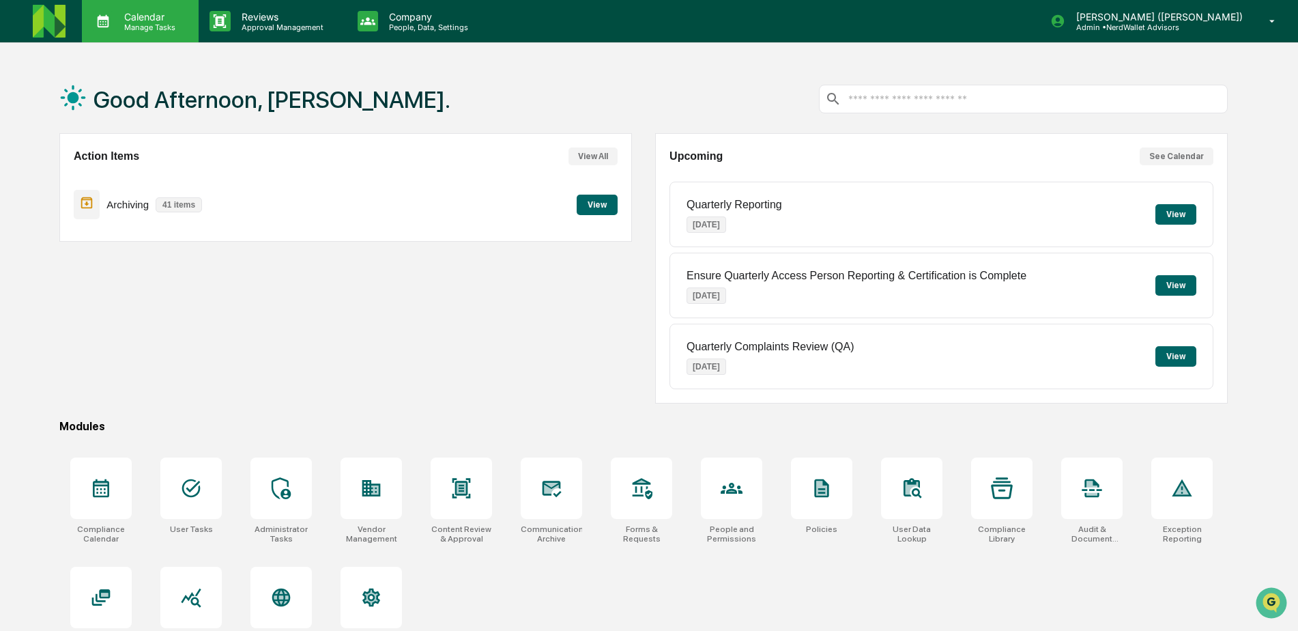
click at [149, 17] on p "Calendar" at bounding box center [147, 17] width 69 height 12
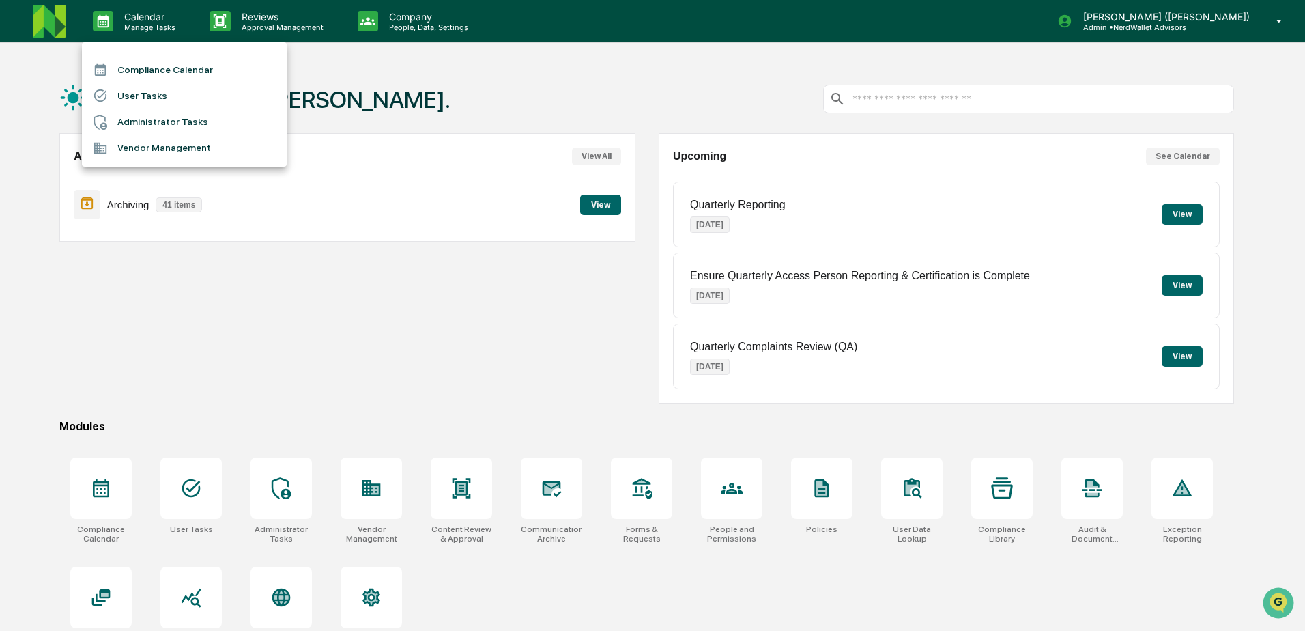
click at [178, 66] on li "Compliance Calendar" at bounding box center [184, 70] width 205 height 26
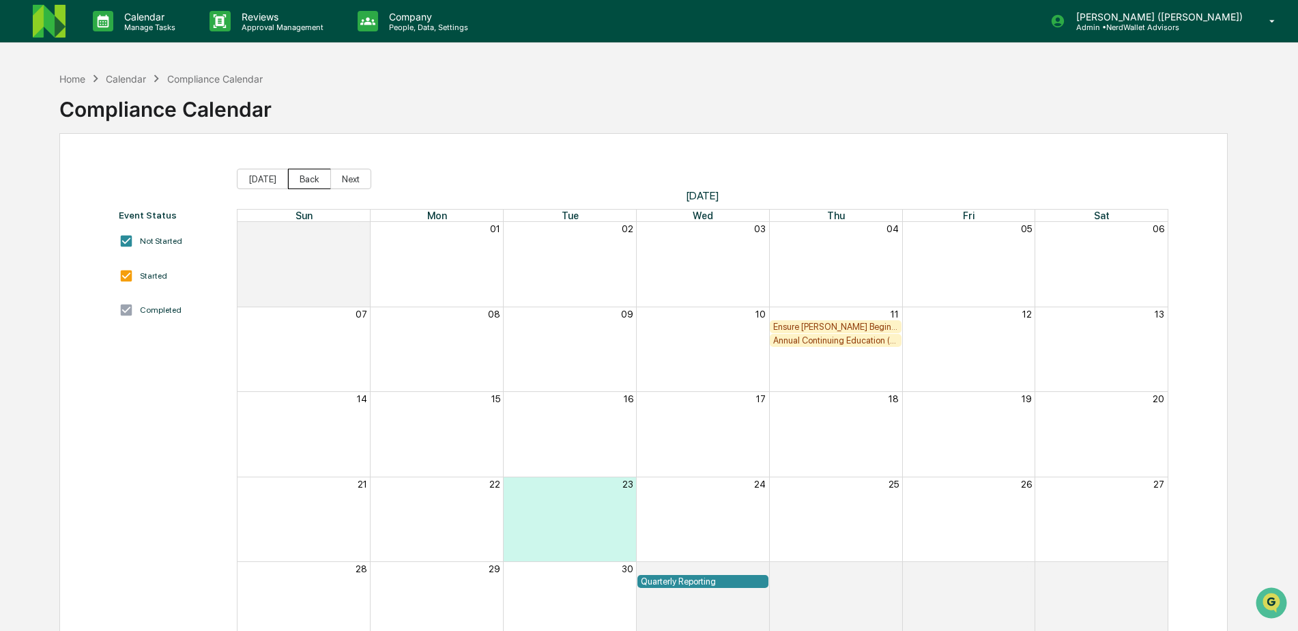
click at [294, 176] on button "Back" at bounding box center [309, 179] width 43 height 20
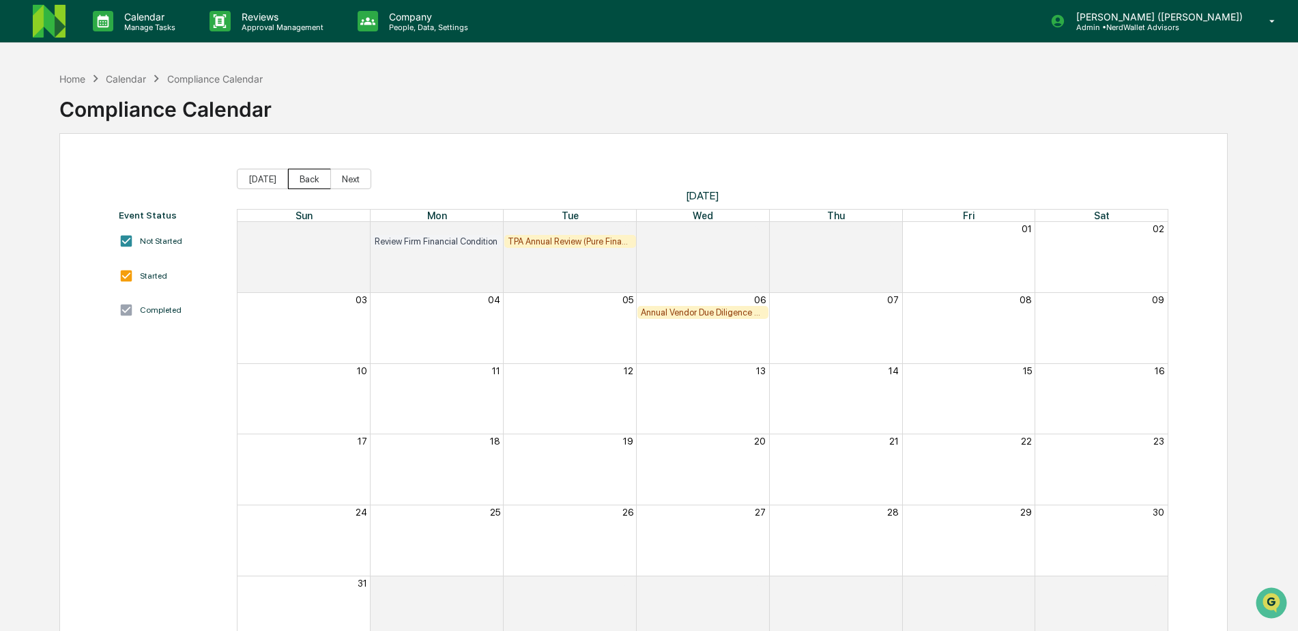
click at [294, 176] on button "Back" at bounding box center [309, 179] width 43 height 20
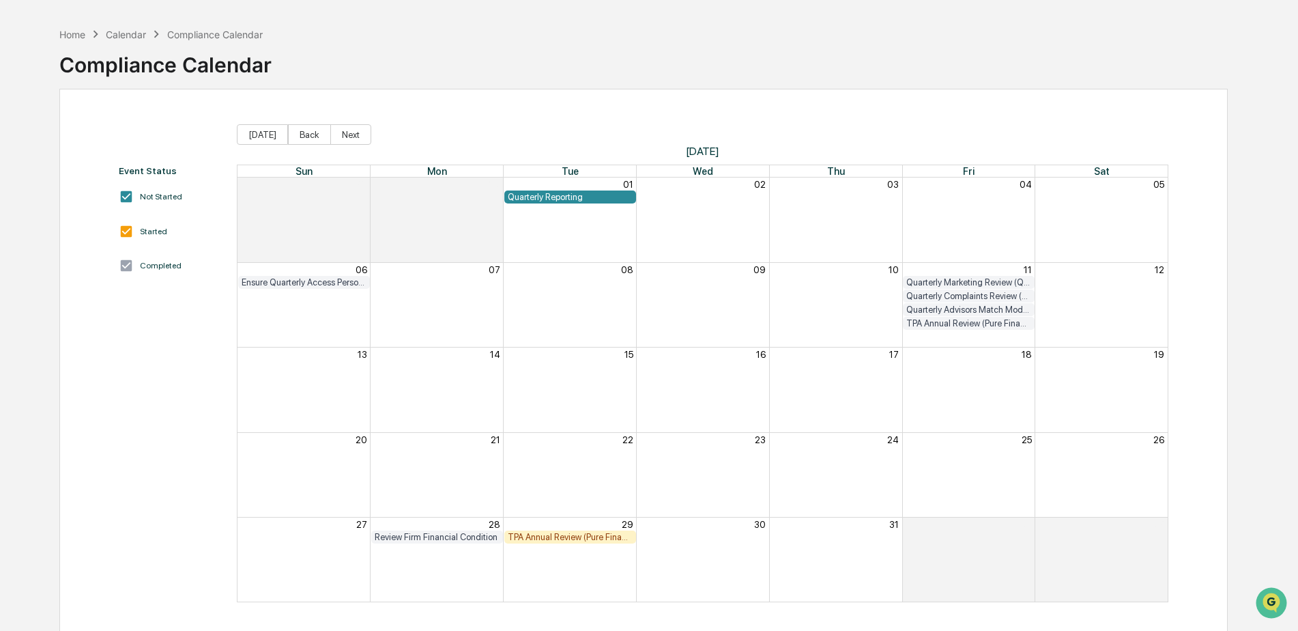
scroll to position [65, 0]
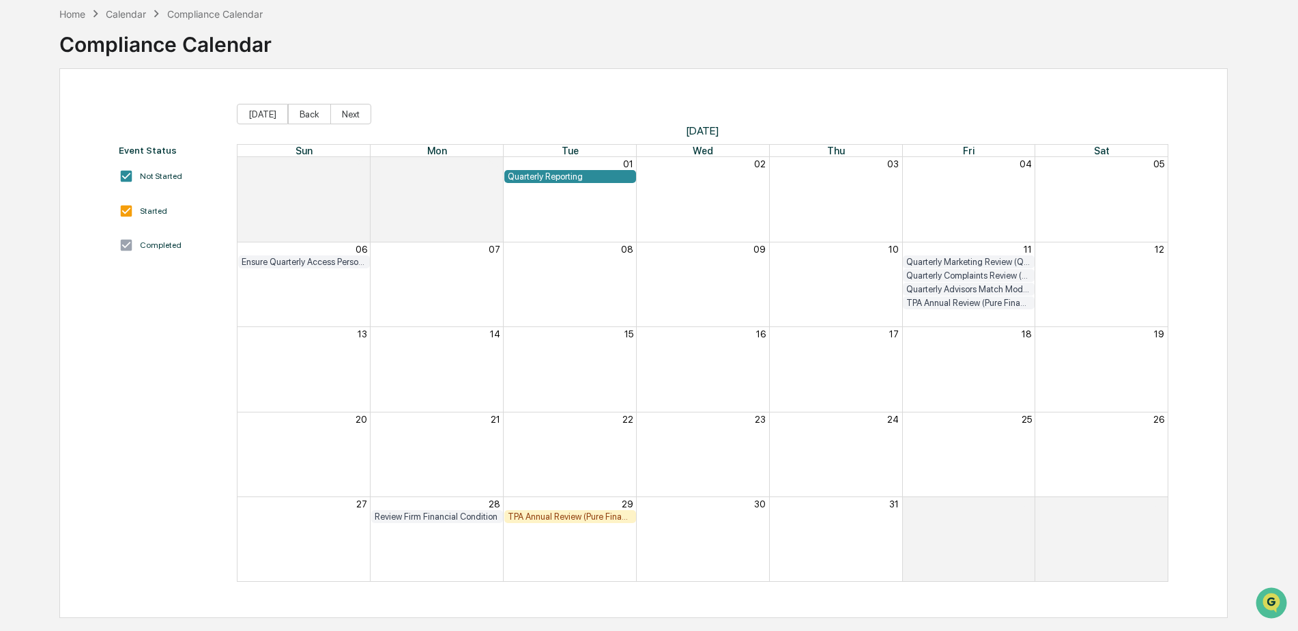
click at [583, 176] on div "Quarterly Reporting" at bounding box center [570, 176] width 125 height 10
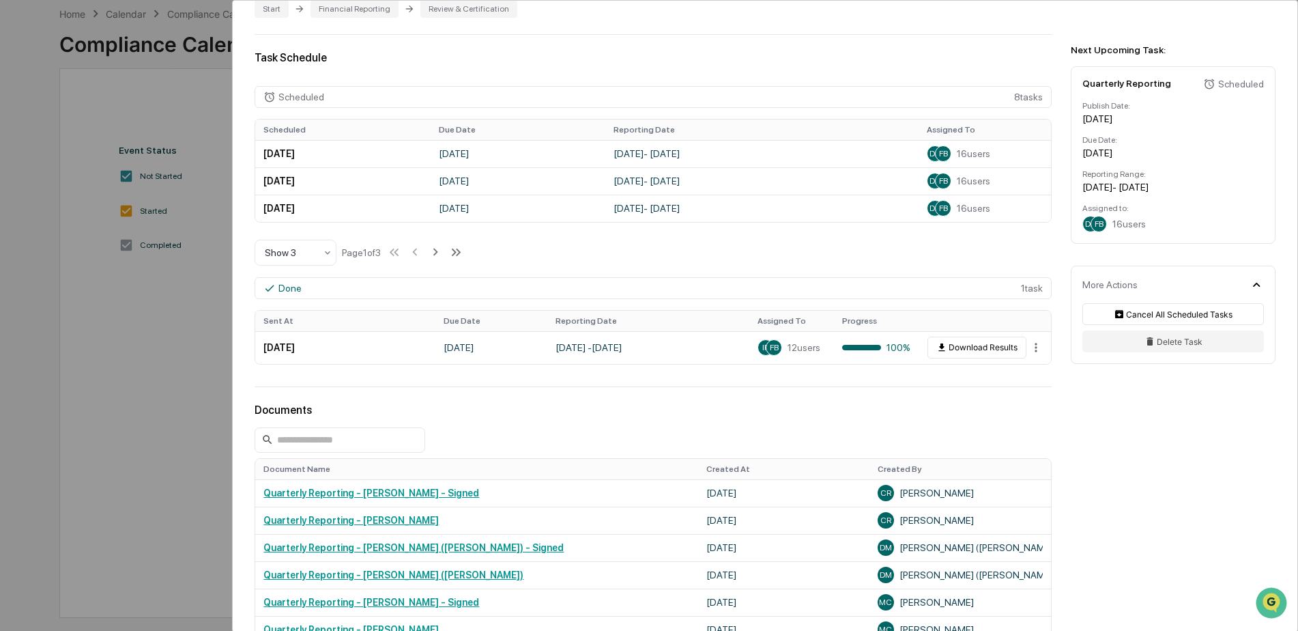
scroll to position [277, 0]
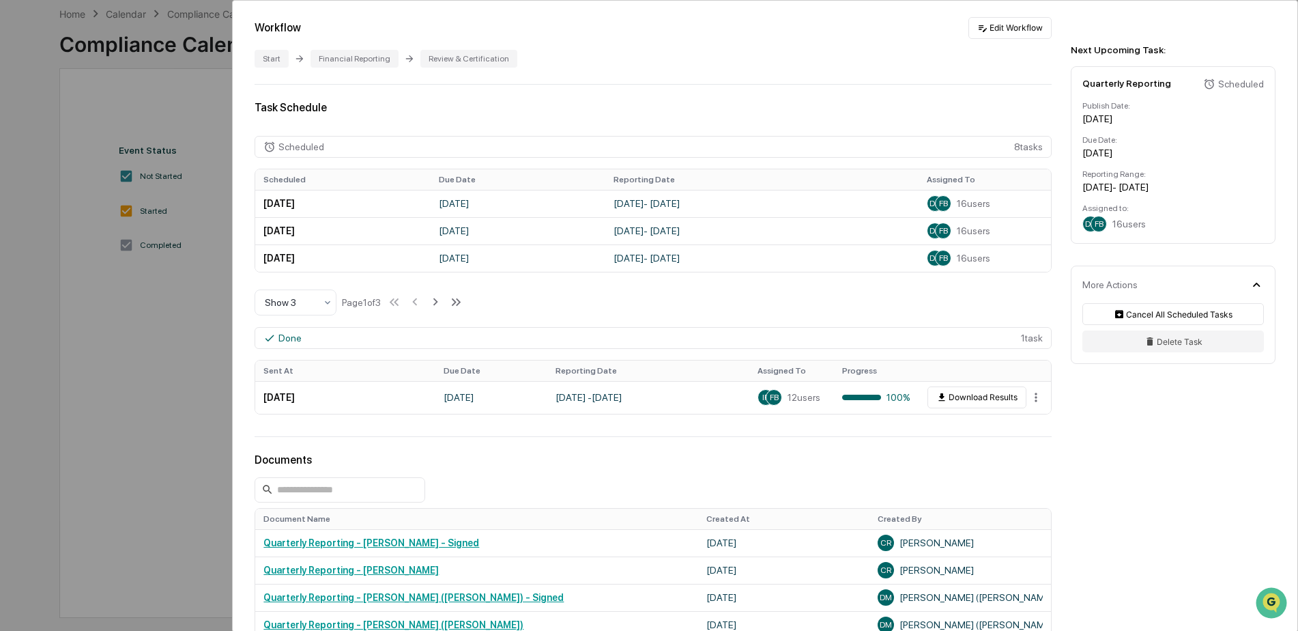
click at [129, 96] on div "User Tasks Quarterly Reporting Quarterly Reporting Active No description Detail…" at bounding box center [649, 315] width 1298 height 631
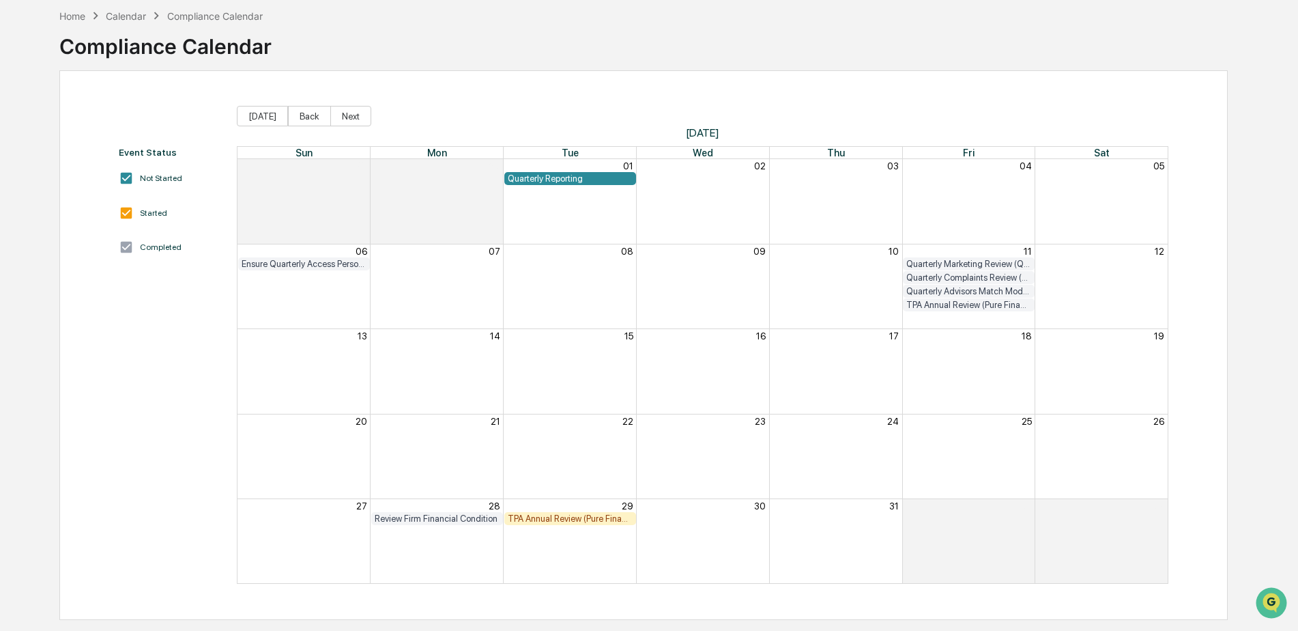
scroll to position [65, 0]
click at [927, 301] on div "TPA Annual Review (Pure Financial)" at bounding box center [968, 303] width 125 height 10
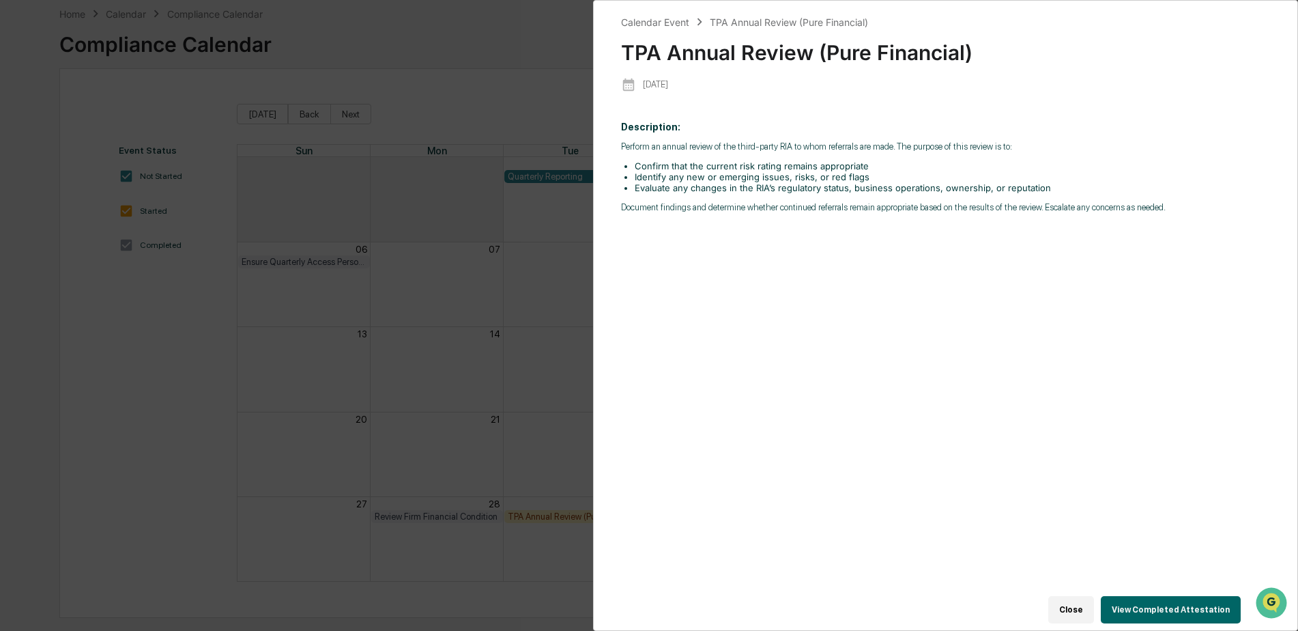
click at [1138, 601] on button "View Completed Attestation" at bounding box center [1171, 609] width 140 height 27
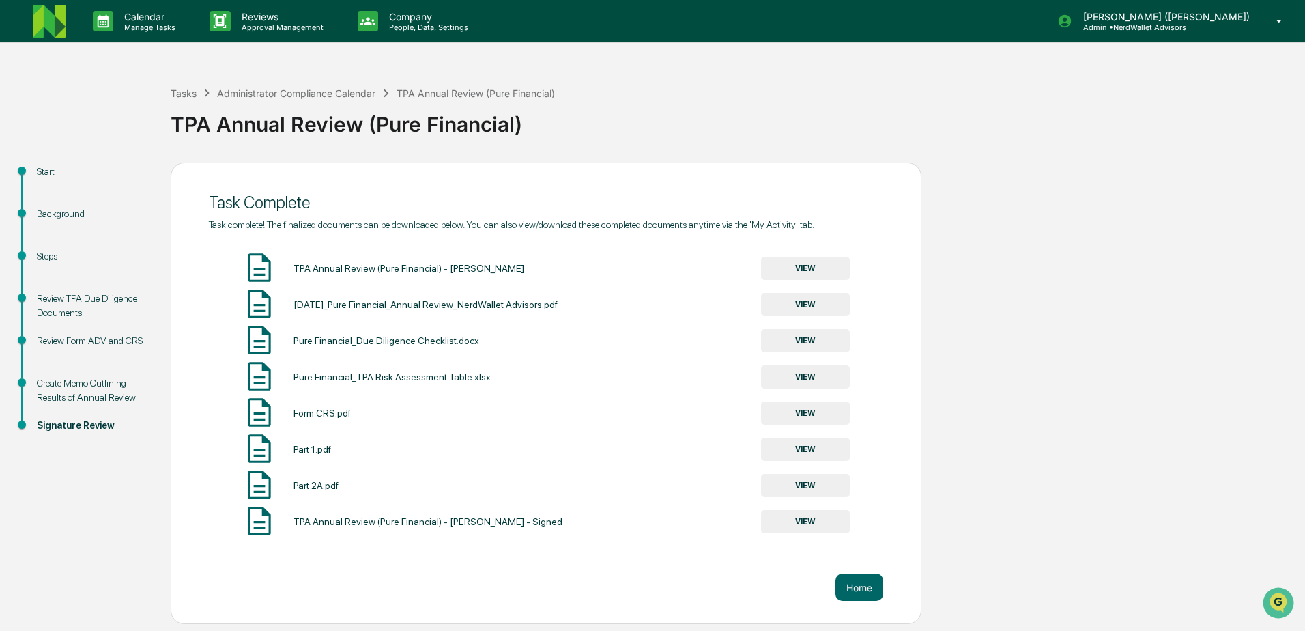
click at [111, 112] on div "Tasks Administrator Compliance Calendar TPA Annual Review (Pure Financial) TPA …" at bounding box center [652, 344] width 1305 height 559
click at [152, 25] on p "Manage Tasks" at bounding box center [147, 28] width 69 height 10
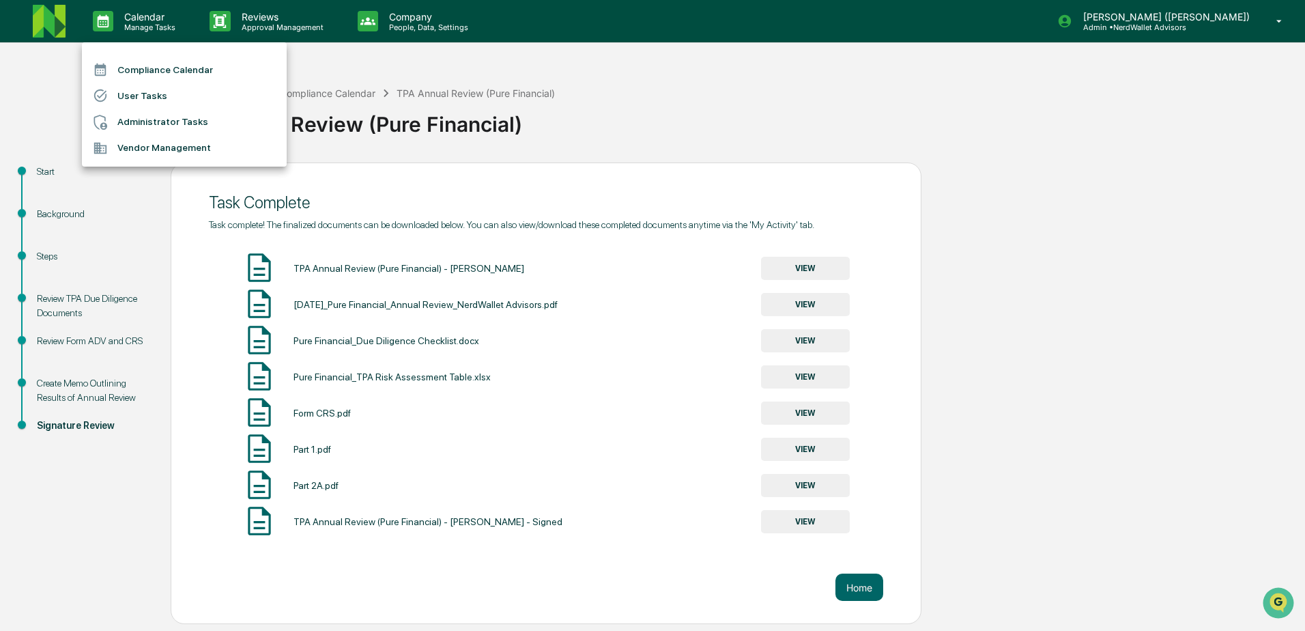
click at [170, 70] on li "Compliance Calendar" at bounding box center [184, 70] width 205 height 26
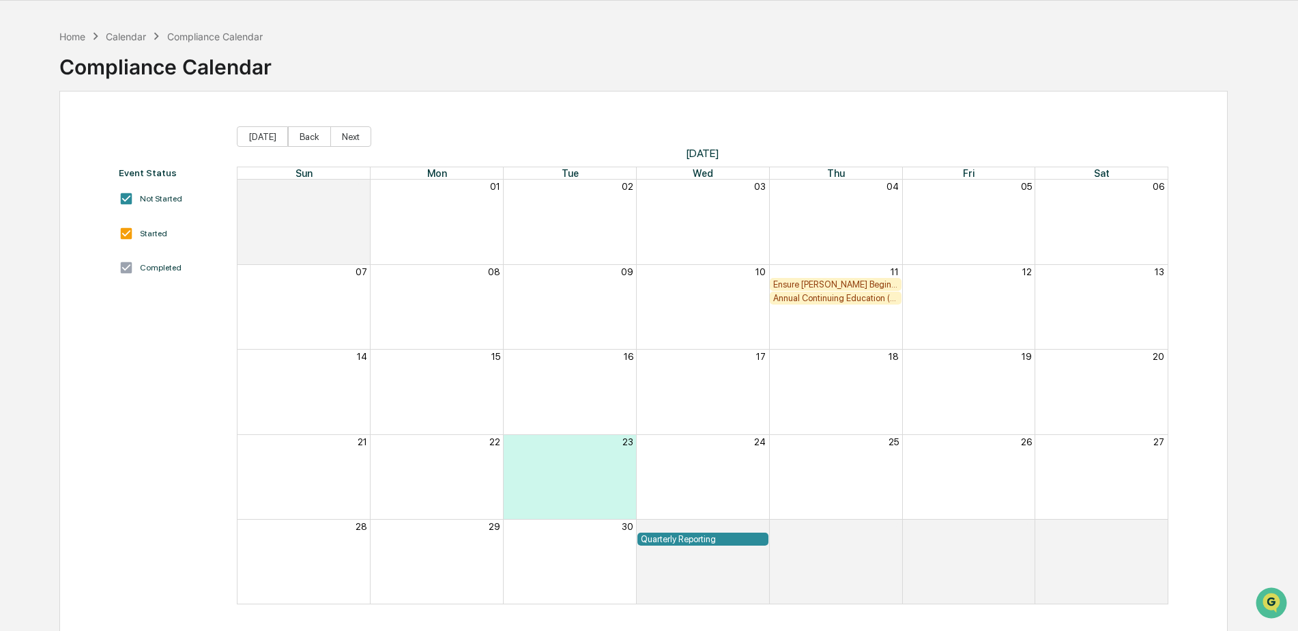
scroll to position [65, 0]
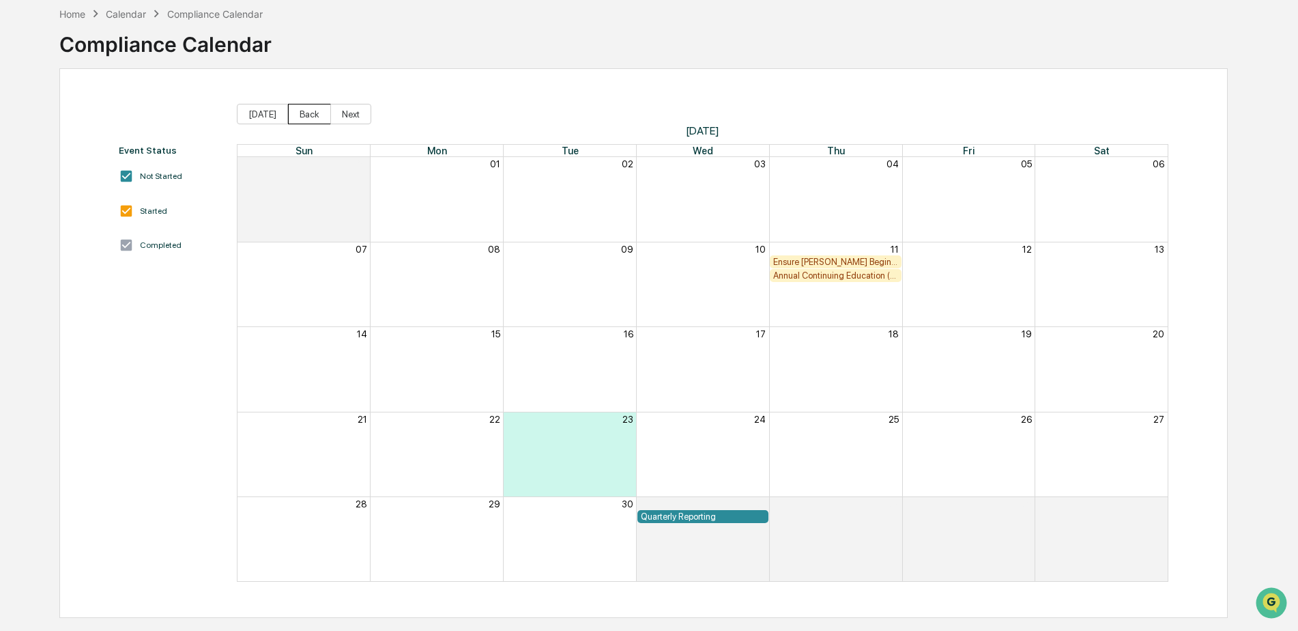
click at [296, 111] on button "Back" at bounding box center [309, 114] width 43 height 20
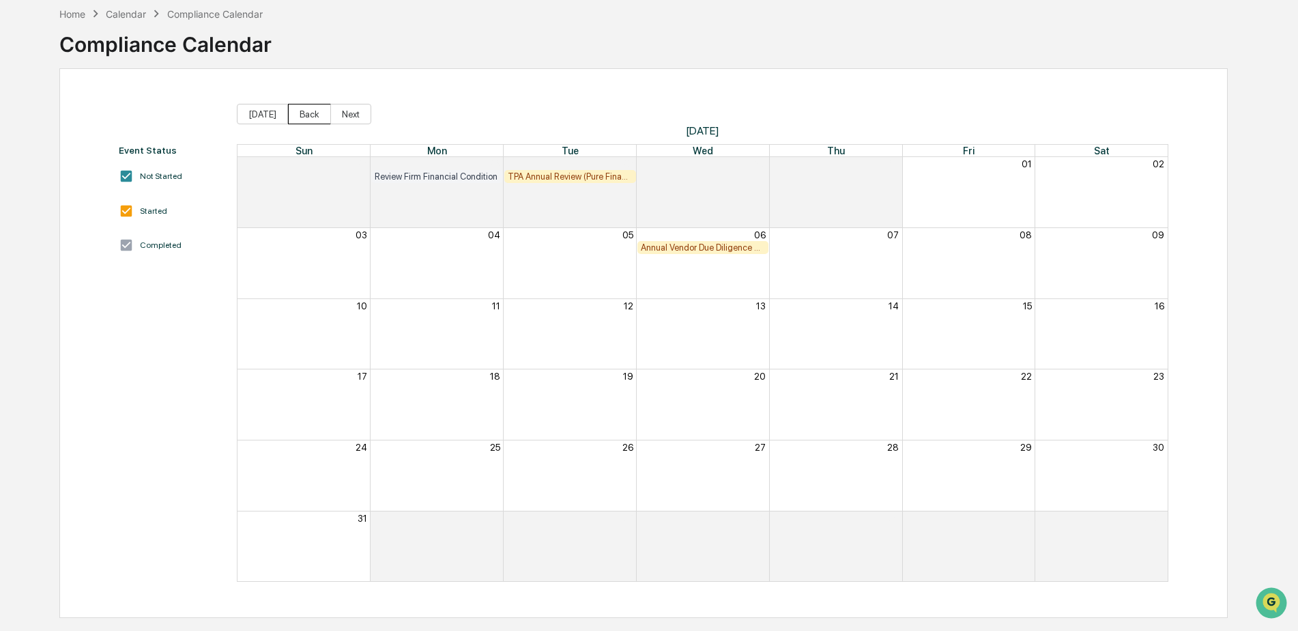
click at [296, 112] on button "Back" at bounding box center [309, 114] width 43 height 20
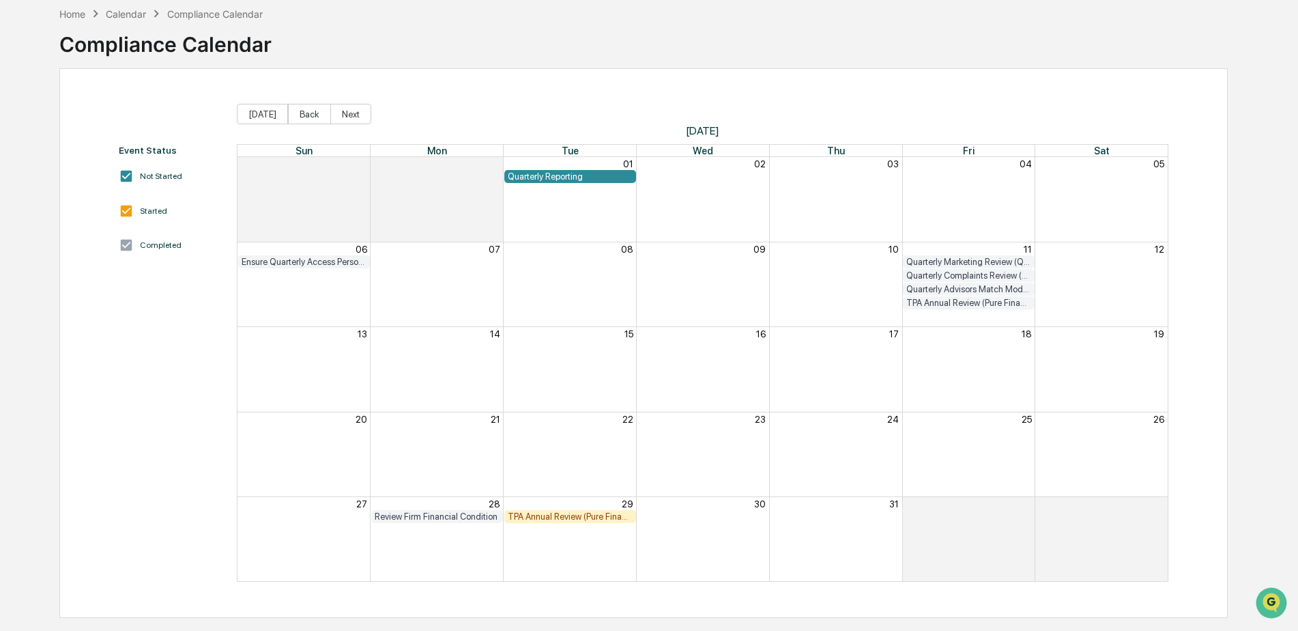
click at [582, 517] on div "TPA Annual Review (Pure Financial)" at bounding box center [570, 516] width 125 height 10
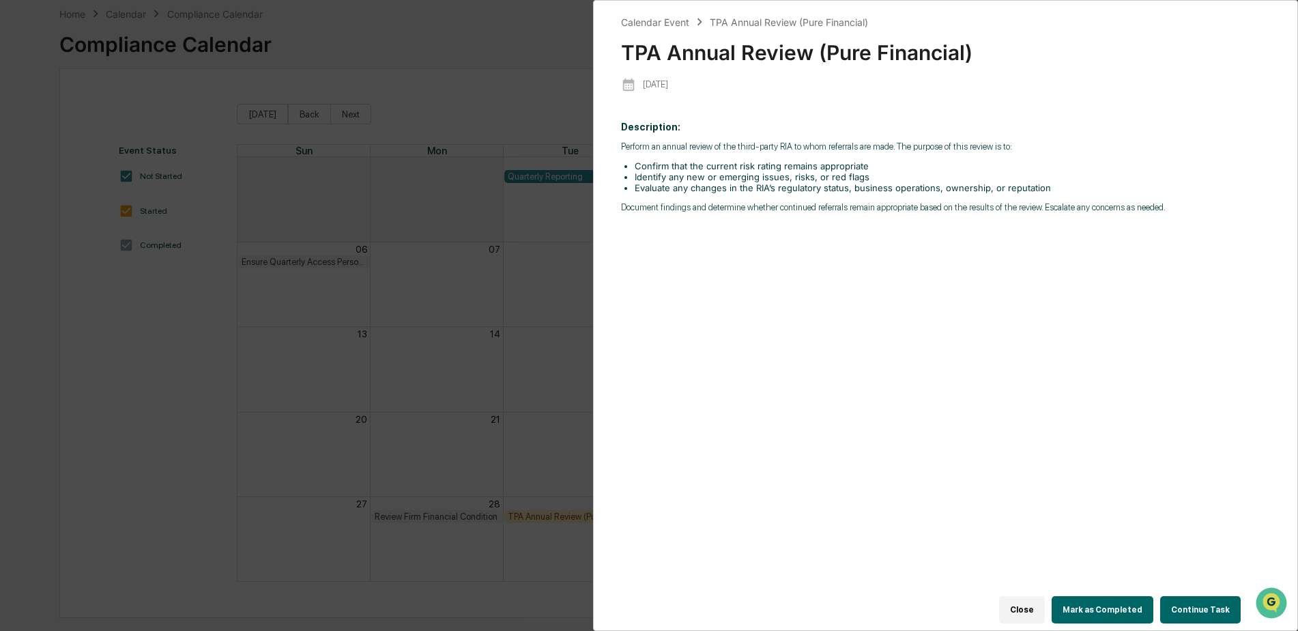
click at [1190, 599] on button "Continue Task" at bounding box center [1200, 609] width 81 height 27
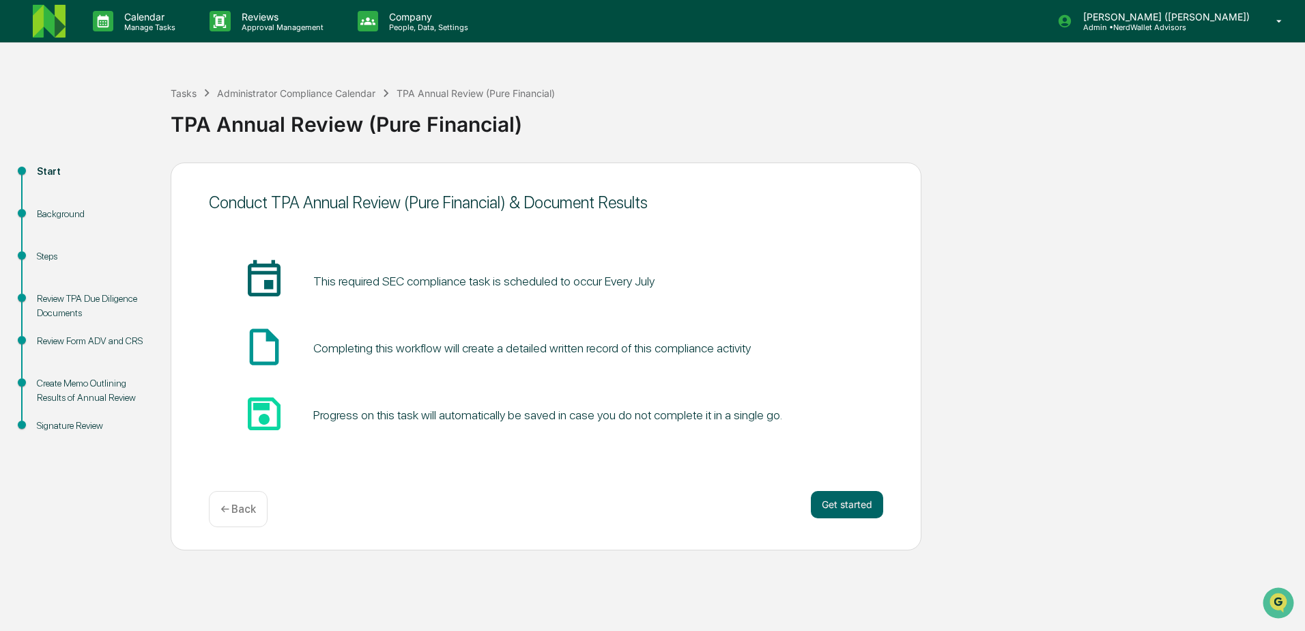
click at [71, 214] on div "Background" at bounding box center [93, 214] width 112 height 14
click at [837, 503] on button "Get started" at bounding box center [847, 504] width 72 height 27
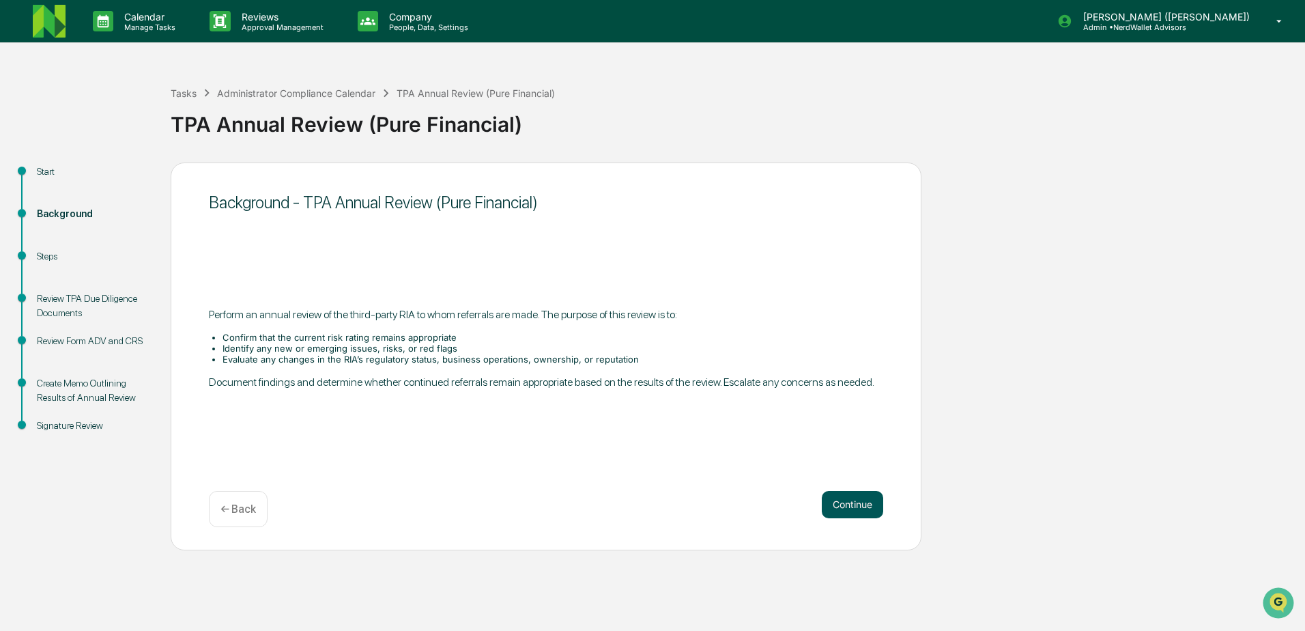
click at [861, 501] on button "Continue" at bounding box center [852, 504] width 61 height 27
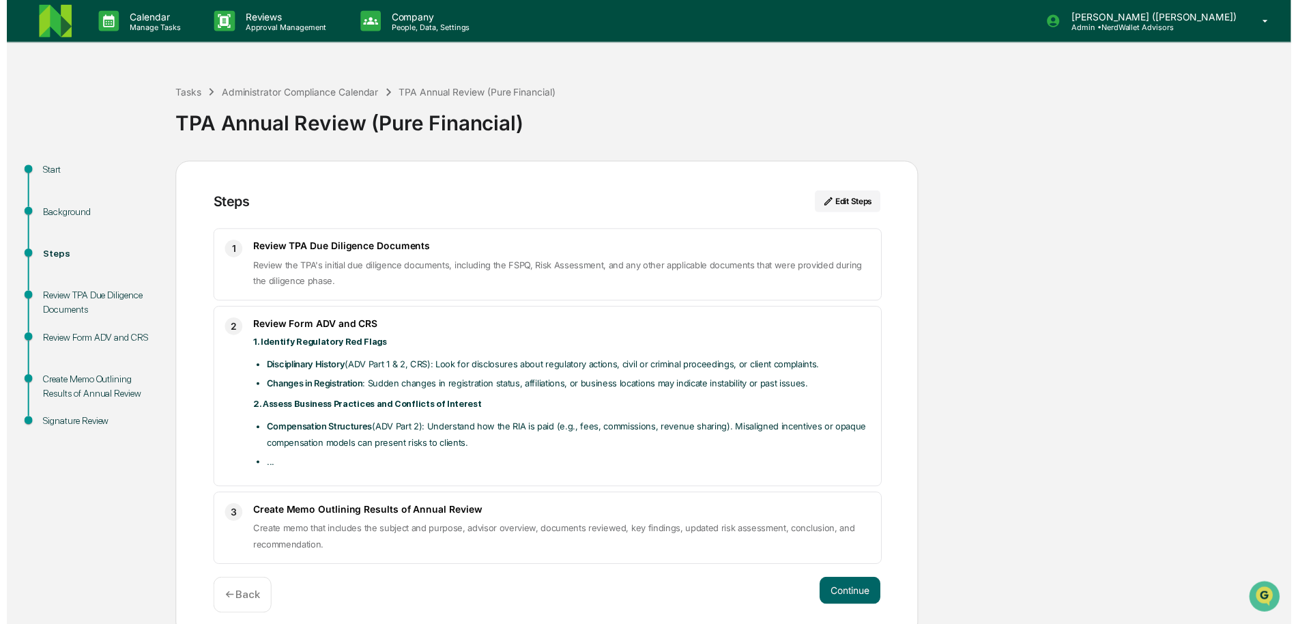
scroll to position [12, 0]
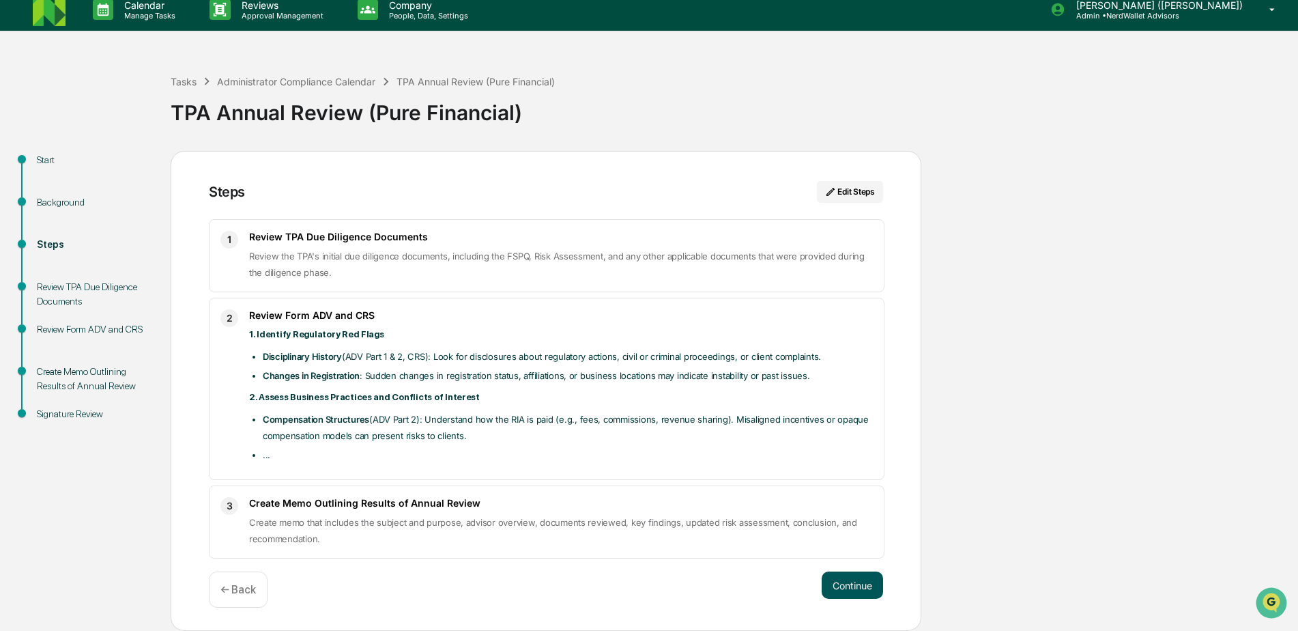
click at [843, 589] on button "Continue" at bounding box center [852, 584] width 61 height 27
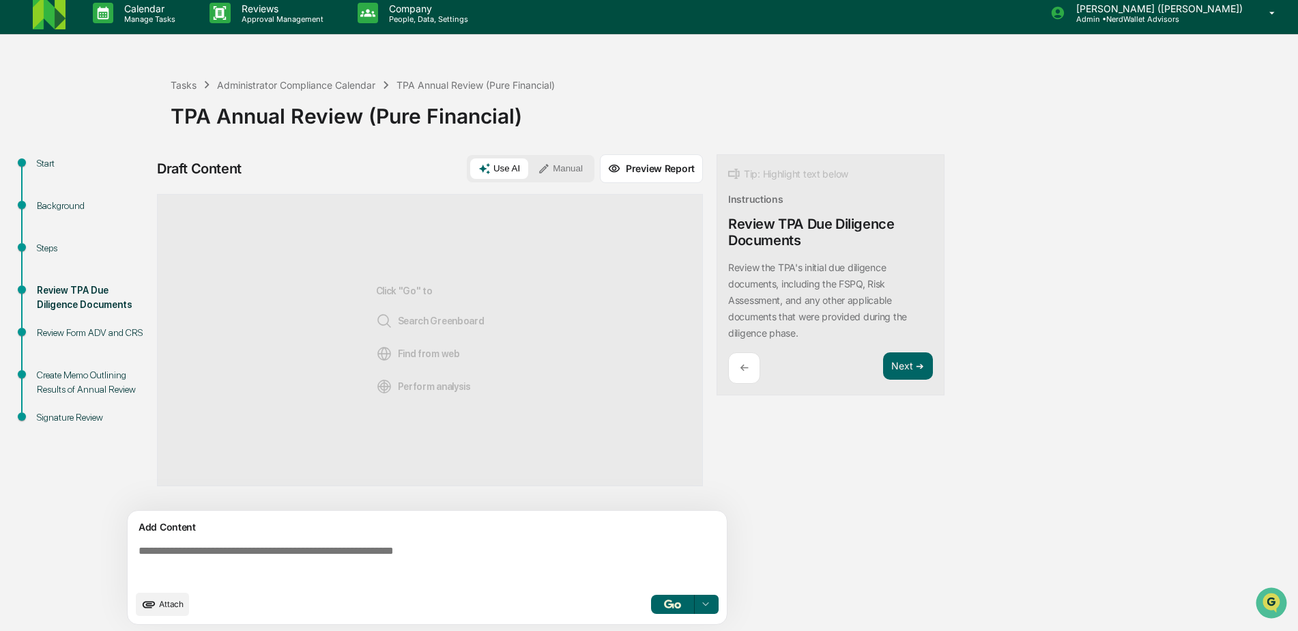
scroll to position [10, 0]
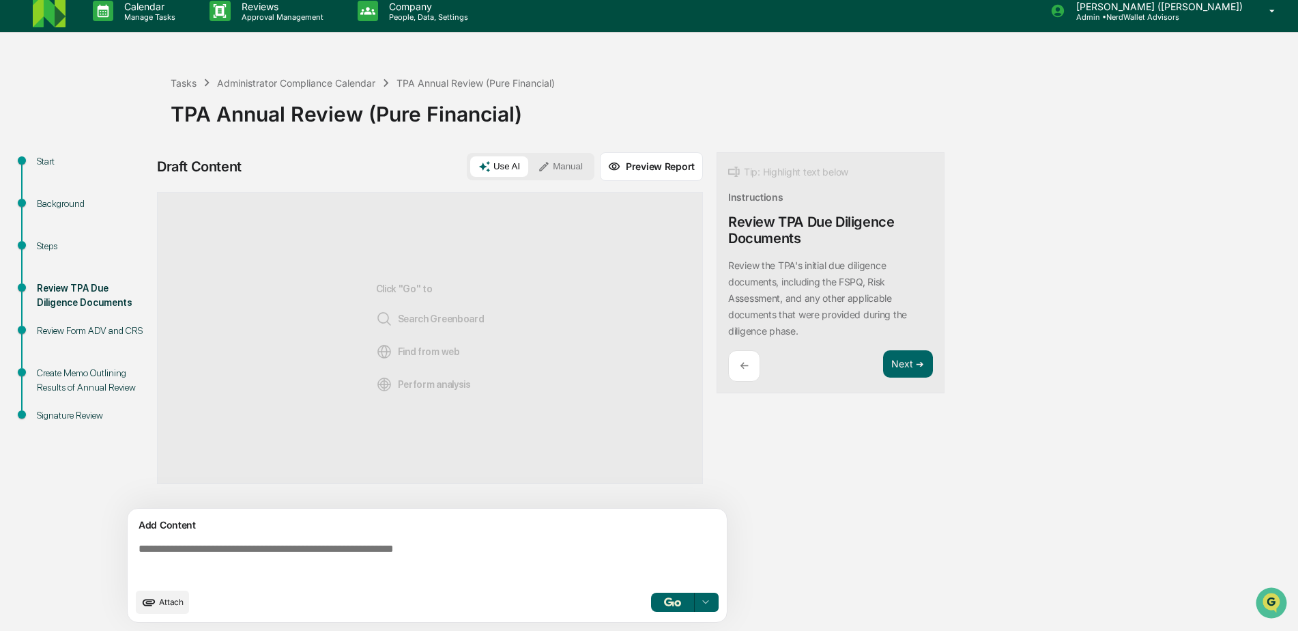
click at [55, 205] on div "Background" at bounding box center [93, 204] width 112 height 14
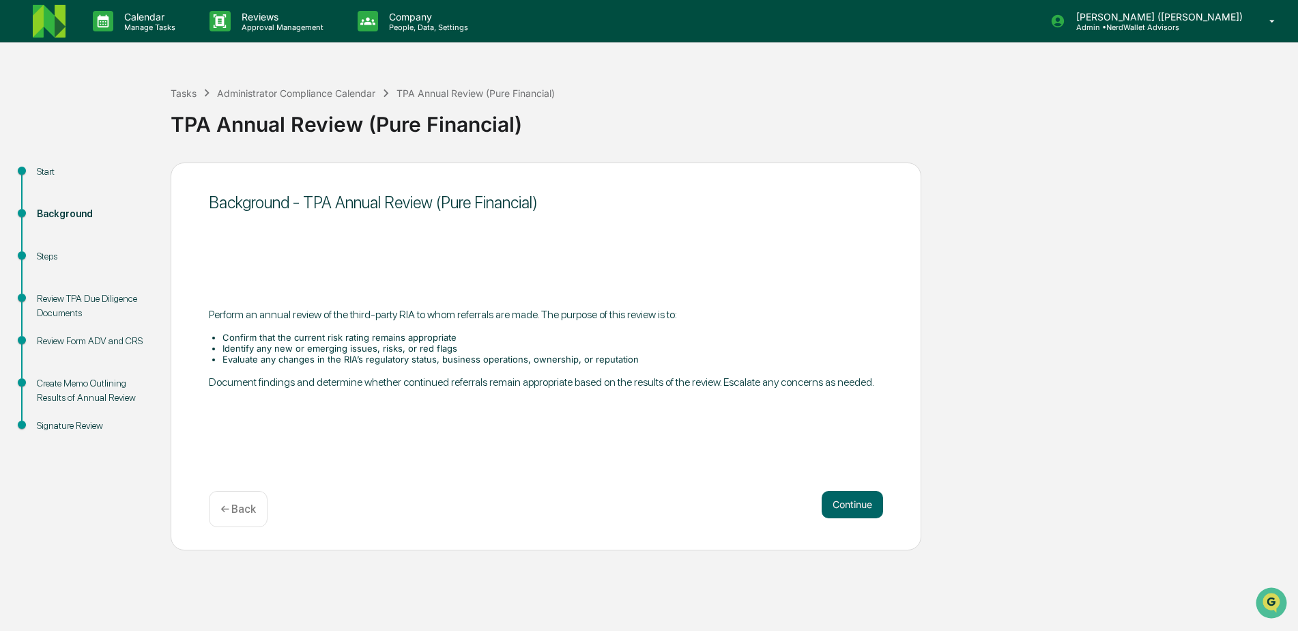
scroll to position [0, 0]
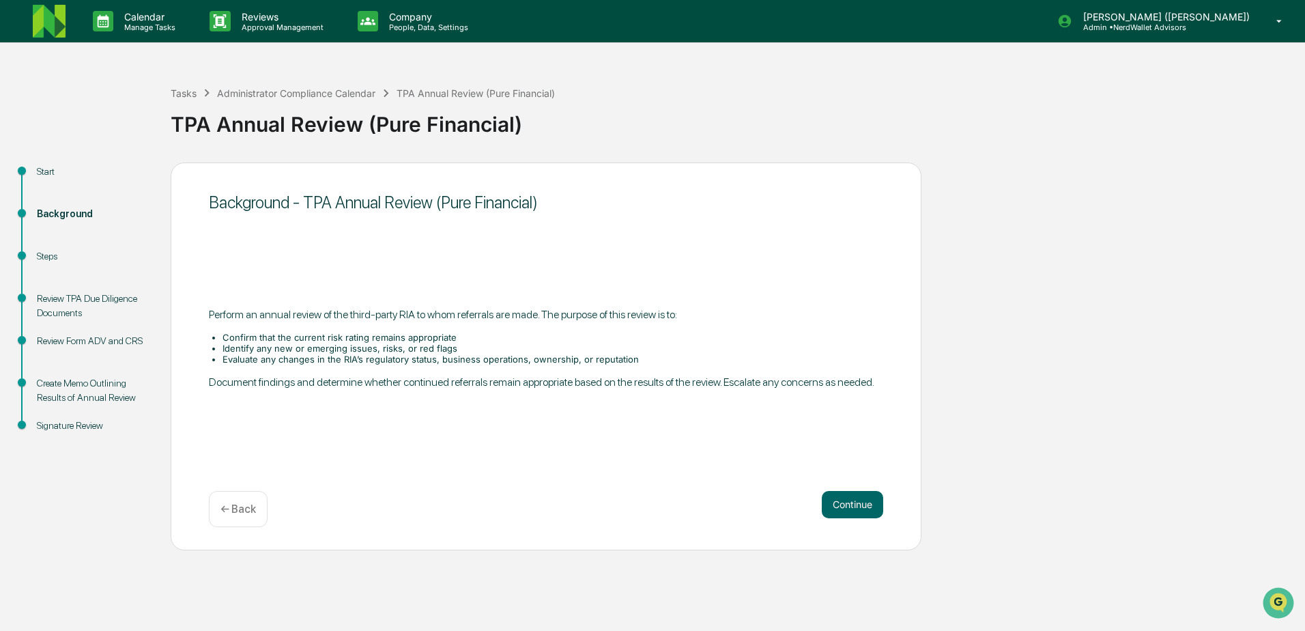
click at [48, 259] on div "Steps" at bounding box center [93, 256] width 112 height 14
click at [48, 256] on div "Steps" at bounding box center [93, 256] width 112 height 14
click at [46, 172] on div "Start" at bounding box center [93, 171] width 112 height 14
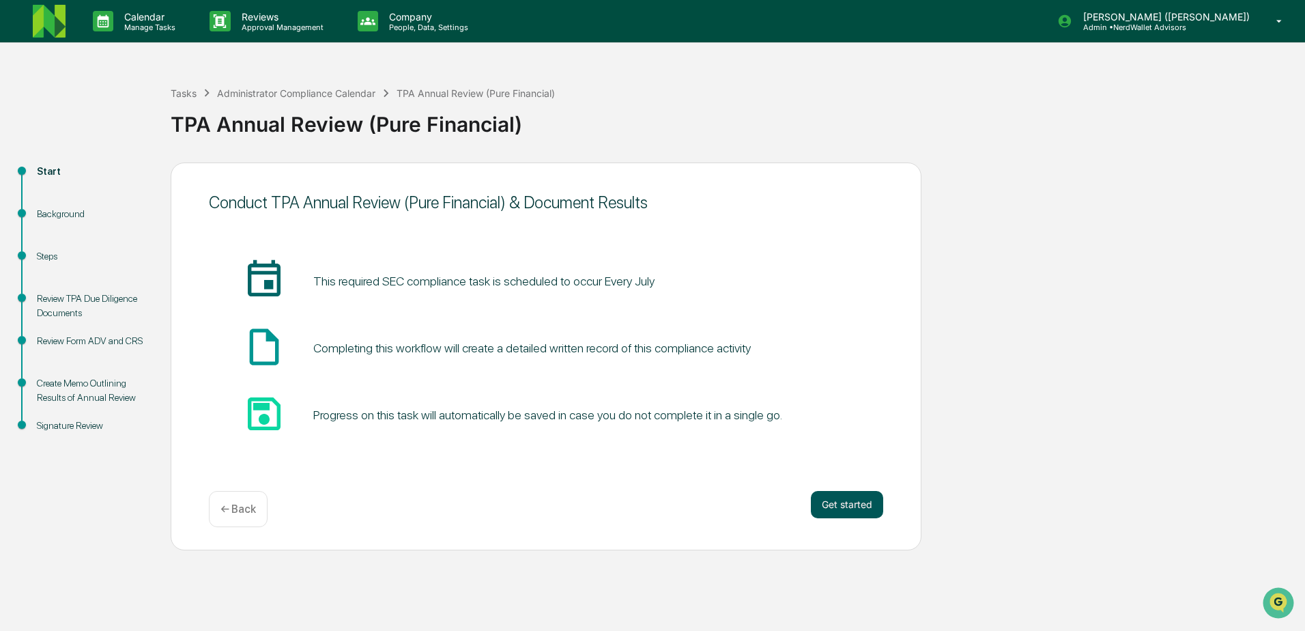
click at [841, 508] on button "Get started" at bounding box center [847, 504] width 72 height 27
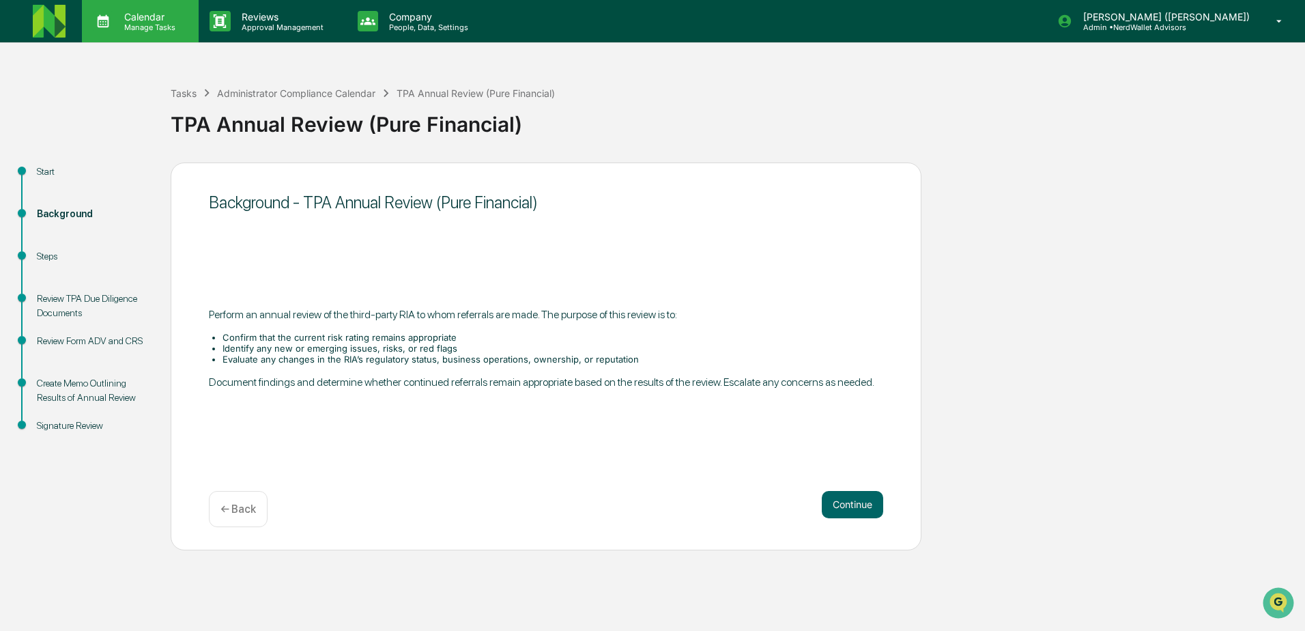
click at [145, 18] on p "Calendar" at bounding box center [147, 17] width 69 height 12
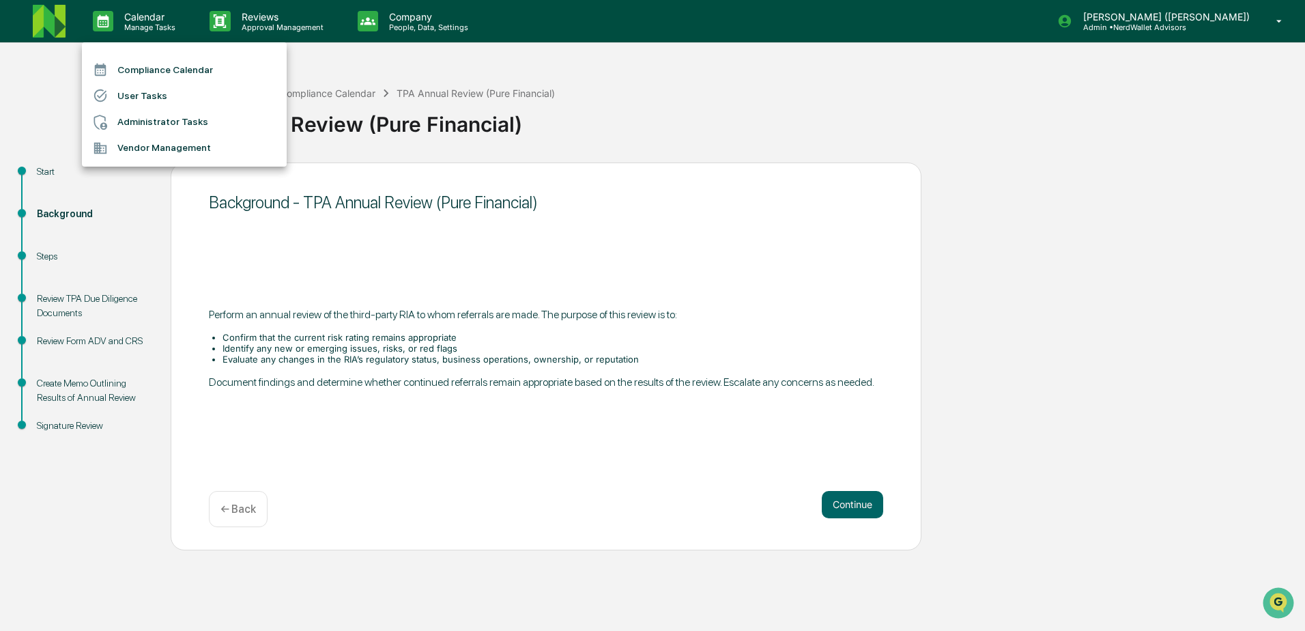
click at [195, 70] on li "Compliance Calendar" at bounding box center [184, 70] width 205 height 26
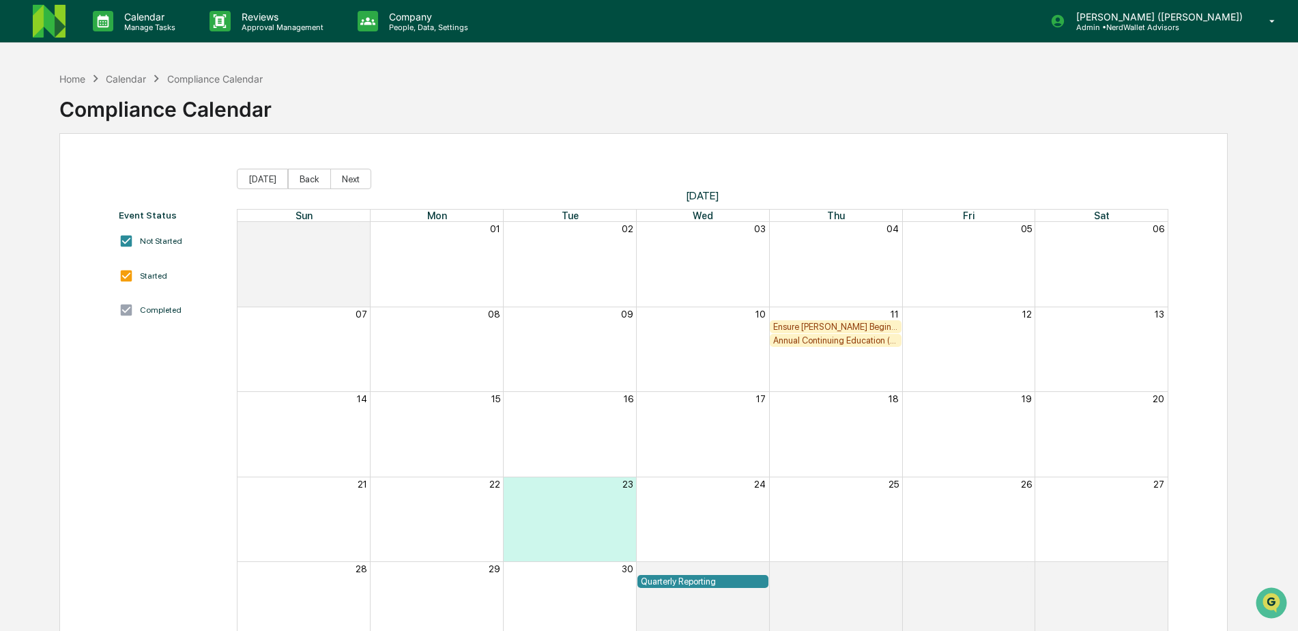
scroll to position [65, 0]
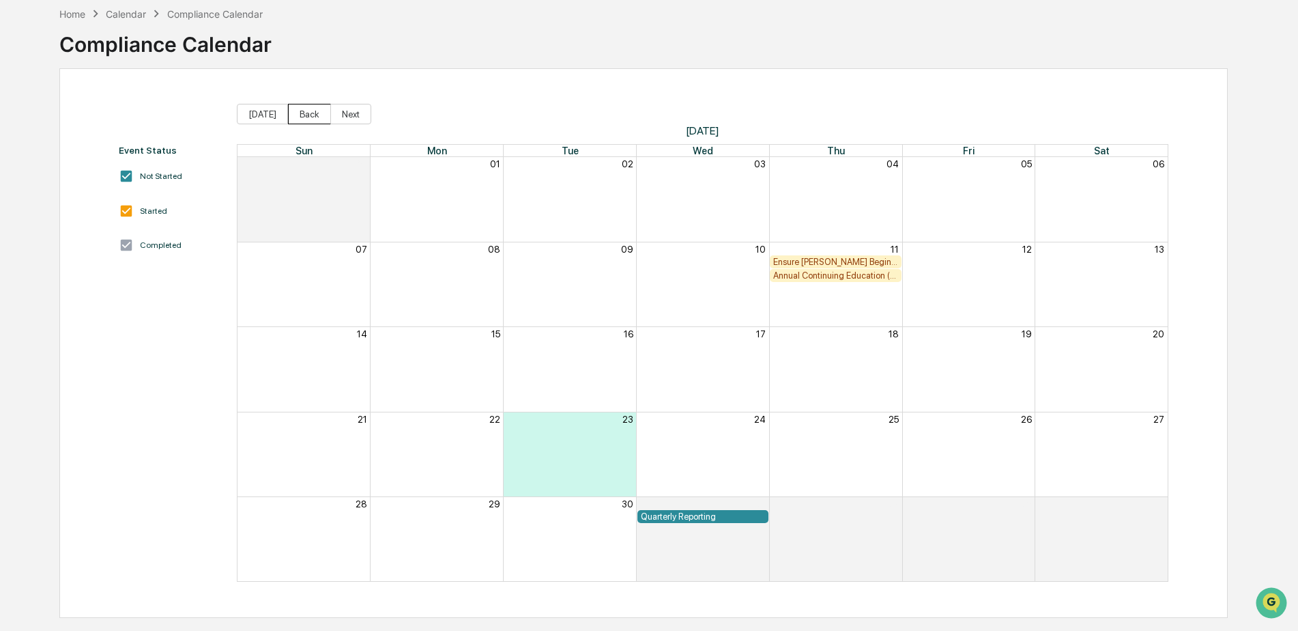
click at [300, 113] on button "Back" at bounding box center [309, 114] width 43 height 20
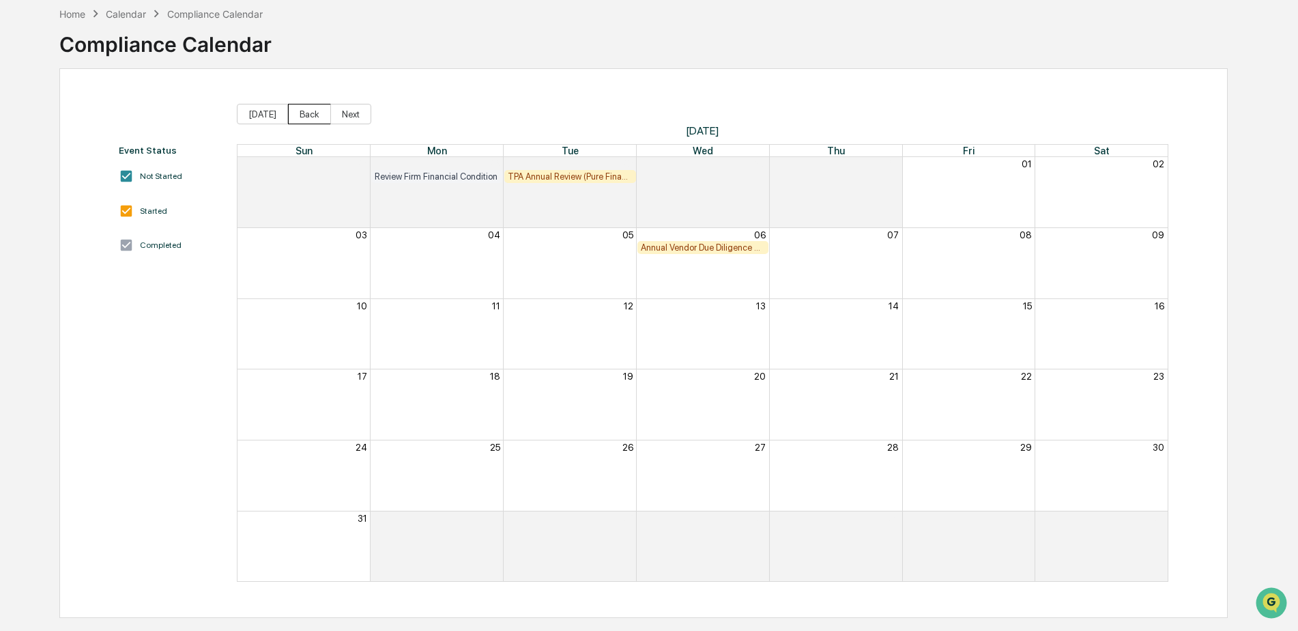
click at [300, 113] on button "Back" at bounding box center [309, 114] width 43 height 20
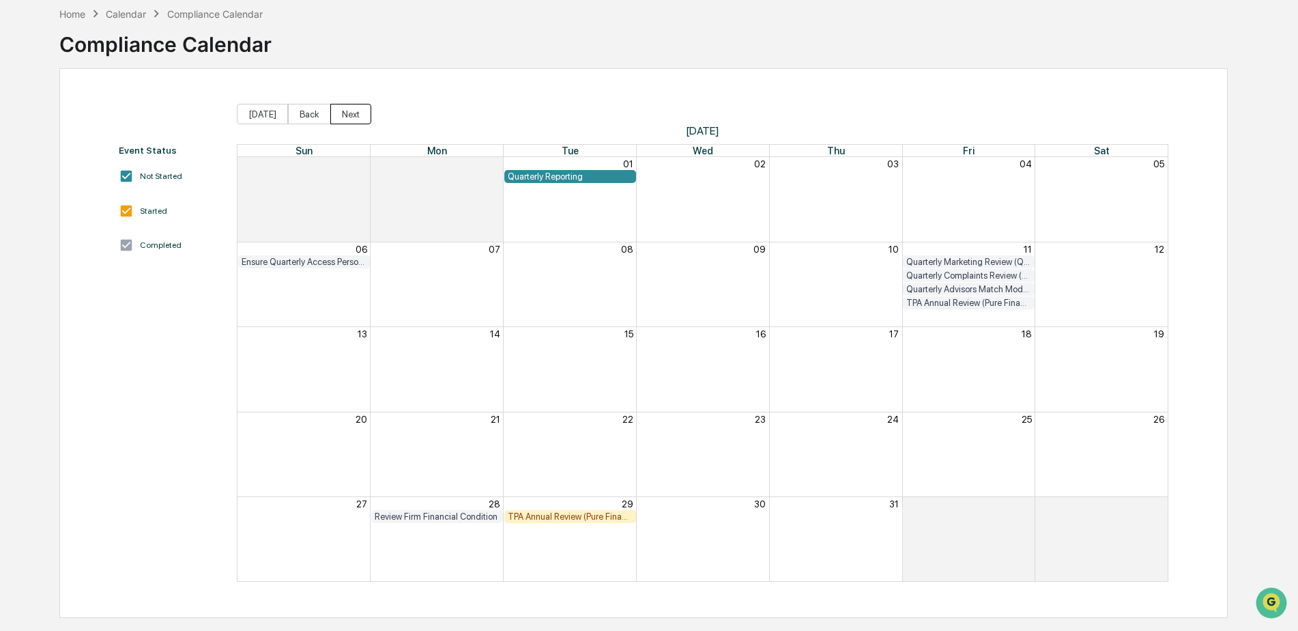
click at [332, 113] on button "Next" at bounding box center [350, 114] width 41 height 20
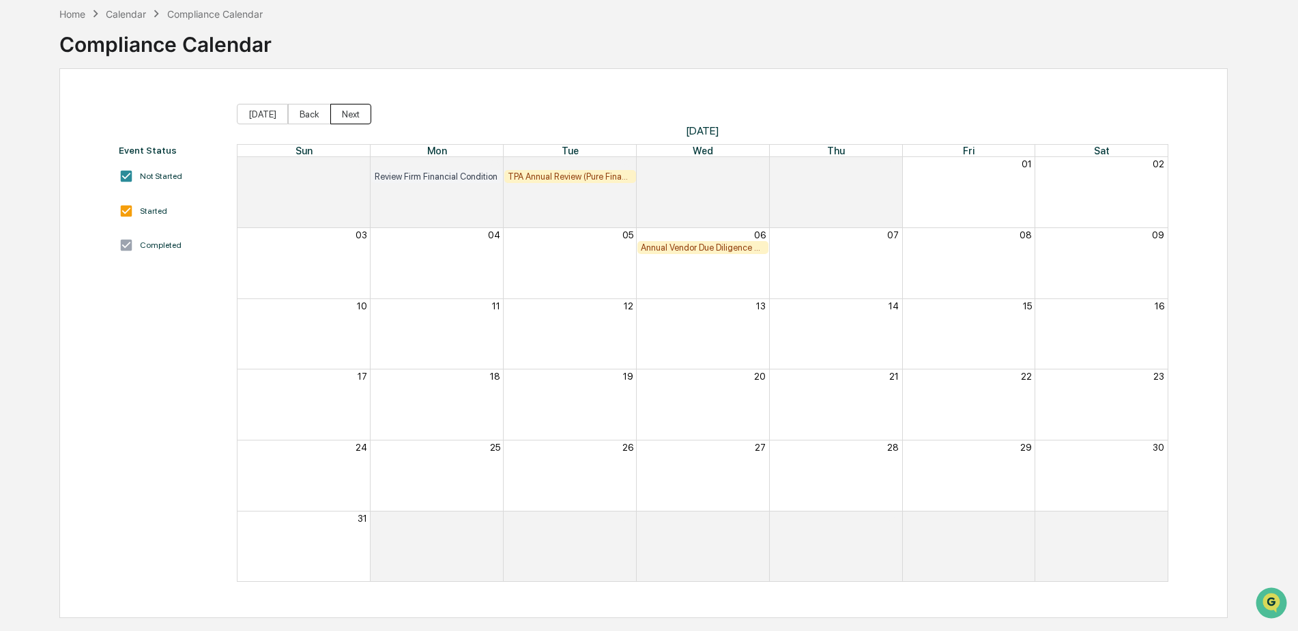
click at [349, 117] on button "Next" at bounding box center [350, 114] width 41 height 20
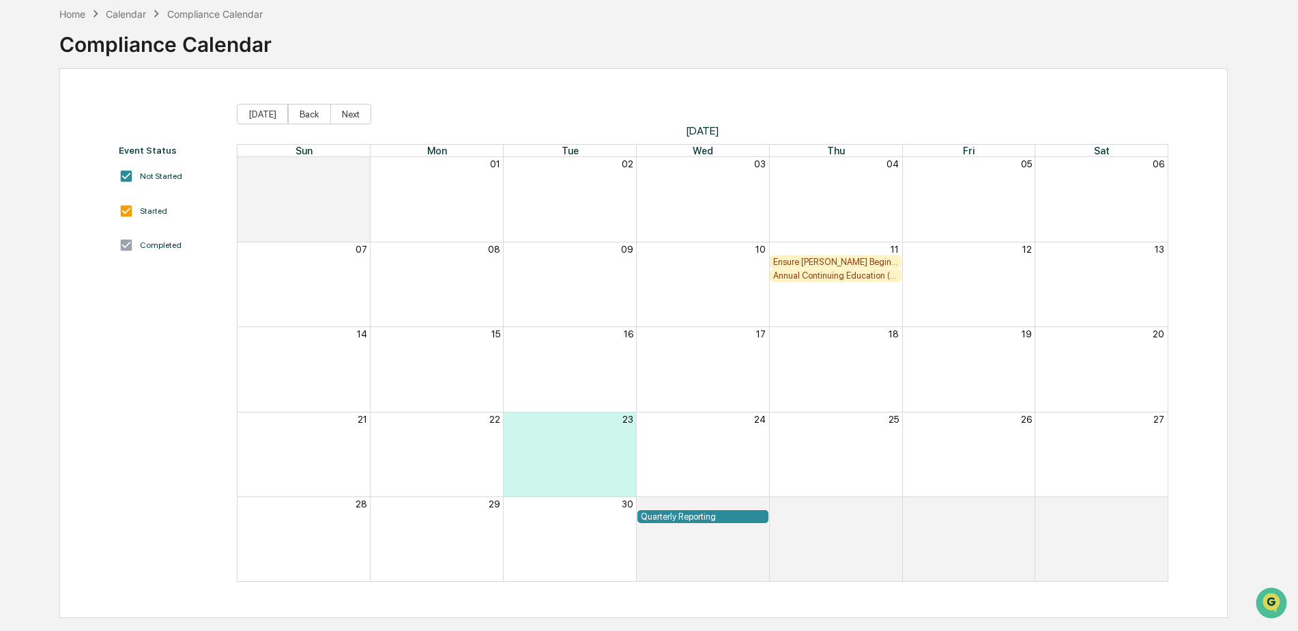
click at [798, 261] on div "Ensure [PERSON_NAME] Begins Continuing Education (CE) Requirements" at bounding box center [835, 262] width 125 height 10
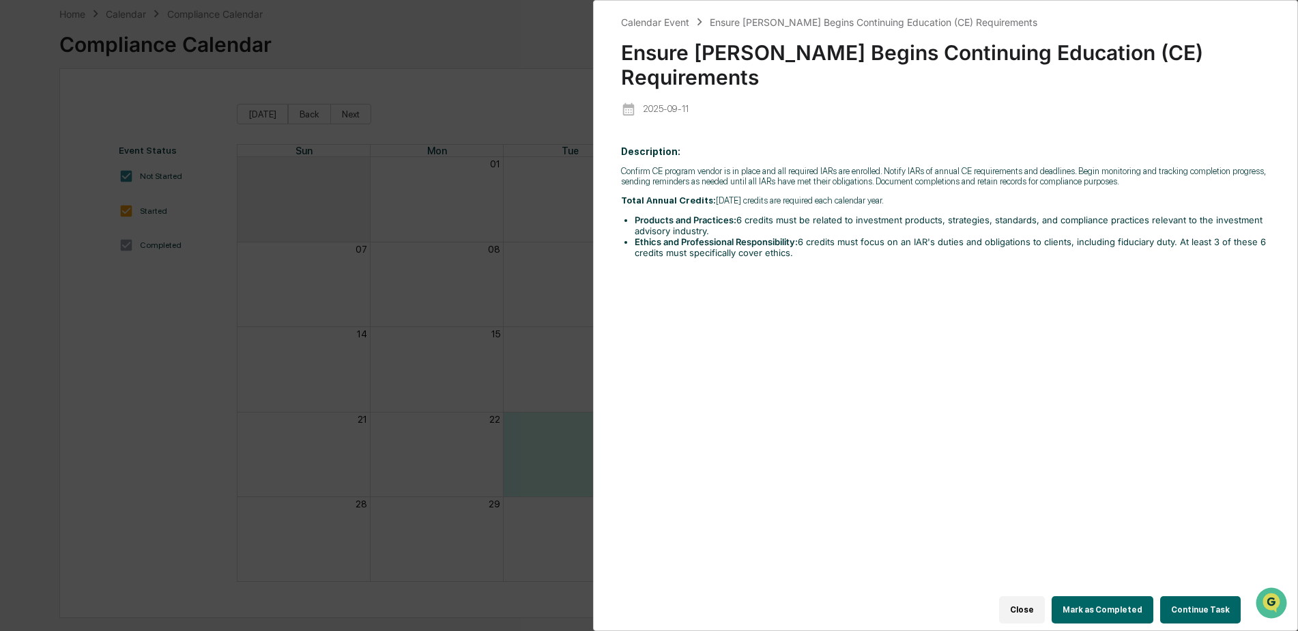
click at [543, 272] on div "Calendar Event Ensure [PERSON_NAME] Begins Continuing Education (CE) Requiremen…" at bounding box center [649, 315] width 1298 height 631
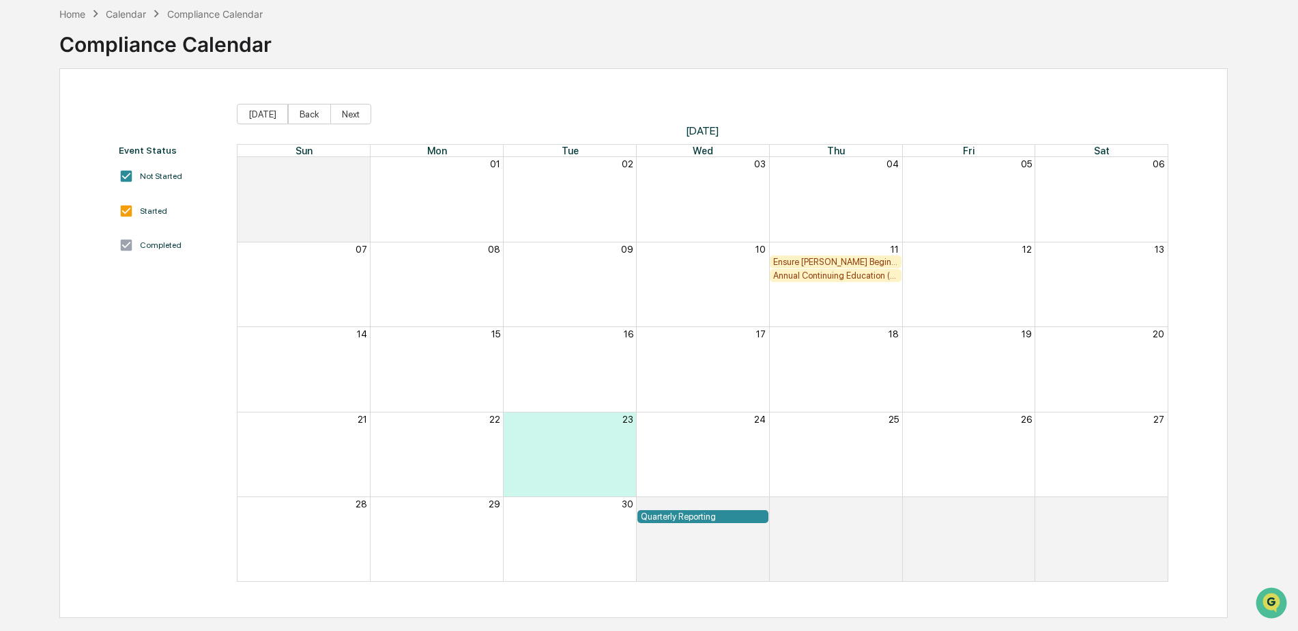
click at [806, 277] on div "Annual Continuing Education (CE) Requirement - Setup & Monitoring" at bounding box center [835, 275] width 125 height 10
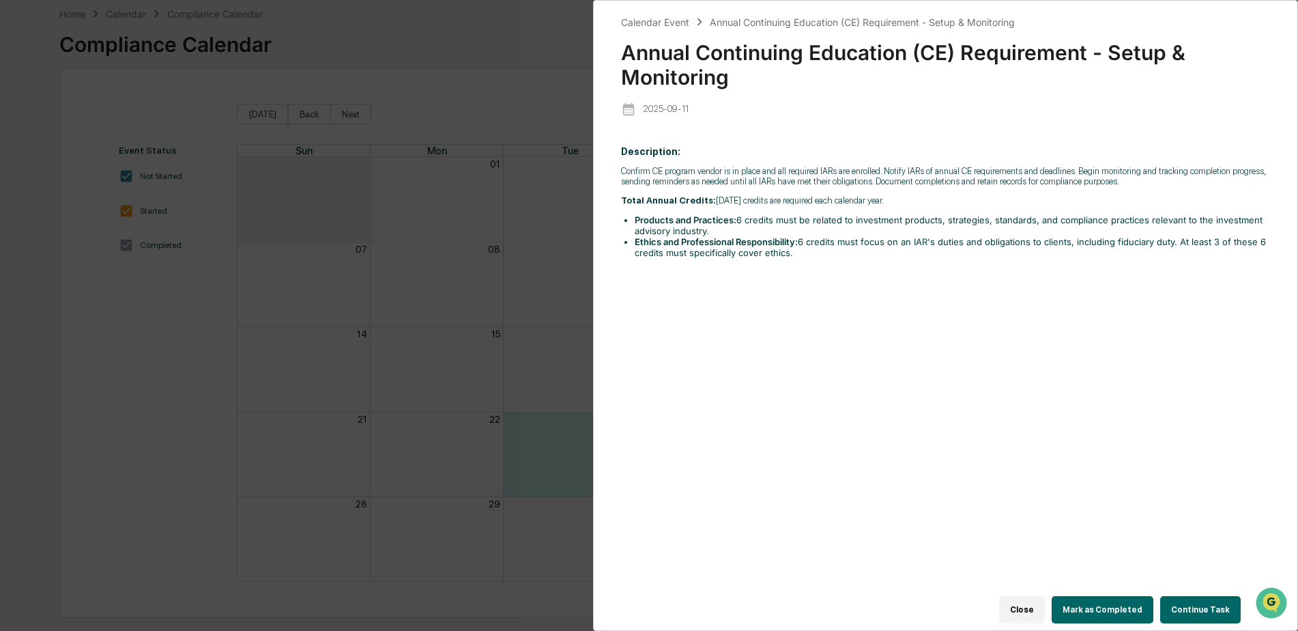
click at [1029, 600] on button "Close" at bounding box center [1022, 609] width 46 height 27
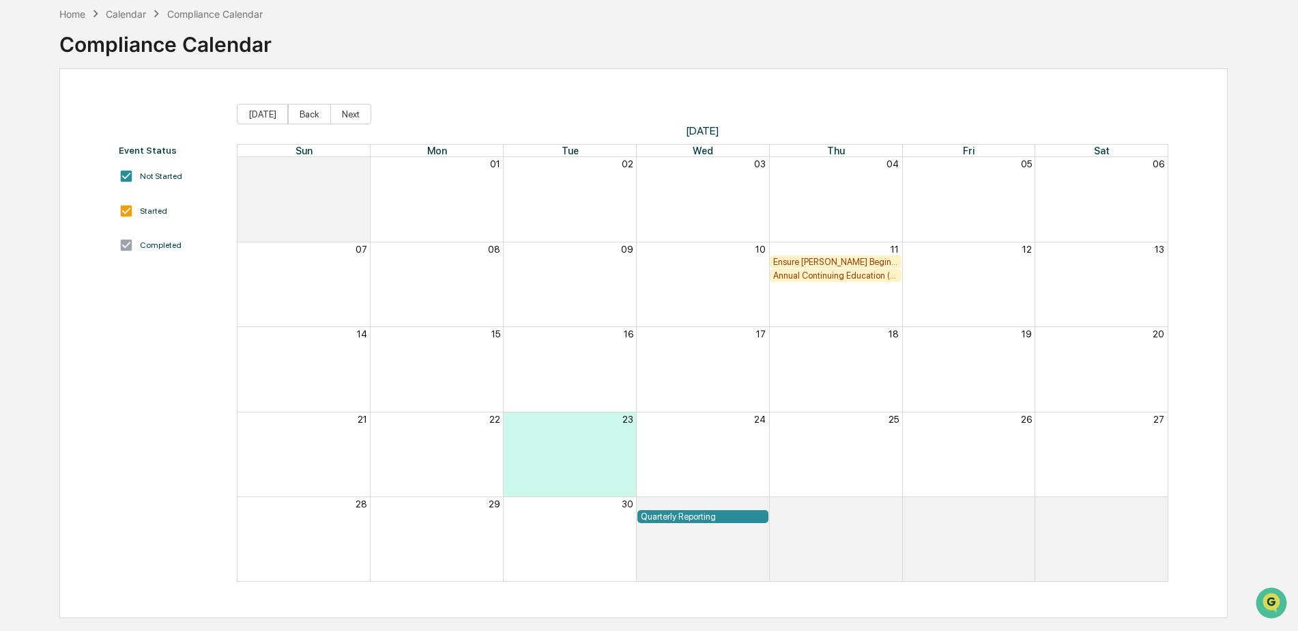
click at [133, 14] on div "Calendar" at bounding box center [126, 14] width 40 height 12
click at [130, 12] on div "Calendar" at bounding box center [126, 14] width 40 height 12
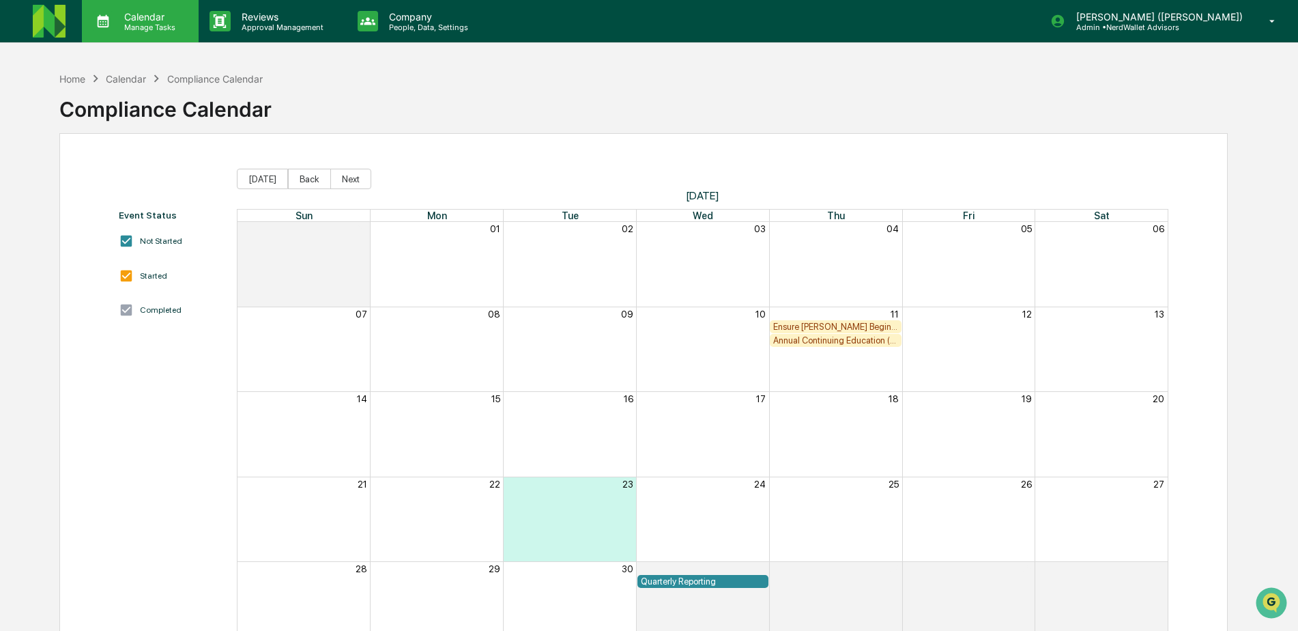
click at [149, 23] on p "Manage Tasks" at bounding box center [147, 28] width 69 height 10
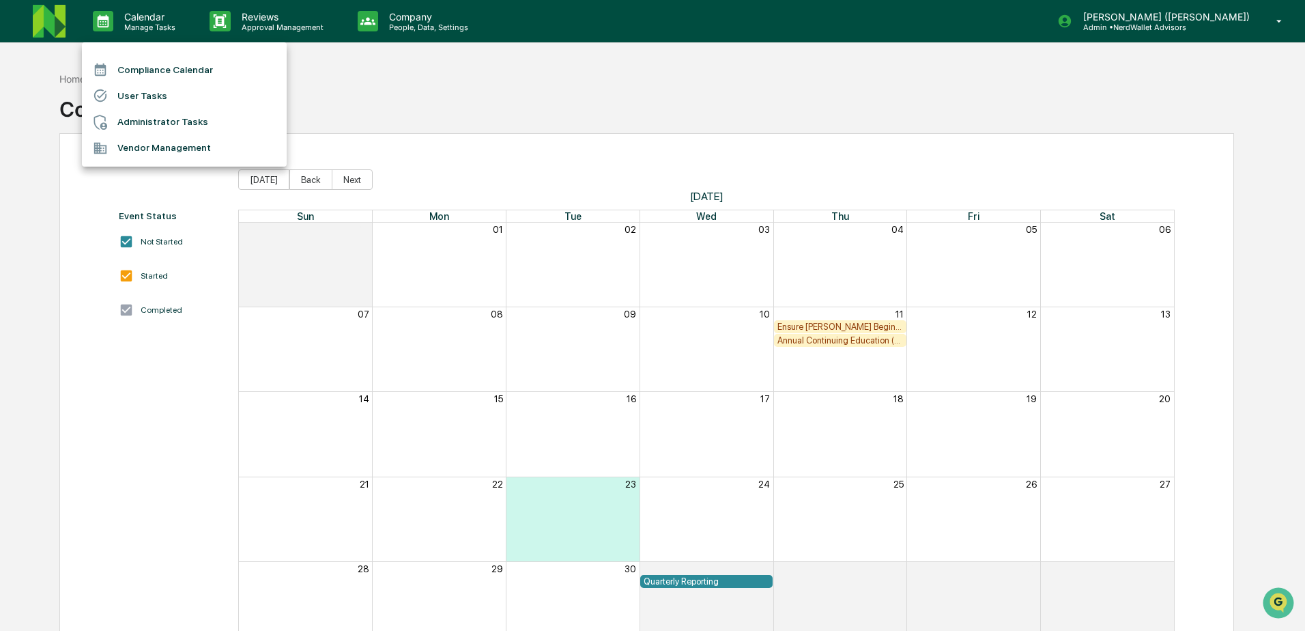
click at [162, 121] on li "Administrator Tasks" at bounding box center [184, 122] width 205 height 26
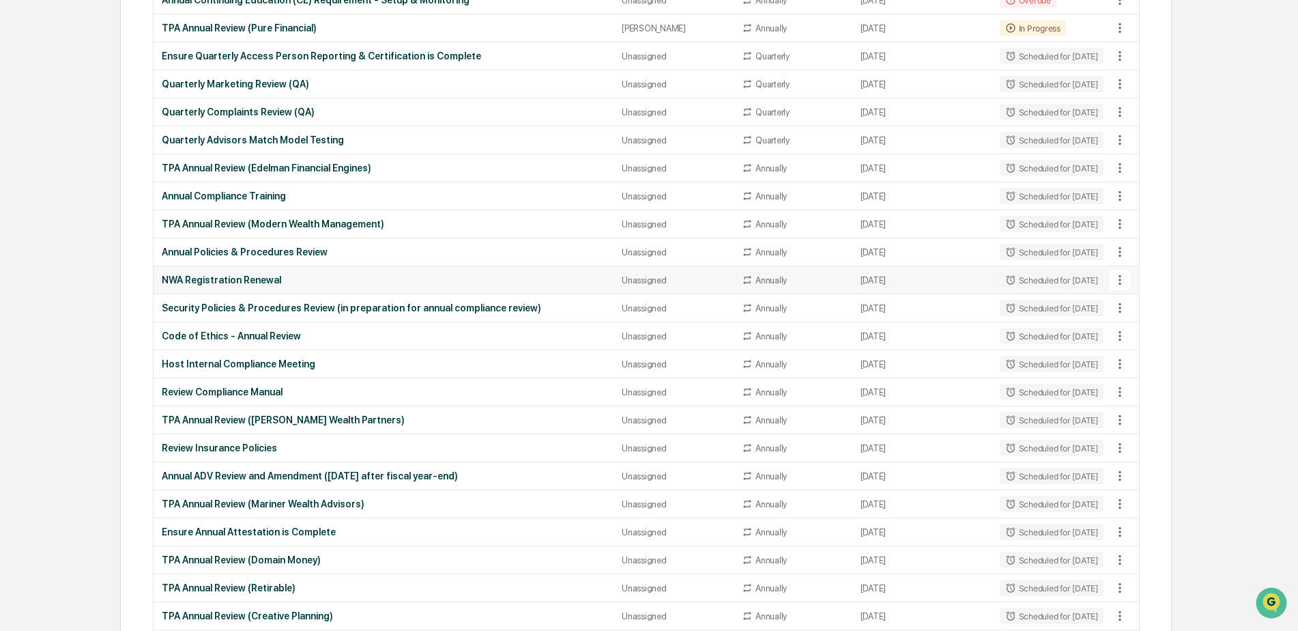
scroll to position [205, 0]
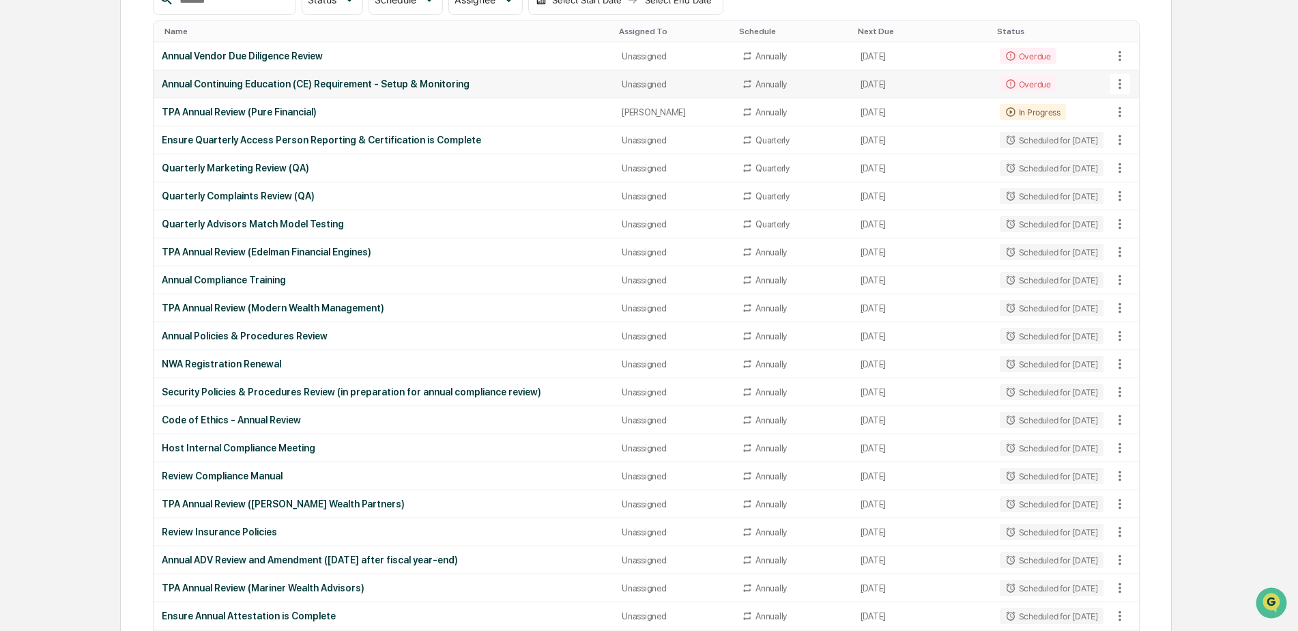
click at [310, 83] on div "Annual Continuing Education (CE) Requirement - Setup & Monitoring" at bounding box center [384, 83] width 444 height 11
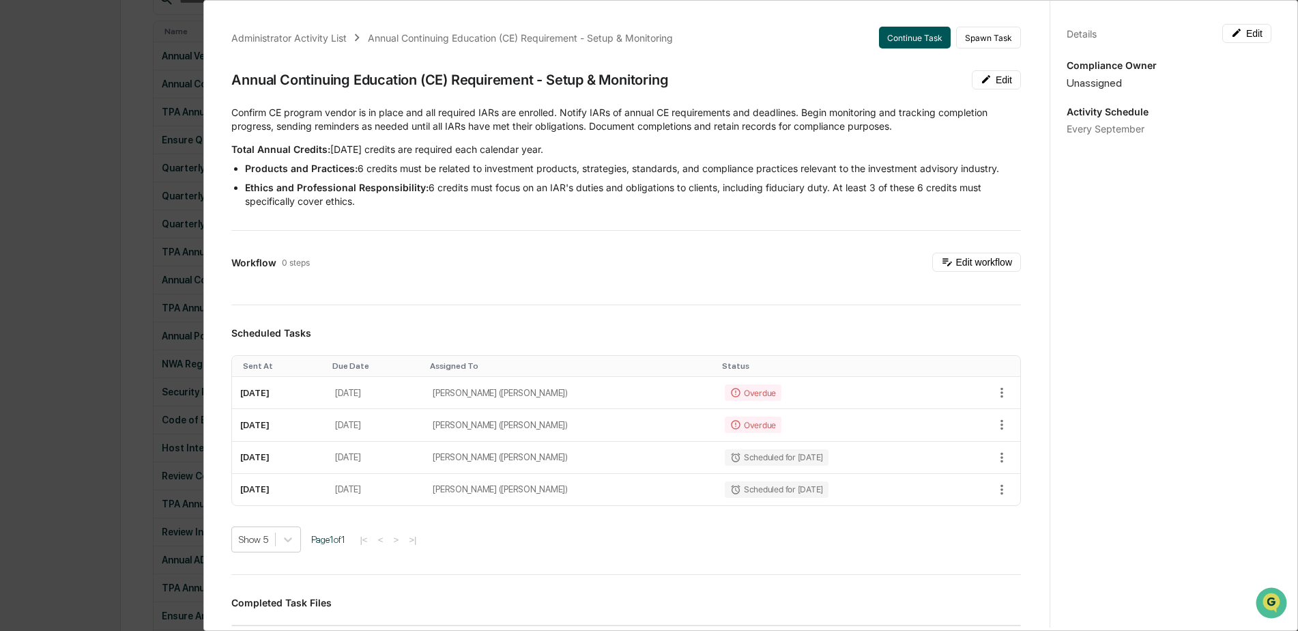
click at [909, 41] on button "Continue Task" at bounding box center [915, 38] width 72 height 22
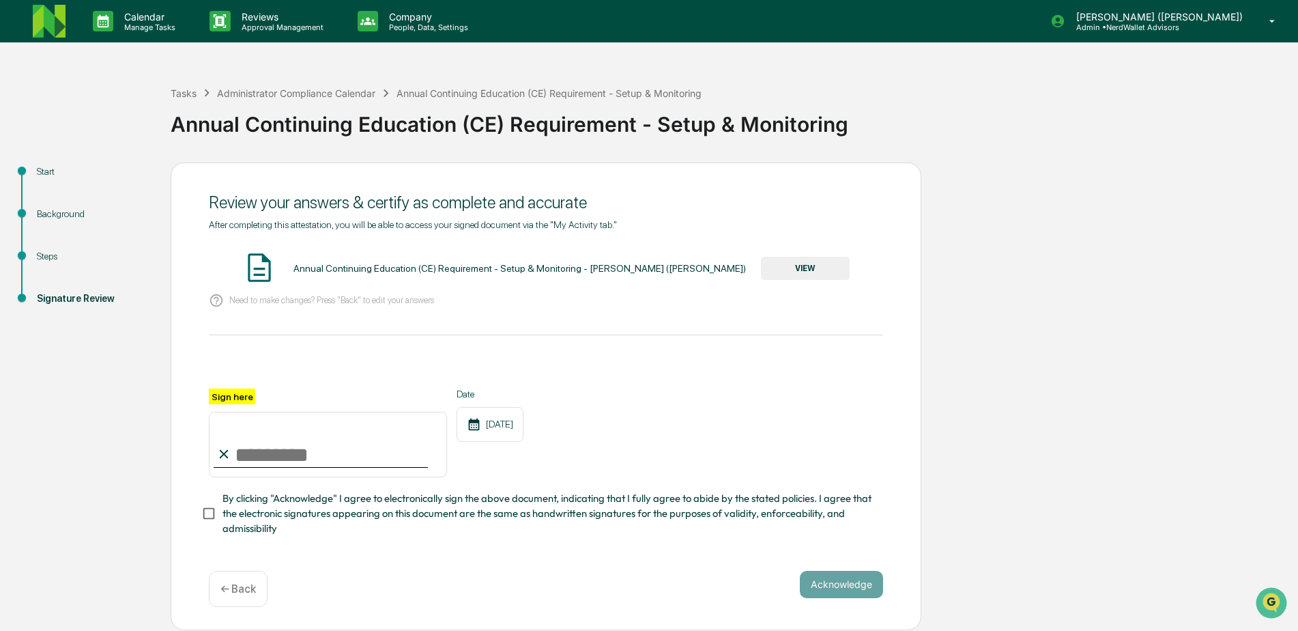
click at [50, 257] on div "Steps" at bounding box center [93, 256] width 112 height 14
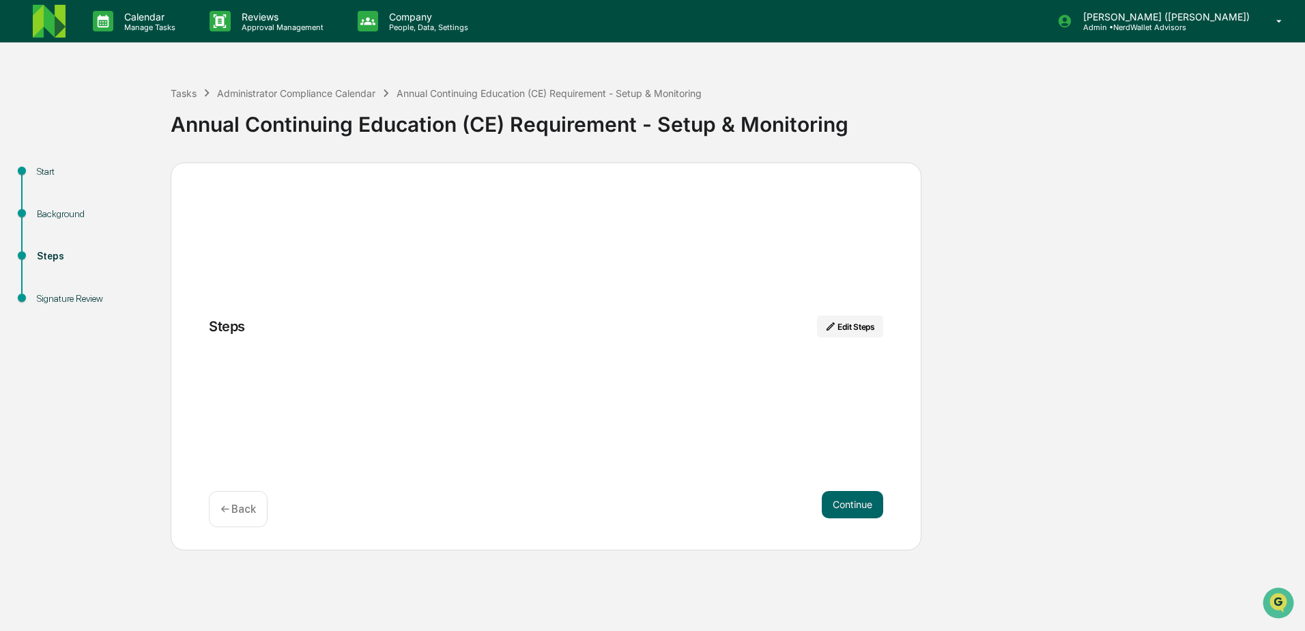
click at [68, 212] on div "Background" at bounding box center [93, 214] width 112 height 14
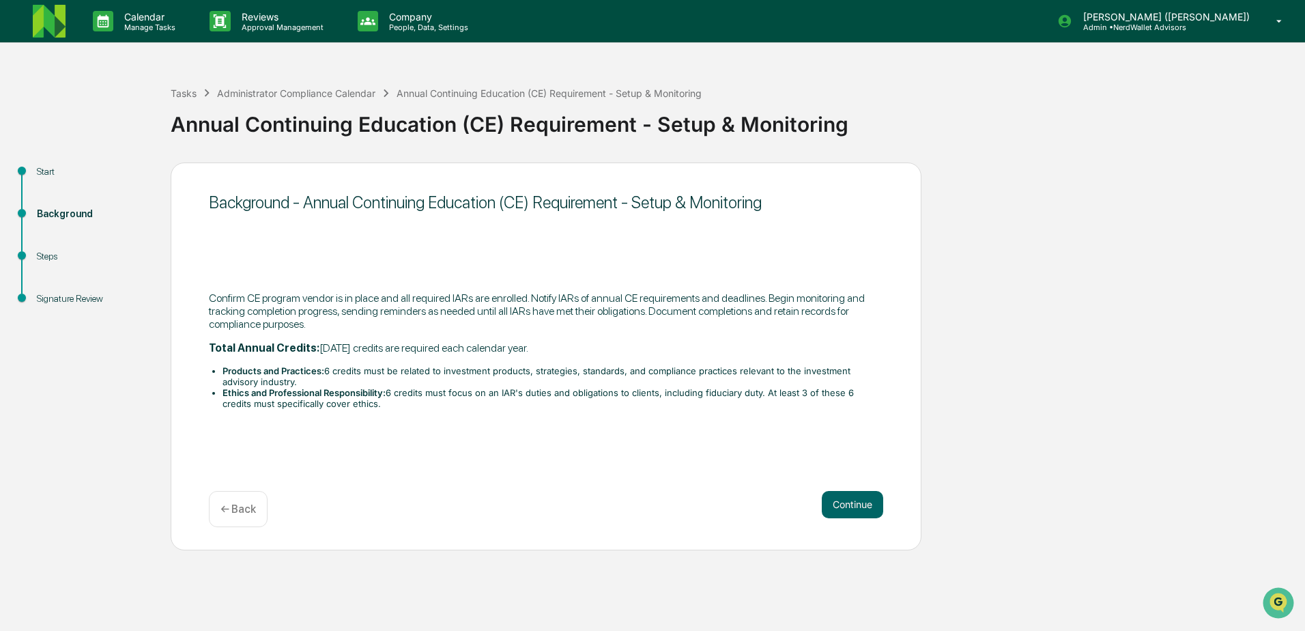
click at [42, 169] on div "Start" at bounding box center [93, 171] width 112 height 14
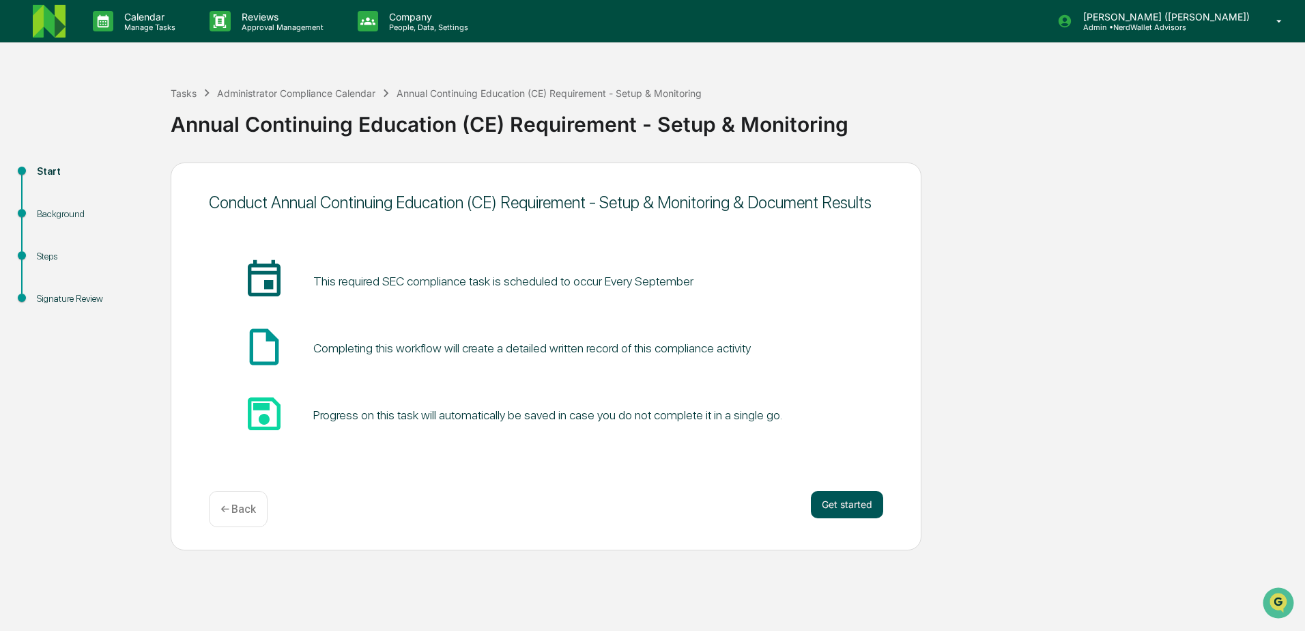
click at [847, 500] on button "Get started" at bounding box center [847, 504] width 72 height 27
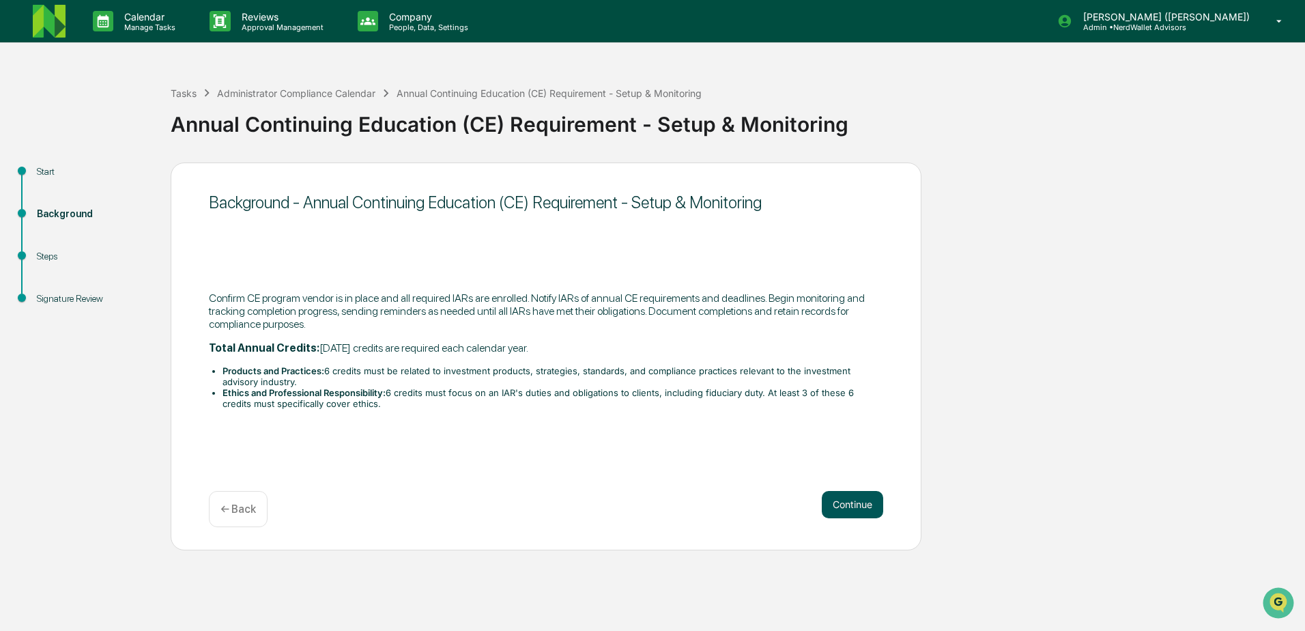
click at [833, 506] on button "Continue" at bounding box center [852, 504] width 61 height 27
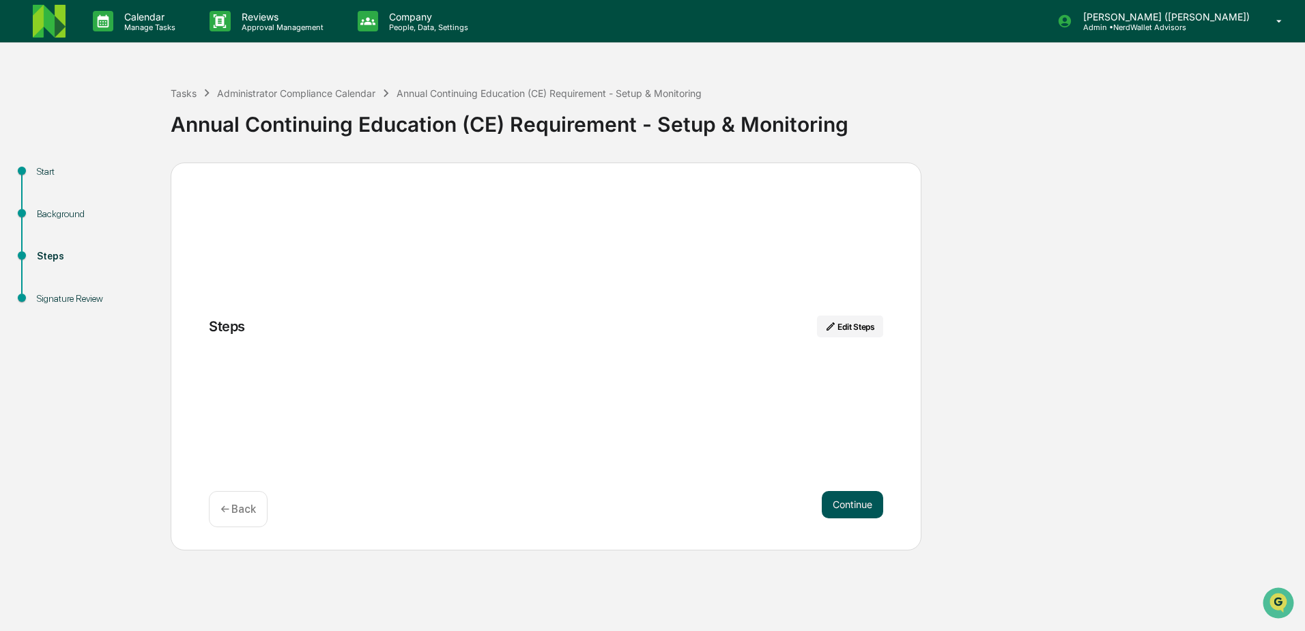
click at [855, 502] on button "Continue" at bounding box center [852, 504] width 61 height 27
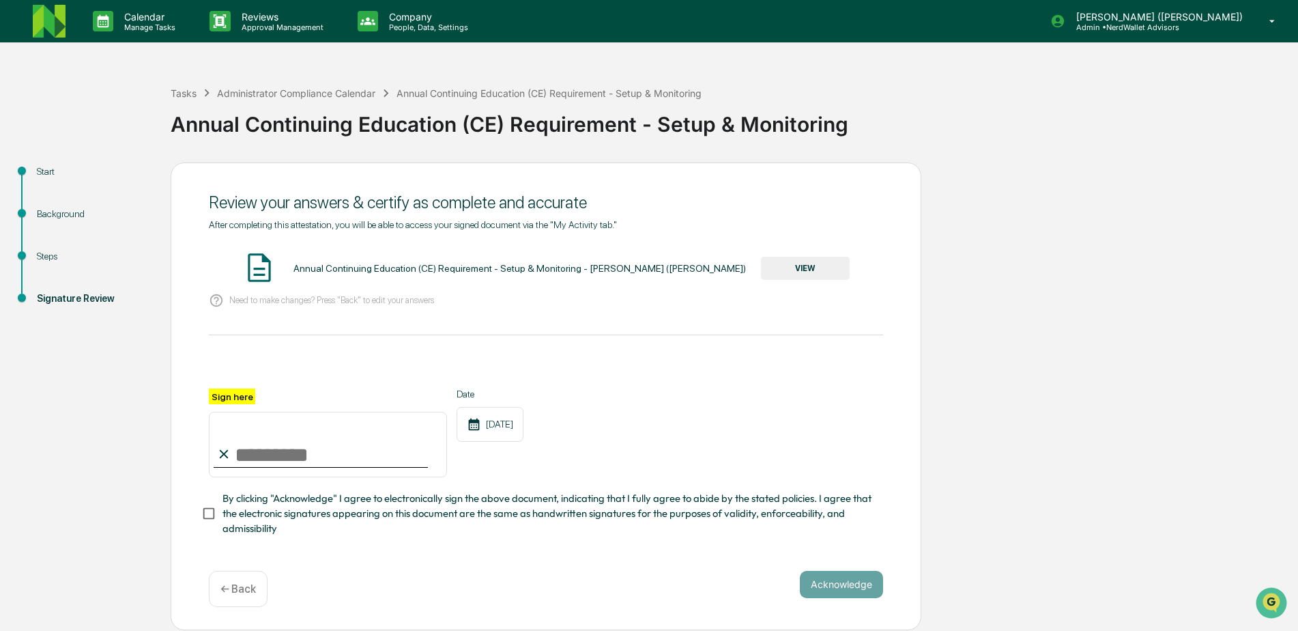
click at [399, 316] on div "After completing this attestation, you will be able to access your signed docum…" at bounding box center [546, 377] width 674 height 317
click at [296, 460] on input "Sign here" at bounding box center [328, 445] width 238 height 66
type input "**********"
click at [833, 592] on button "Acknowledge" at bounding box center [841, 584] width 83 height 27
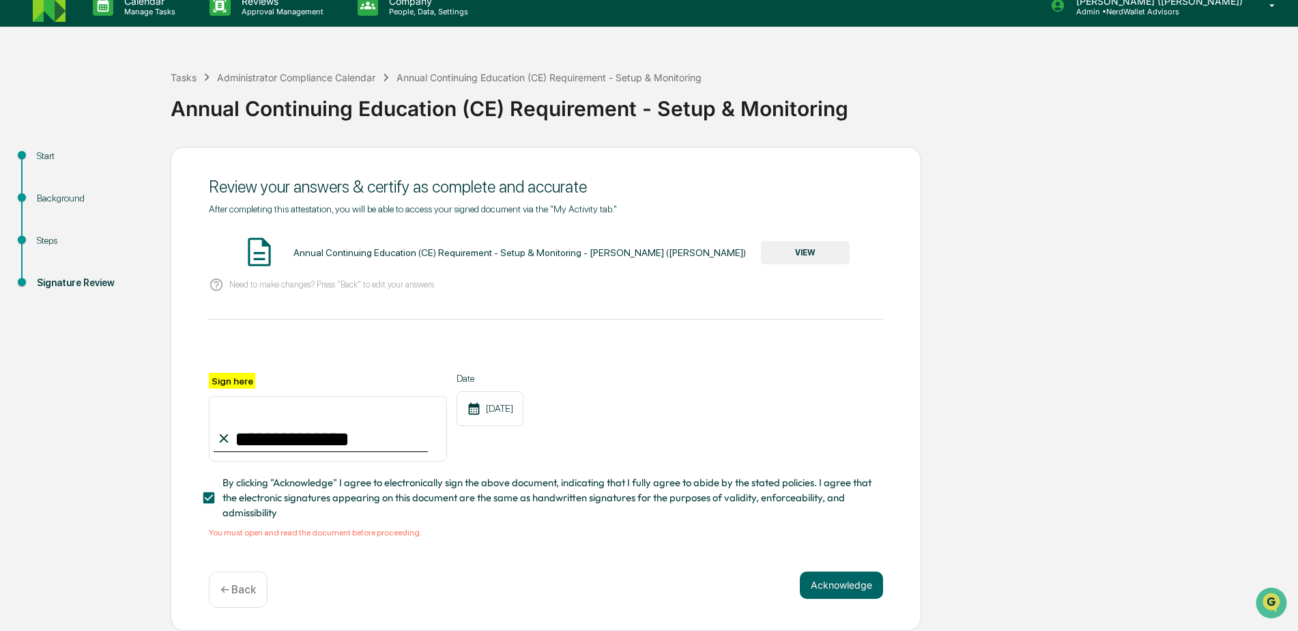
scroll to position [20, 0]
click at [827, 249] on button "VIEW" at bounding box center [805, 252] width 89 height 23
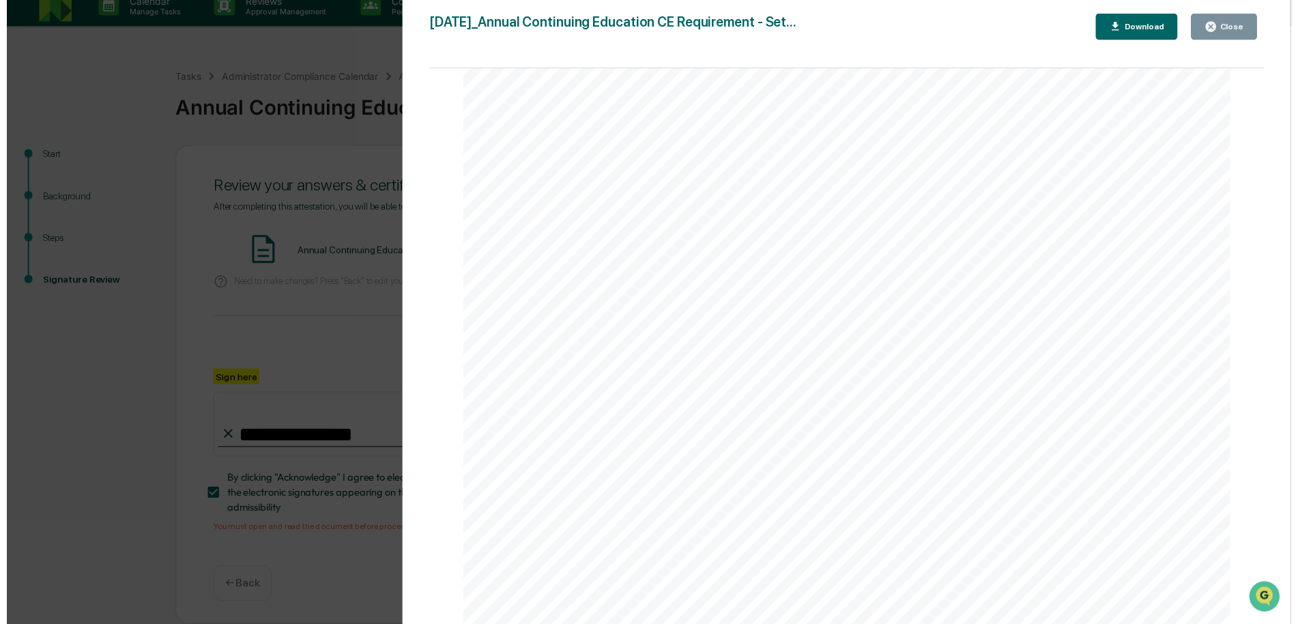
scroll to position [225, 0]
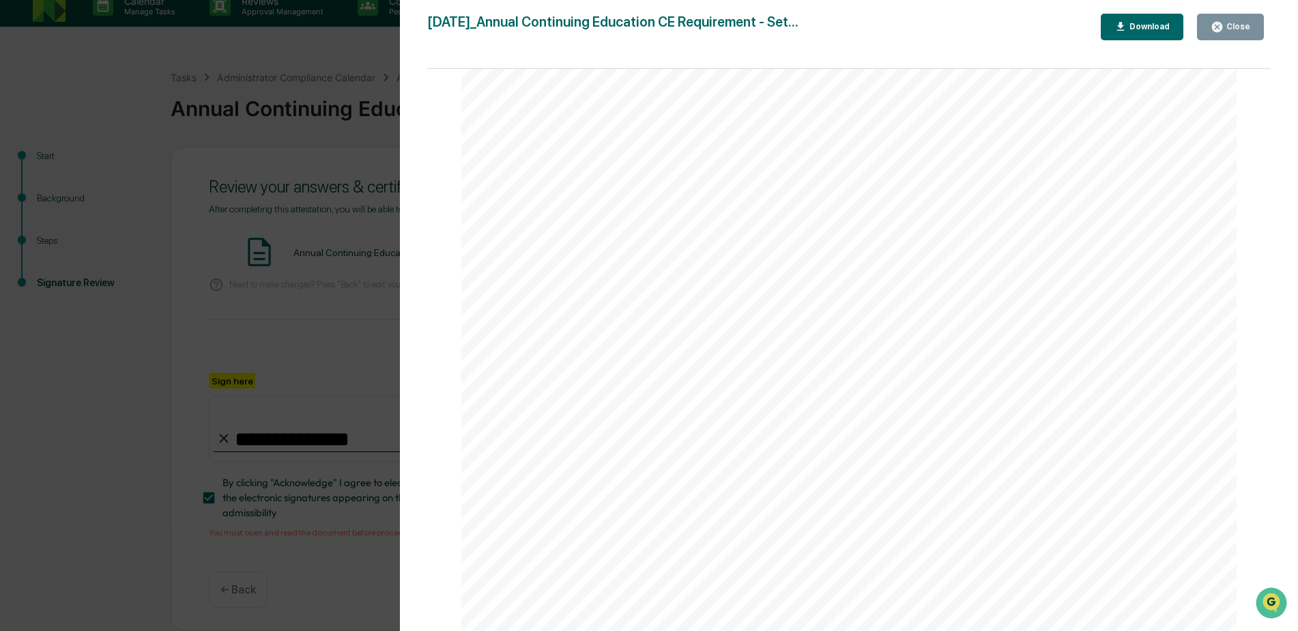
click at [1229, 23] on div "Close" at bounding box center [1237, 27] width 27 height 10
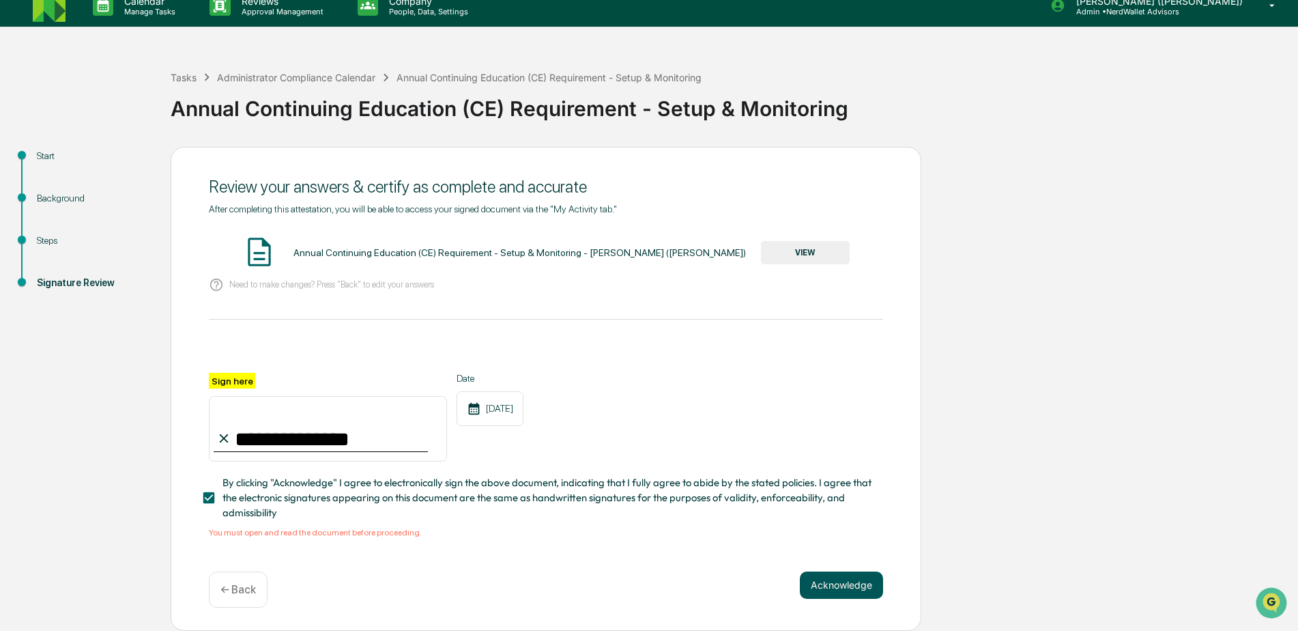
click at [829, 587] on button "Acknowledge" at bounding box center [841, 584] width 83 height 27
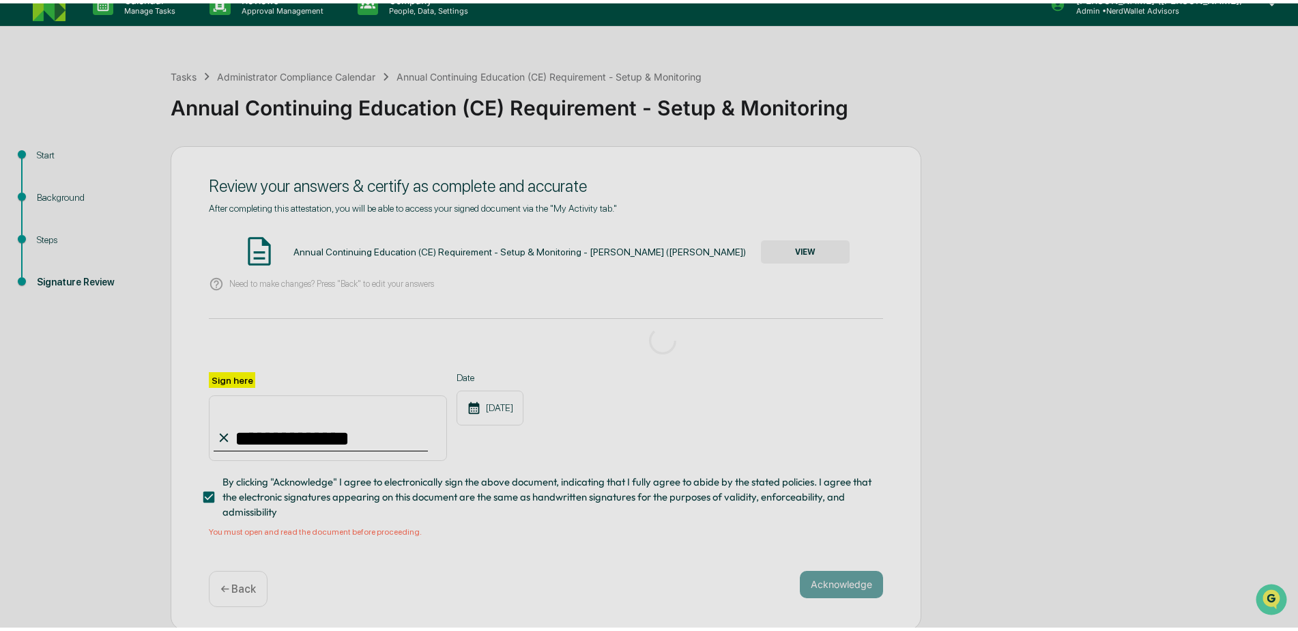
scroll to position [0, 0]
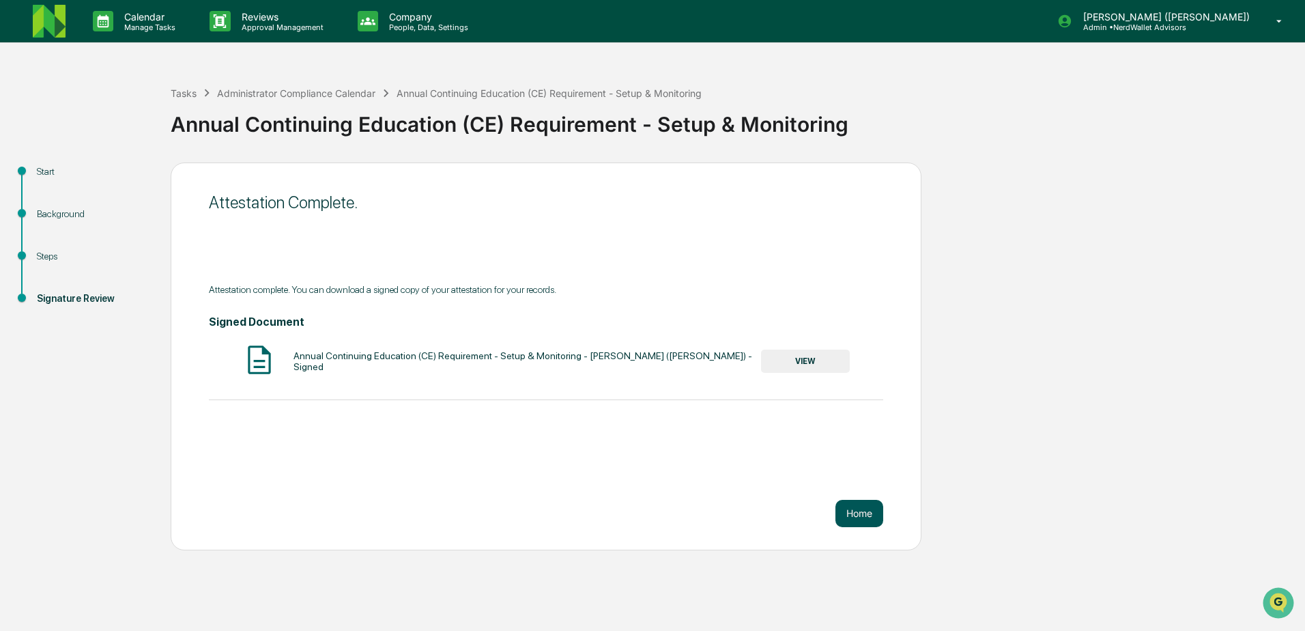
click at [855, 513] on button "Home" at bounding box center [859, 513] width 48 height 27
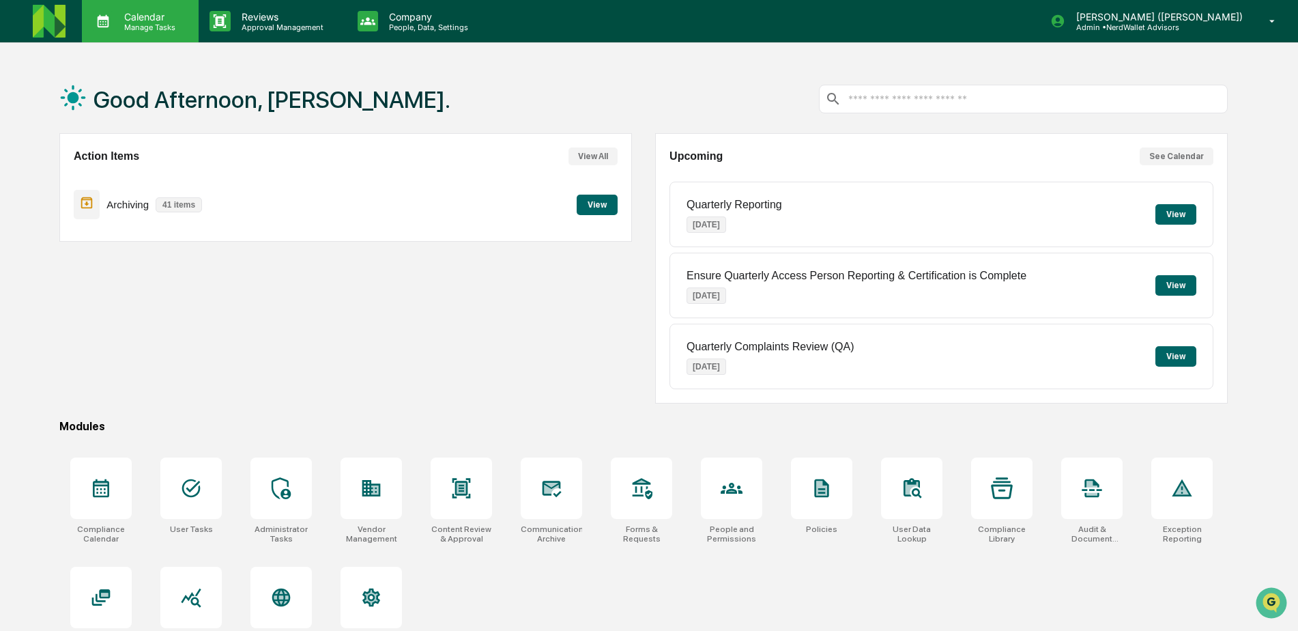
click at [142, 23] on p "Manage Tasks" at bounding box center [147, 28] width 69 height 10
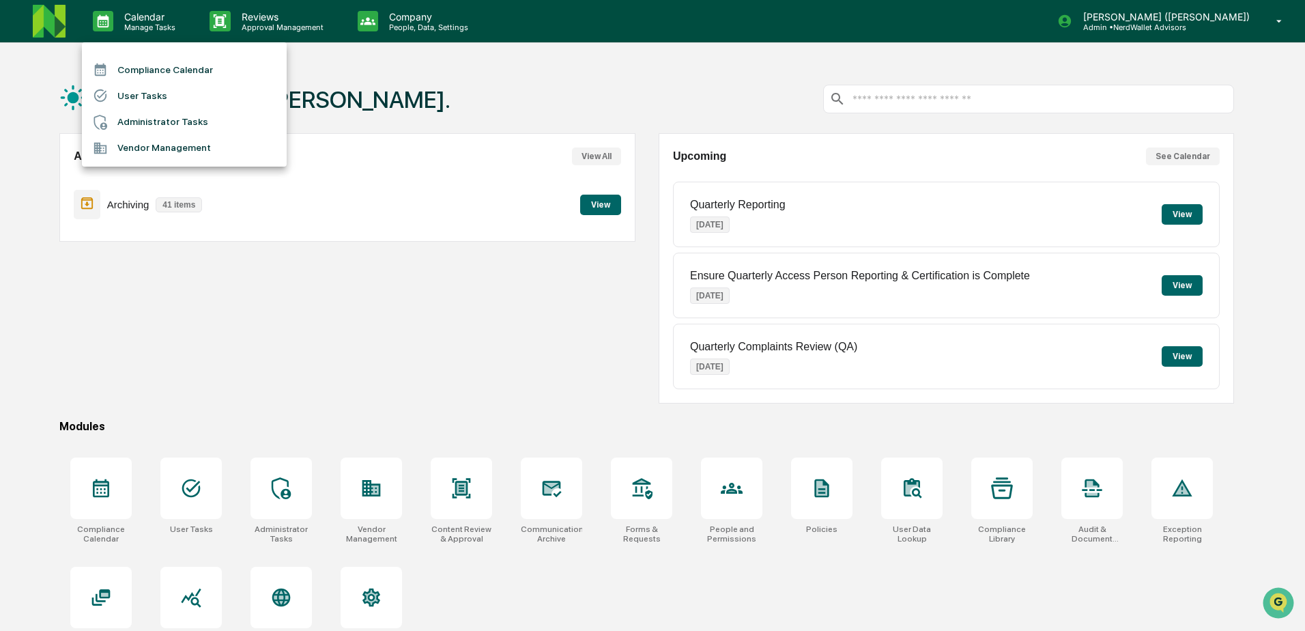
click at [162, 124] on li "Administrator Tasks" at bounding box center [184, 122] width 205 height 26
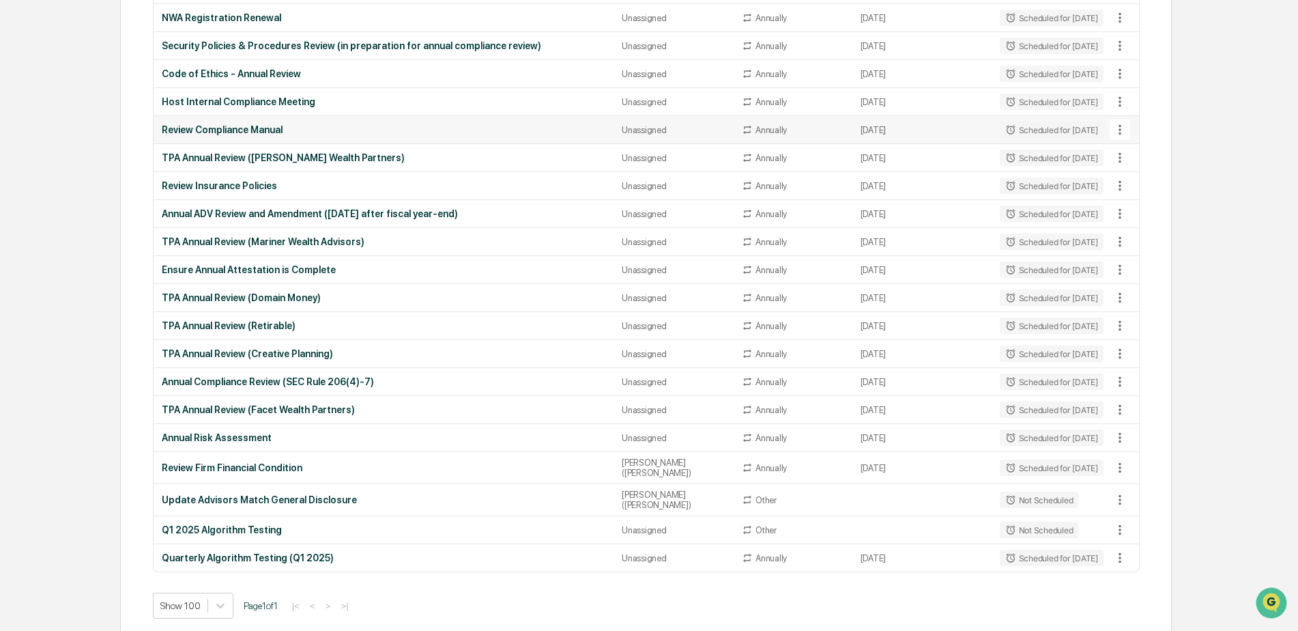
scroll to position [552, 0]
click at [223, 601] on body "Calendar Manage Tasks Reviews Approval Management Company People, Data, Setting…" at bounding box center [649, 43] width 1298 height 1191
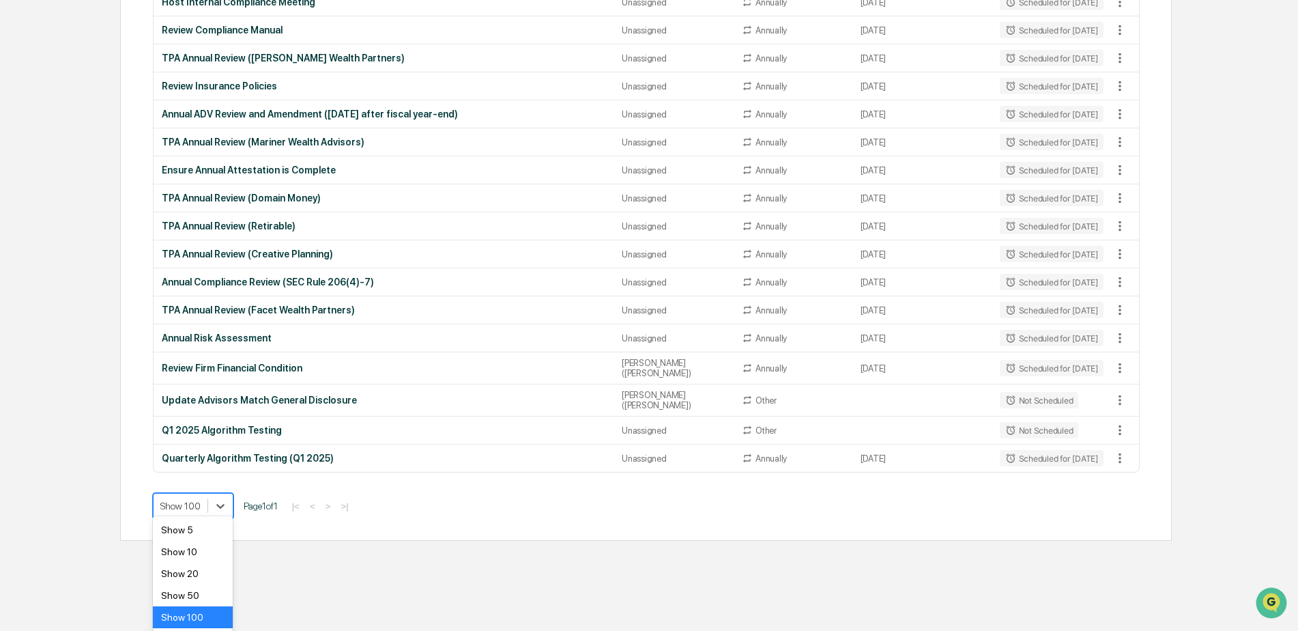
click at [197, 616] on div "Show 100" at bounding box center [193, 617] width 80 height 22
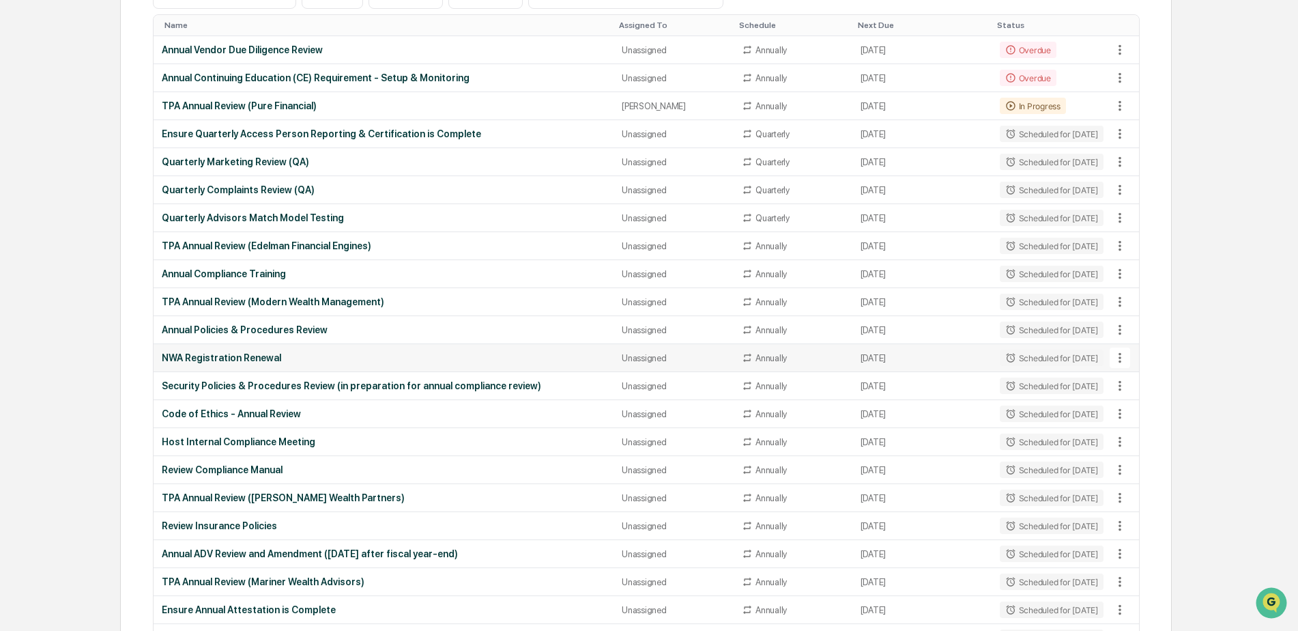
scroll to position [143, 0]
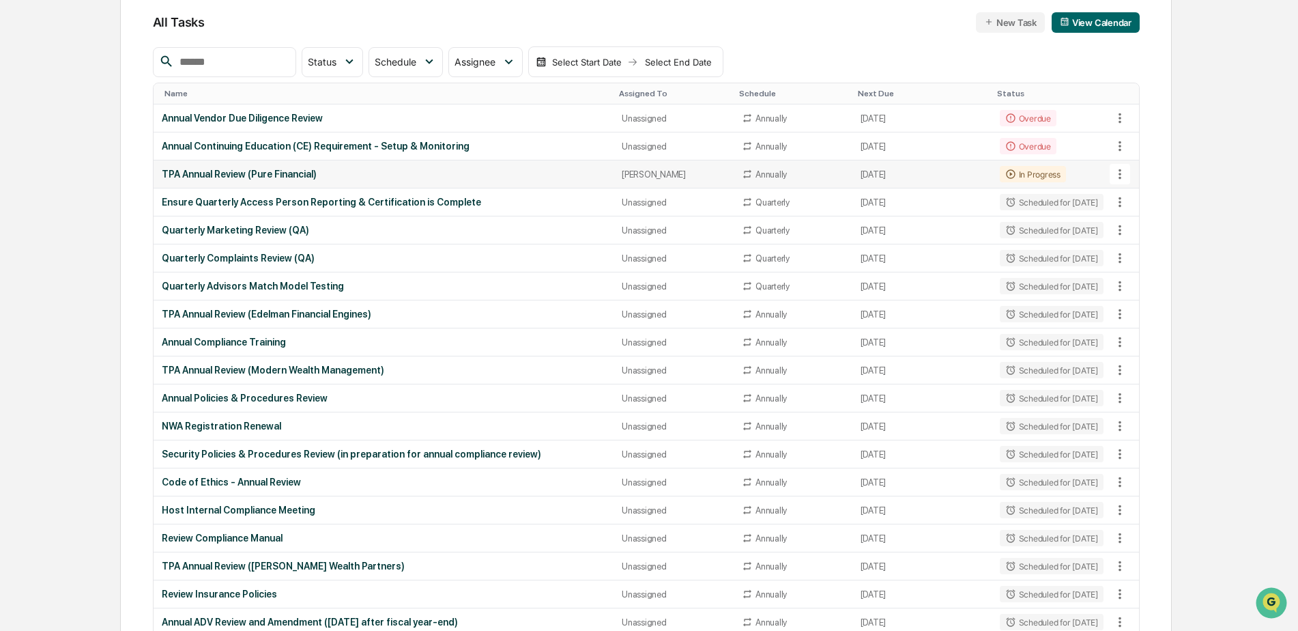
click at [1121, 171] on icon at bounding box center [1120, 174] width 3 height 10
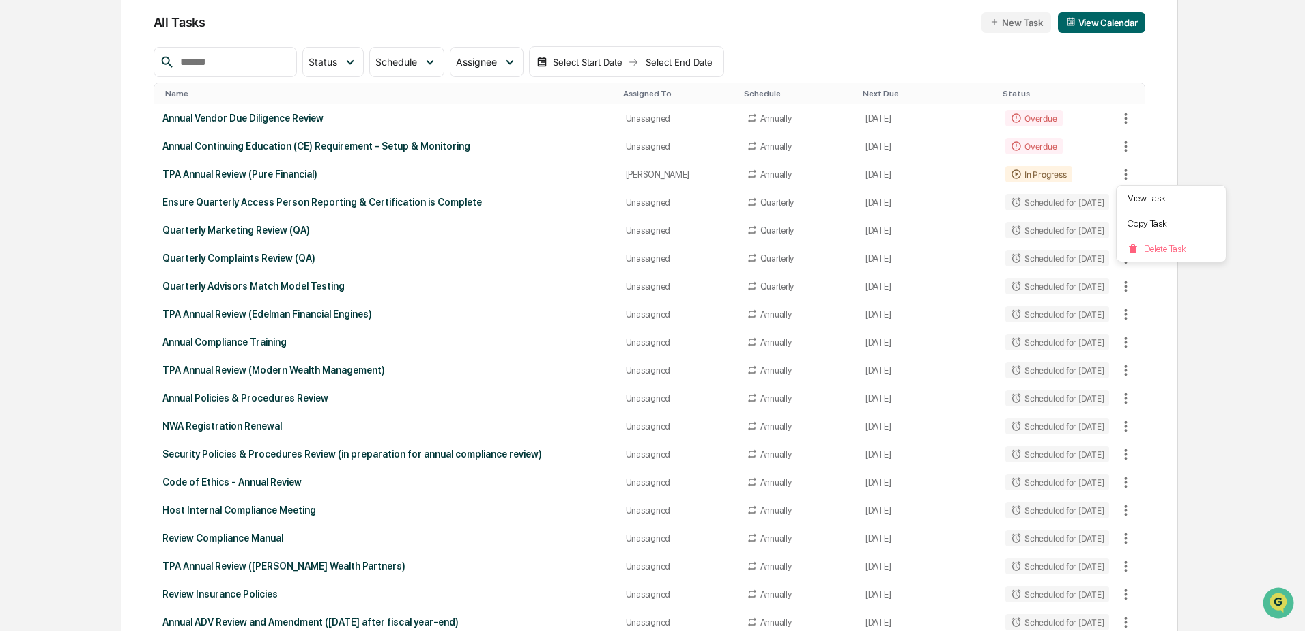
click at [441, 17] on div at bounding box center [652, 315] width 1305 height 631
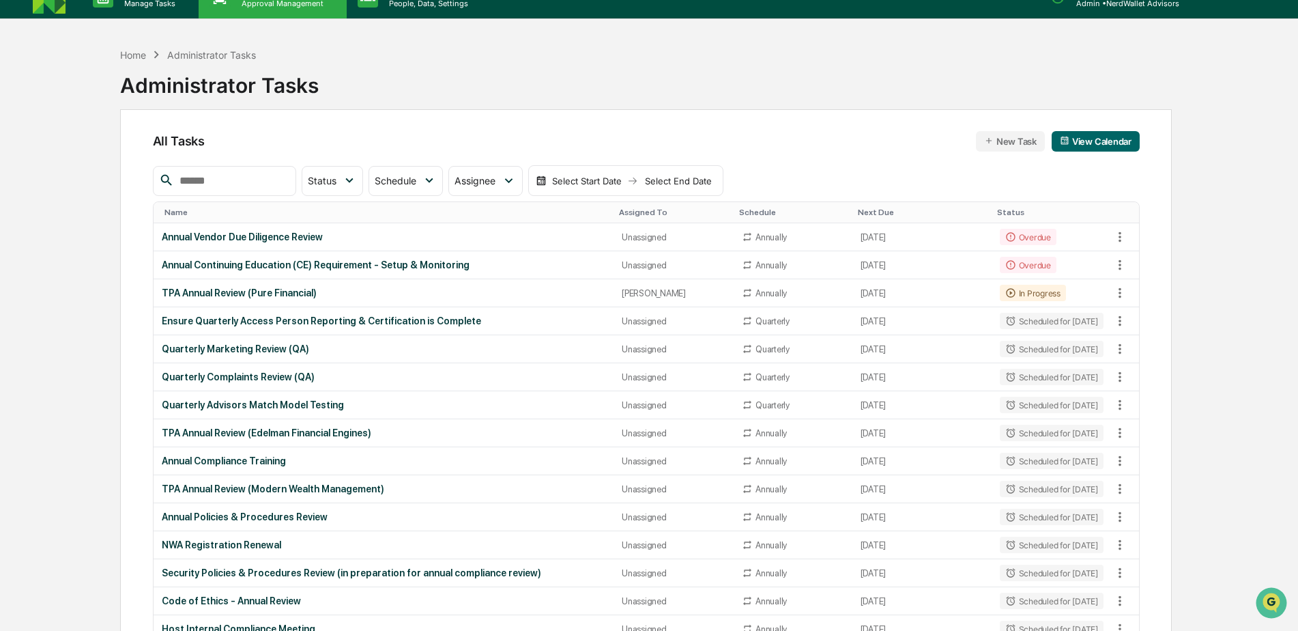
scroll to position [0, 0]
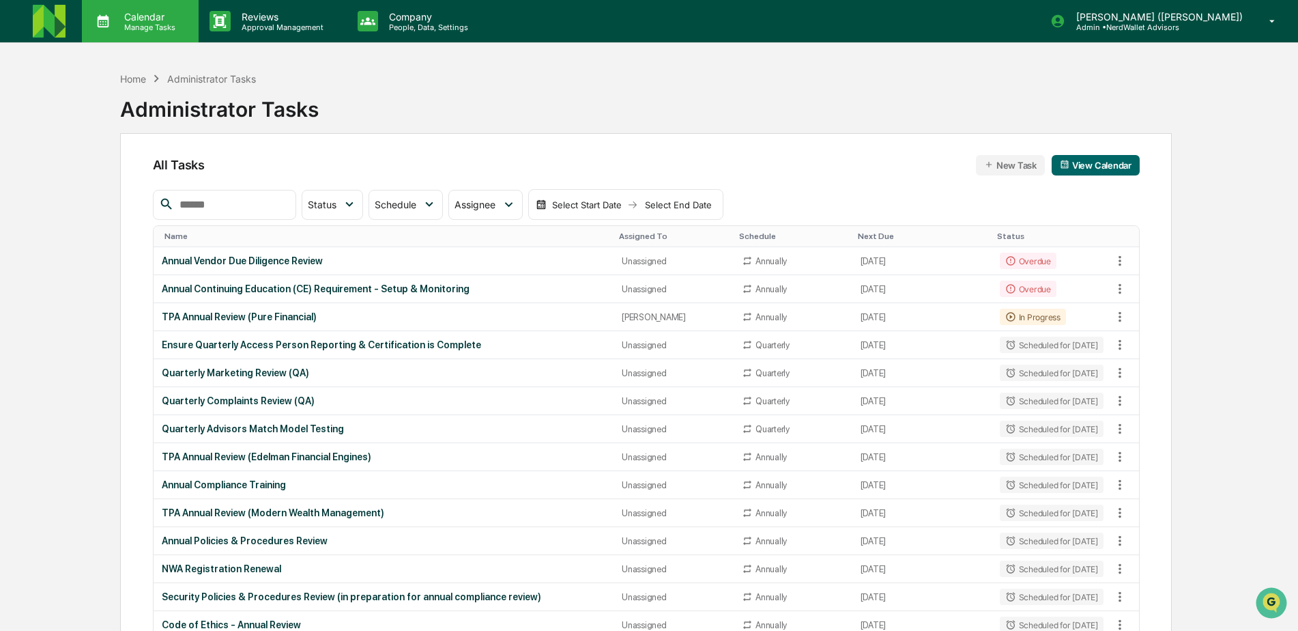
click at [143, 23] on p "Manage Tasks" at bounding box center [147, 28] width 69 height 10
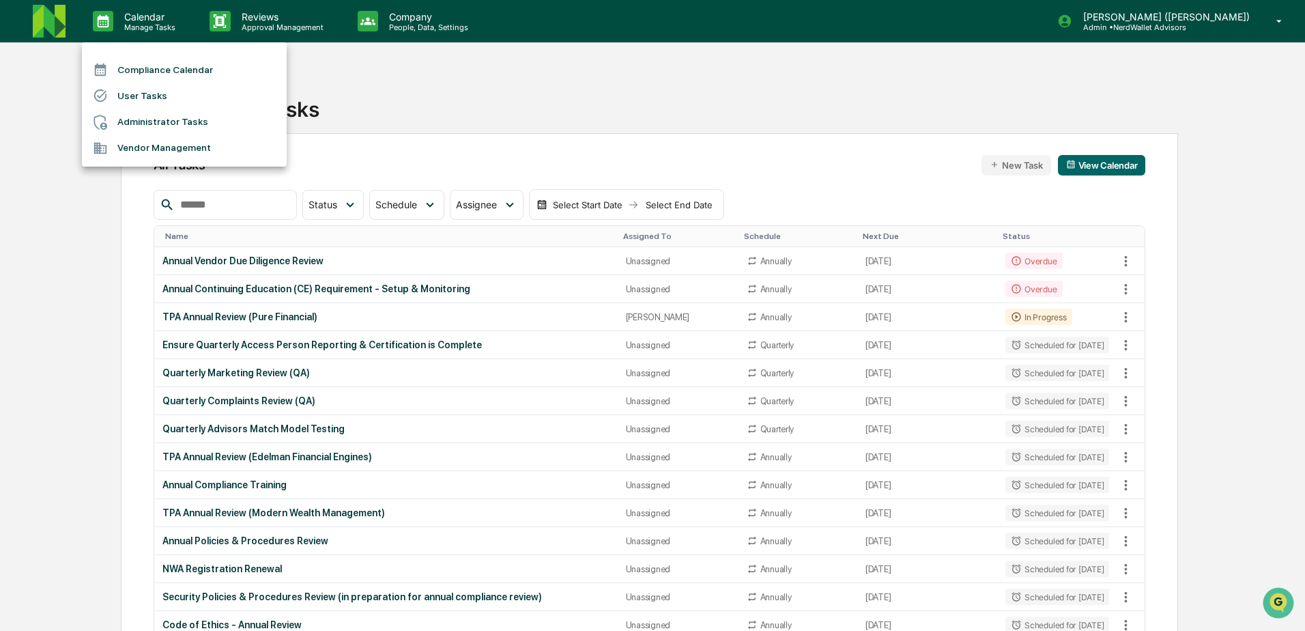
click at [171, 70] on li "Compliance Calendar" at bounding box center [184, 70] width 205 height 26
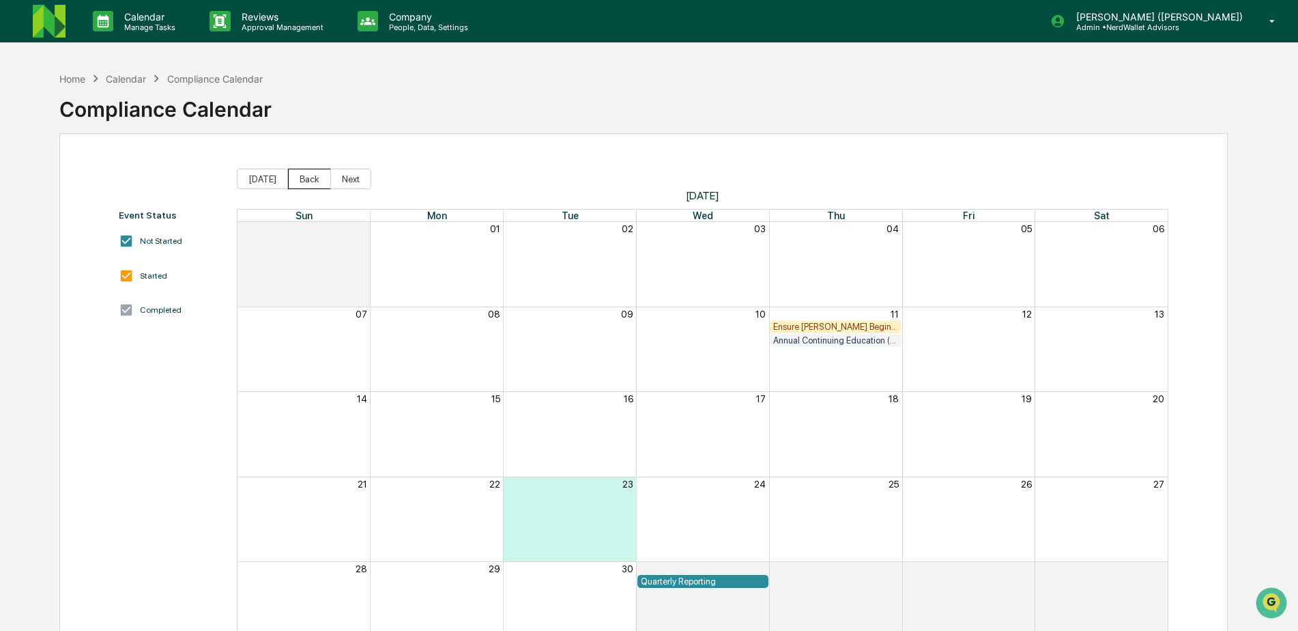
click at [302, 175] on button "Back" at bounding box center [309, 179] width 43 height 20
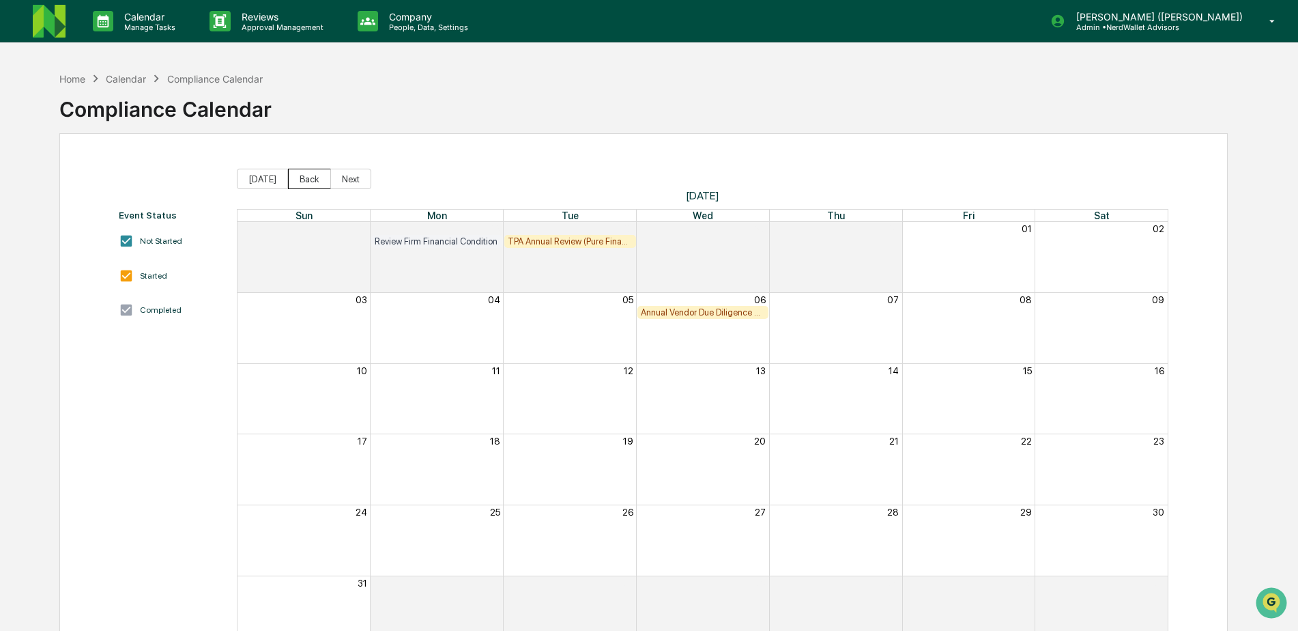
click at [302, 175] on button "Back" at bounding box center [309, 179] width 43 height 20
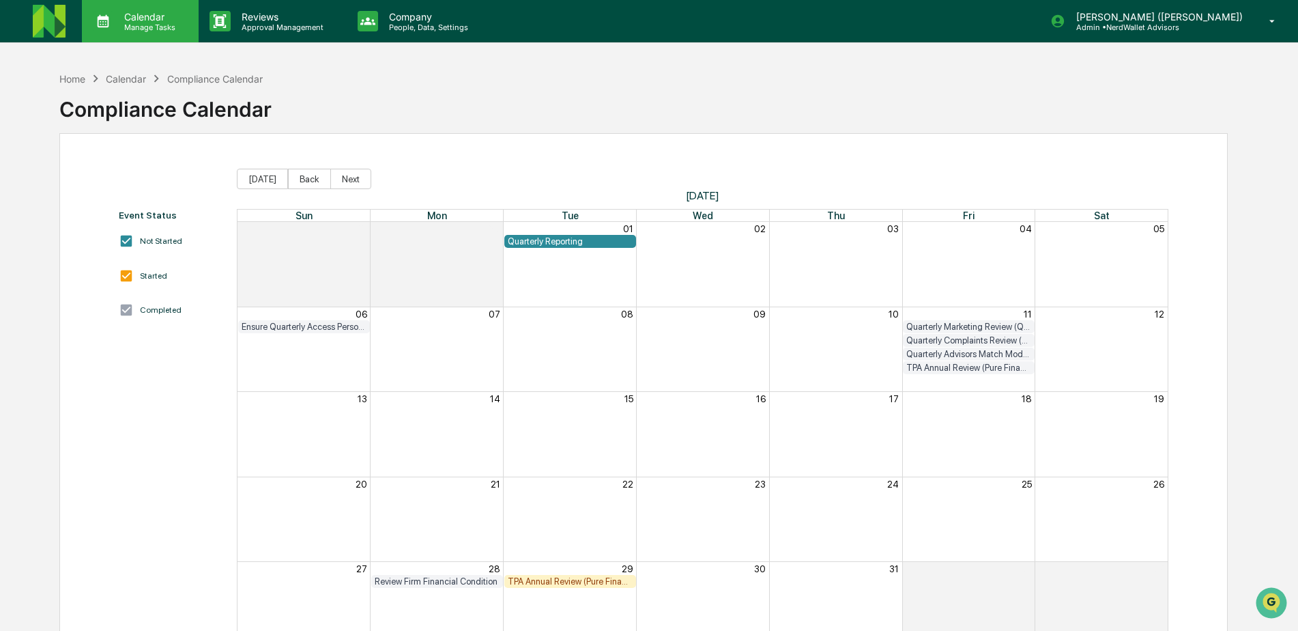
click at [143, 20] on p "Calendar" at bounding box center [147, 17] width 69 height 12
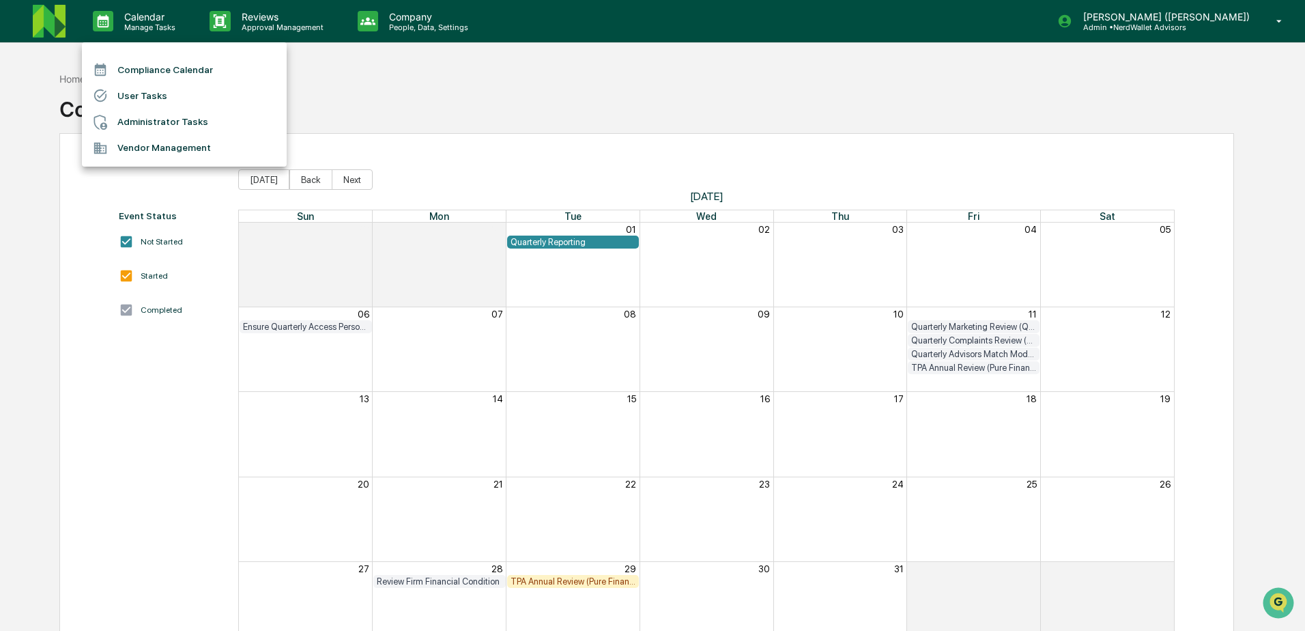
click at [158, 121] on li "Administrator Tasks" at bounding box center [184, 122] width 205 height 26
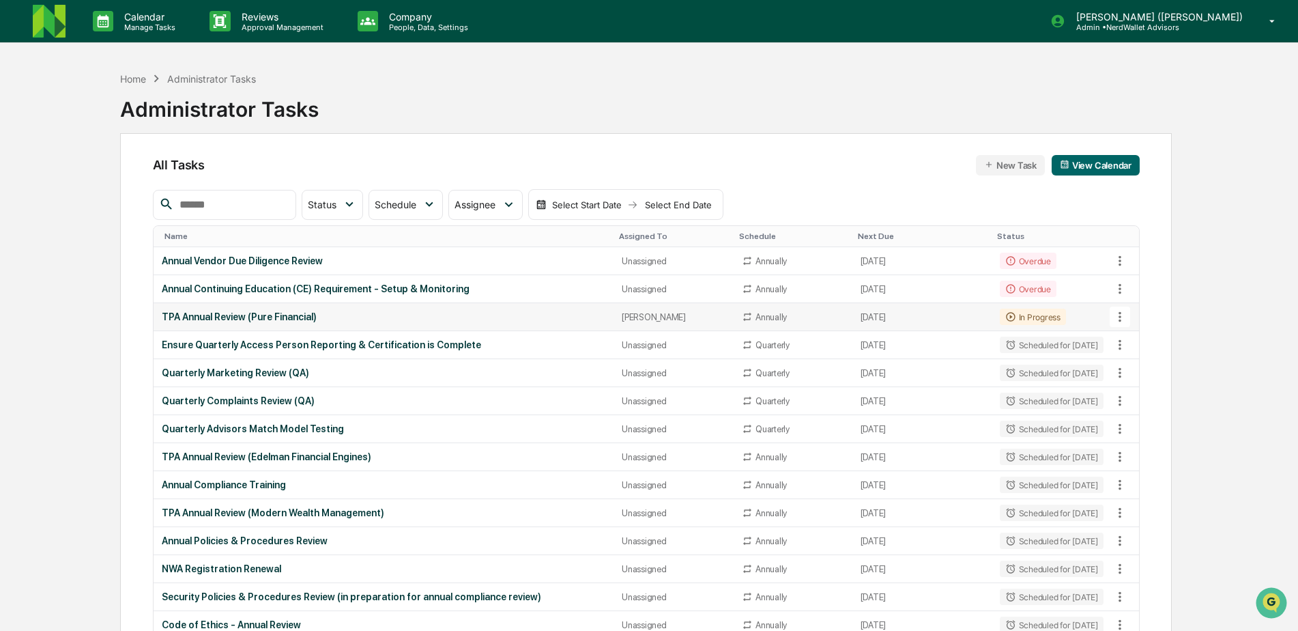
click at [1122, 315] on icon at bounding box center [1119, 316] width 15 height 15
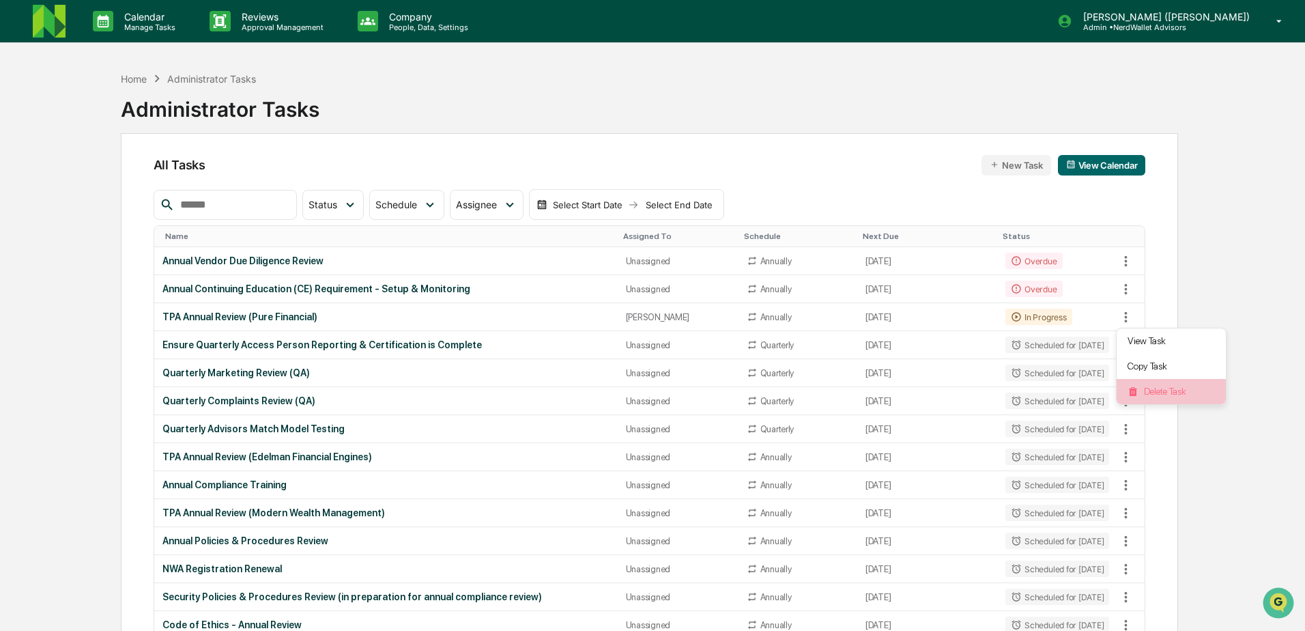
click at [1155, 389] on li "Delete Task" at bounding box center [1171, 391] width 109 height 25
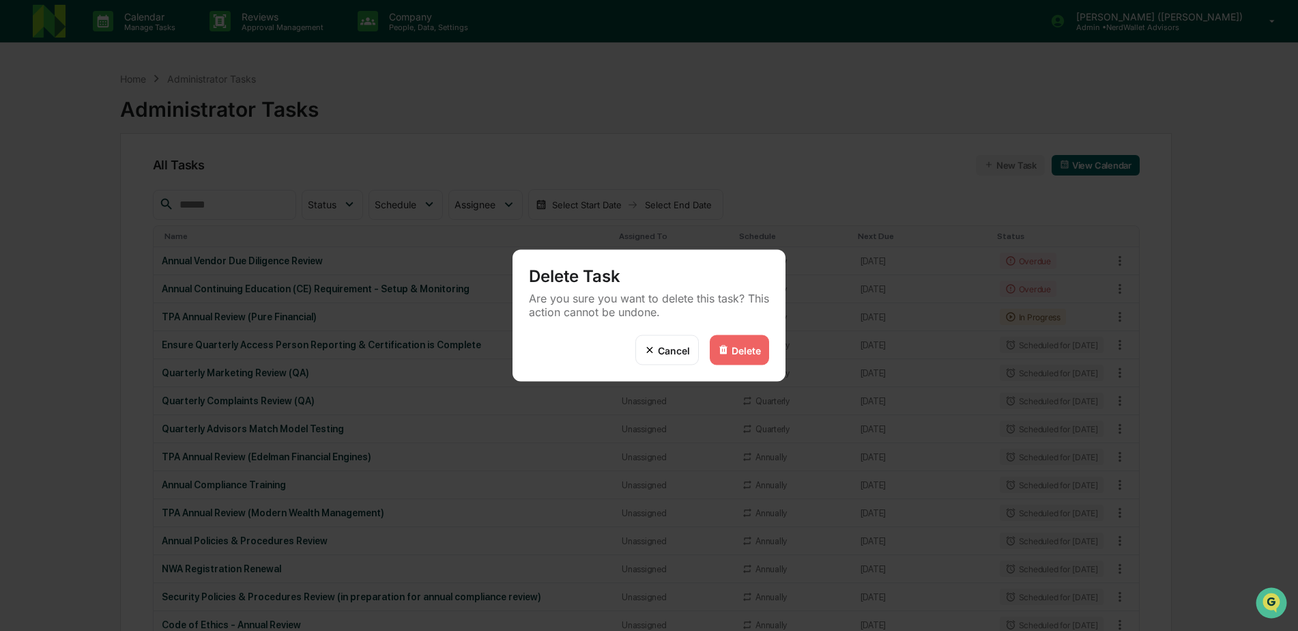
click at [751, 346] on div "Delete" at bounding box center [746, 350] width 29 height 12
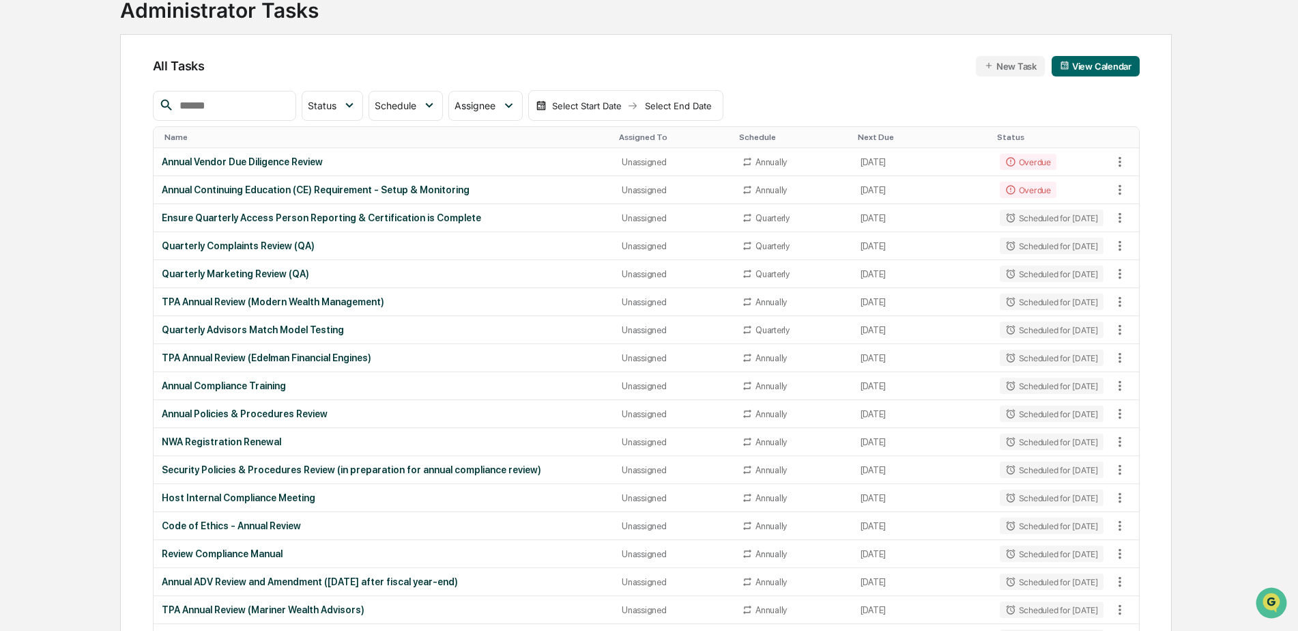
scroll to position [46, 0]
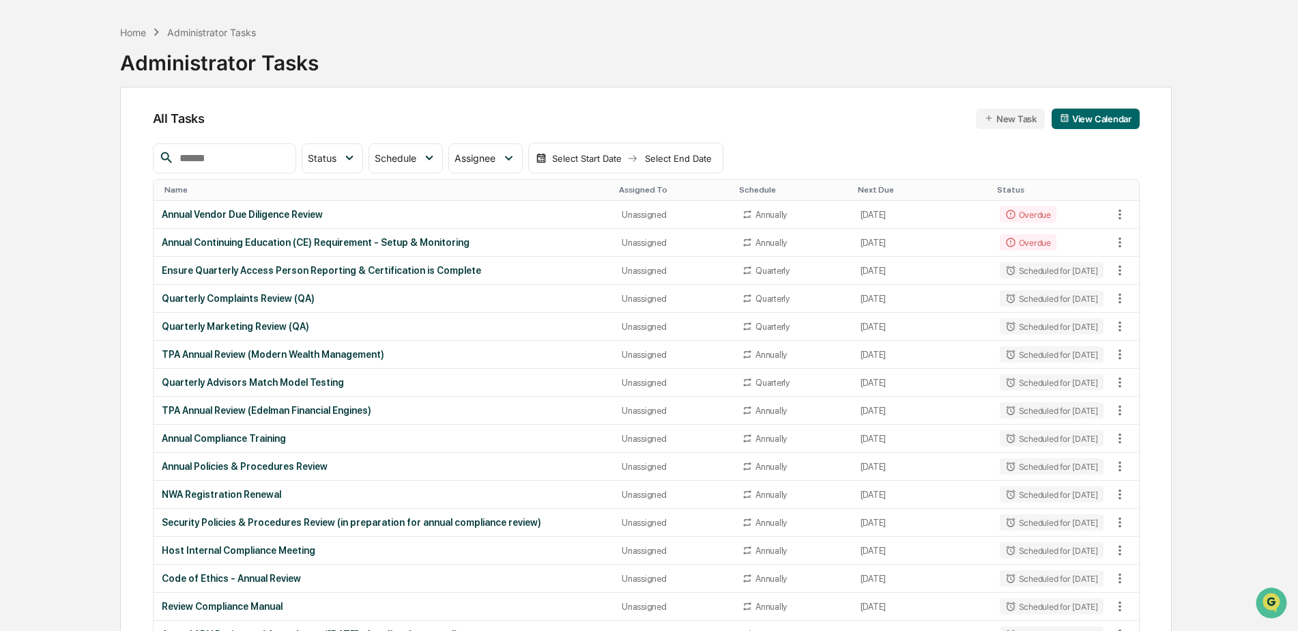
click at [276, 152] on input "text" at bounding box center [232, 158] width 116 height 18
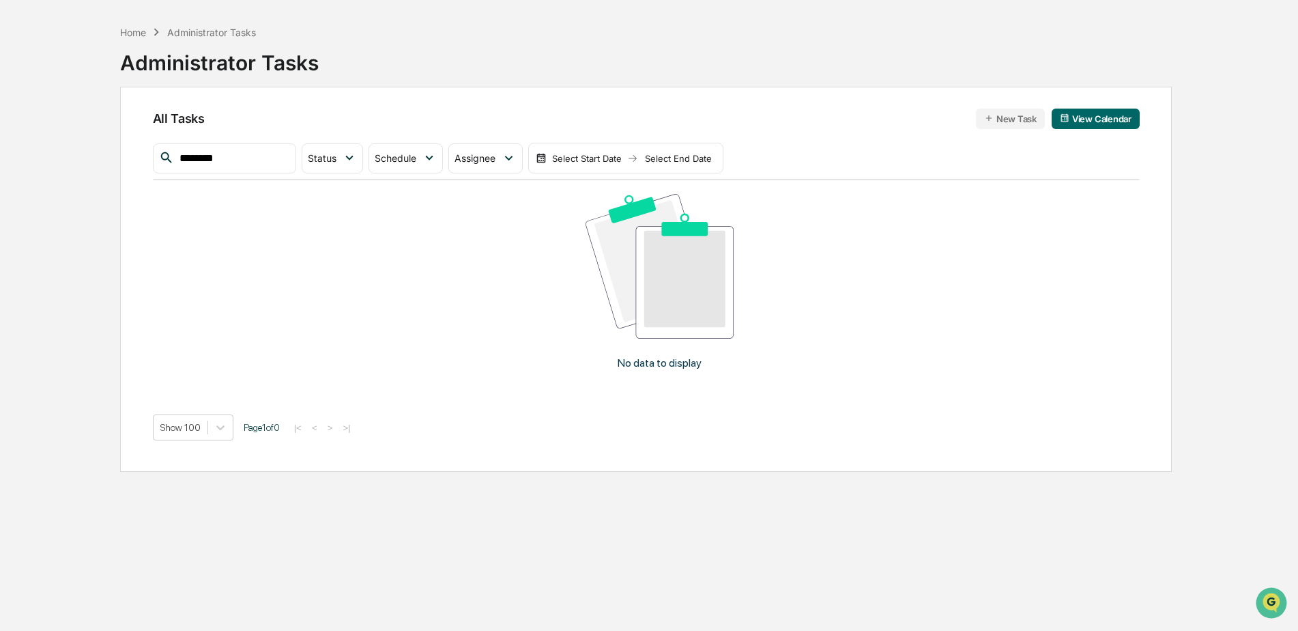
type input "********"
click at [195, 31] on div "Administrator Tasks" at bounding box center [211, 33] width 89 height 12
drag, startPoint x: 225, startPoint y: 158, endPoint x: 149, endPoint y: 145, distance: 76.7
click at [150, 148] on div "All Tasks New Task View Calendar ******** Status Select/Deselect All Done In Pr…" at bounding box center [646, 279] width 1052 height 385
